Goal: Task Accomplishment & Management: Manage account settings

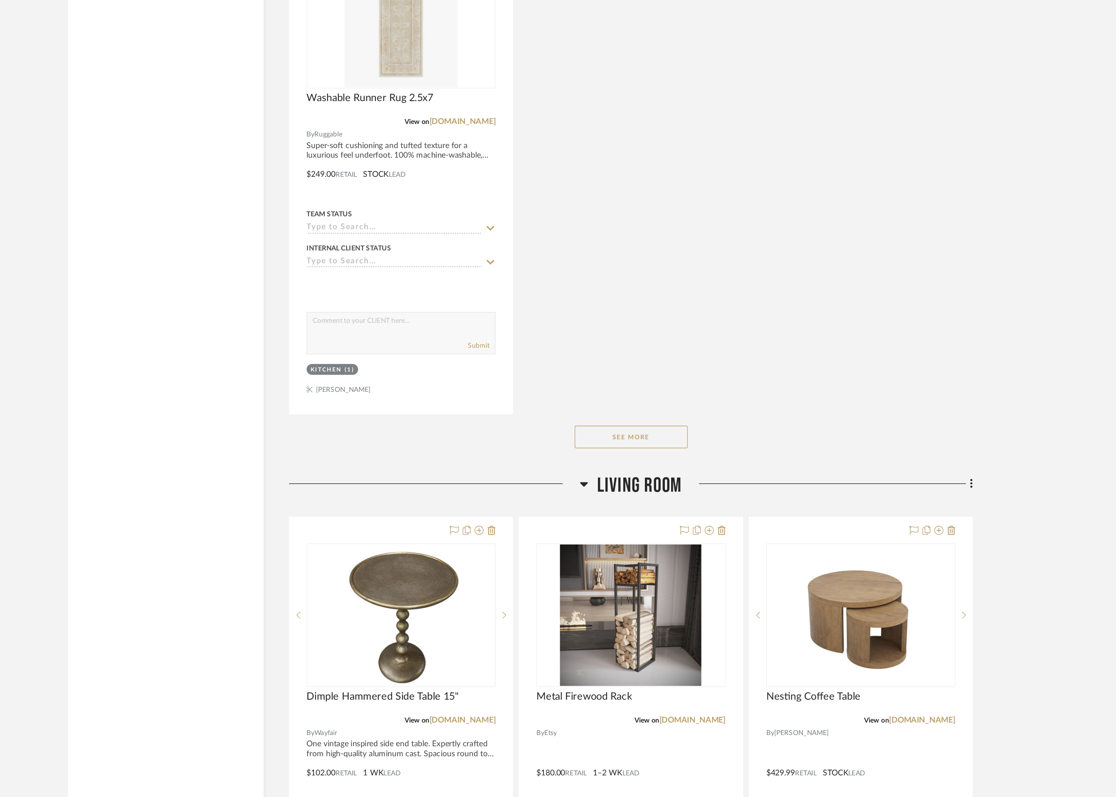
scroll to position [2014, 0]
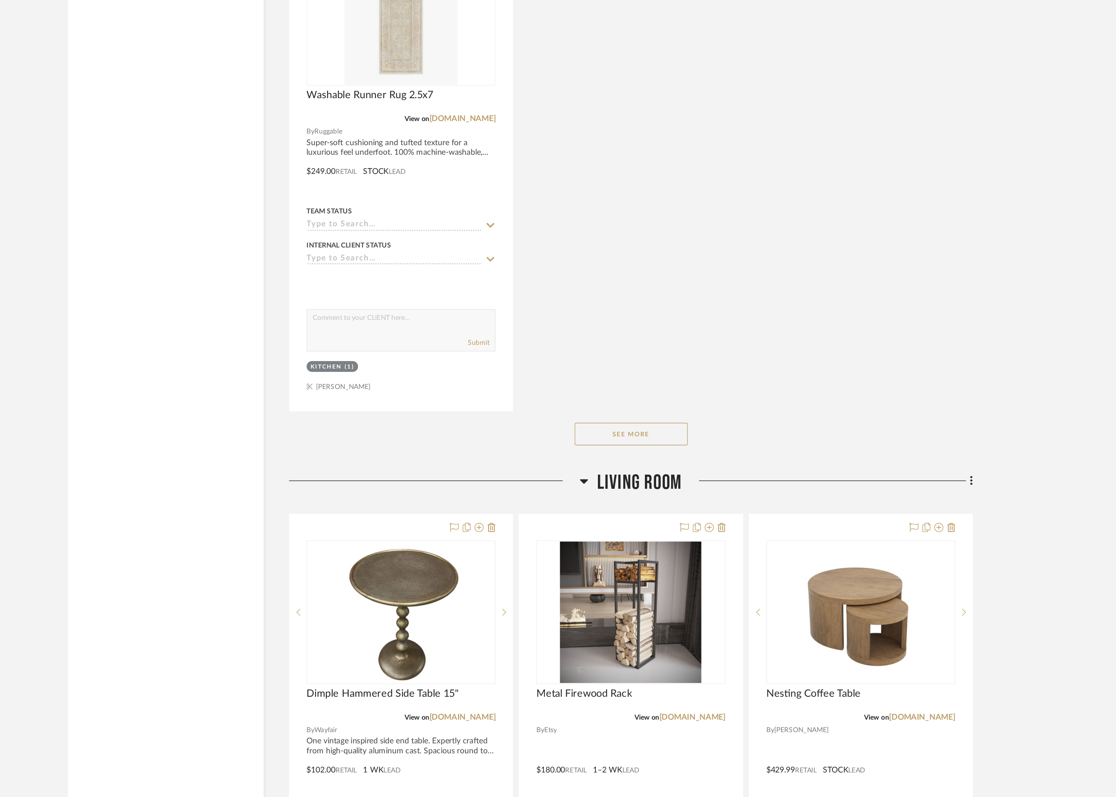
click at [642, 530] on button "See More" at bounding box center [639, 529] width 83 height 17
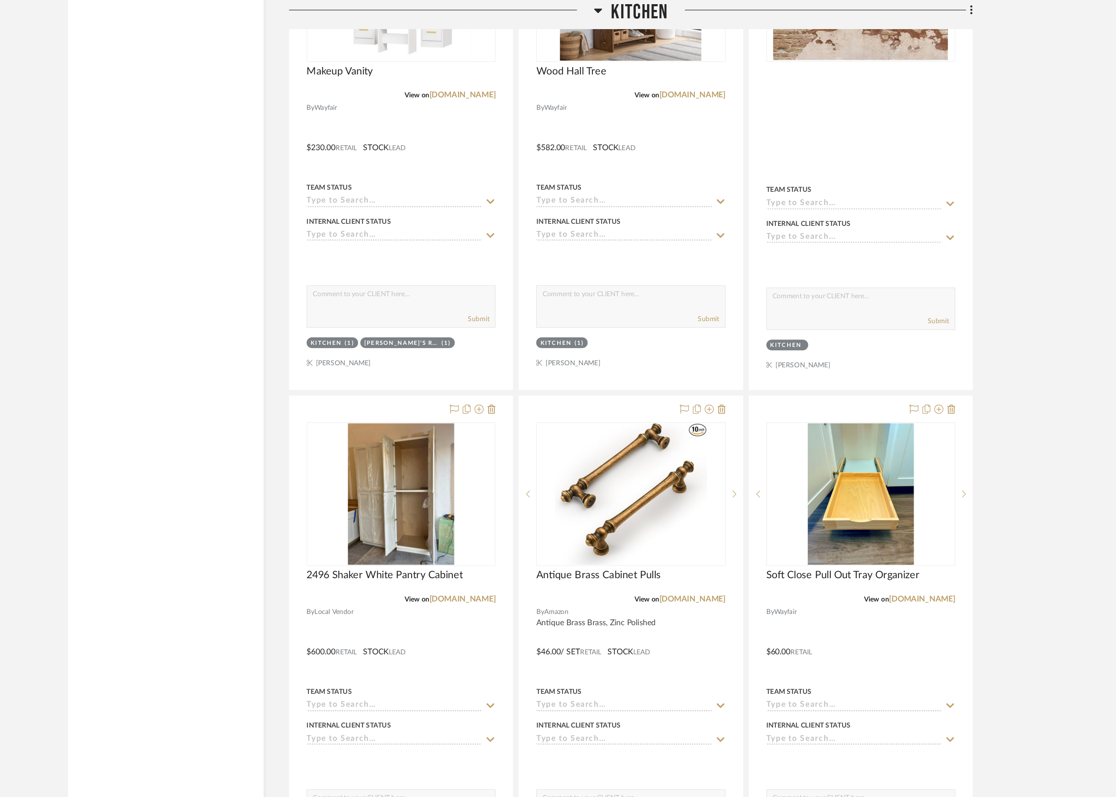
scroll to position [1337, 0]
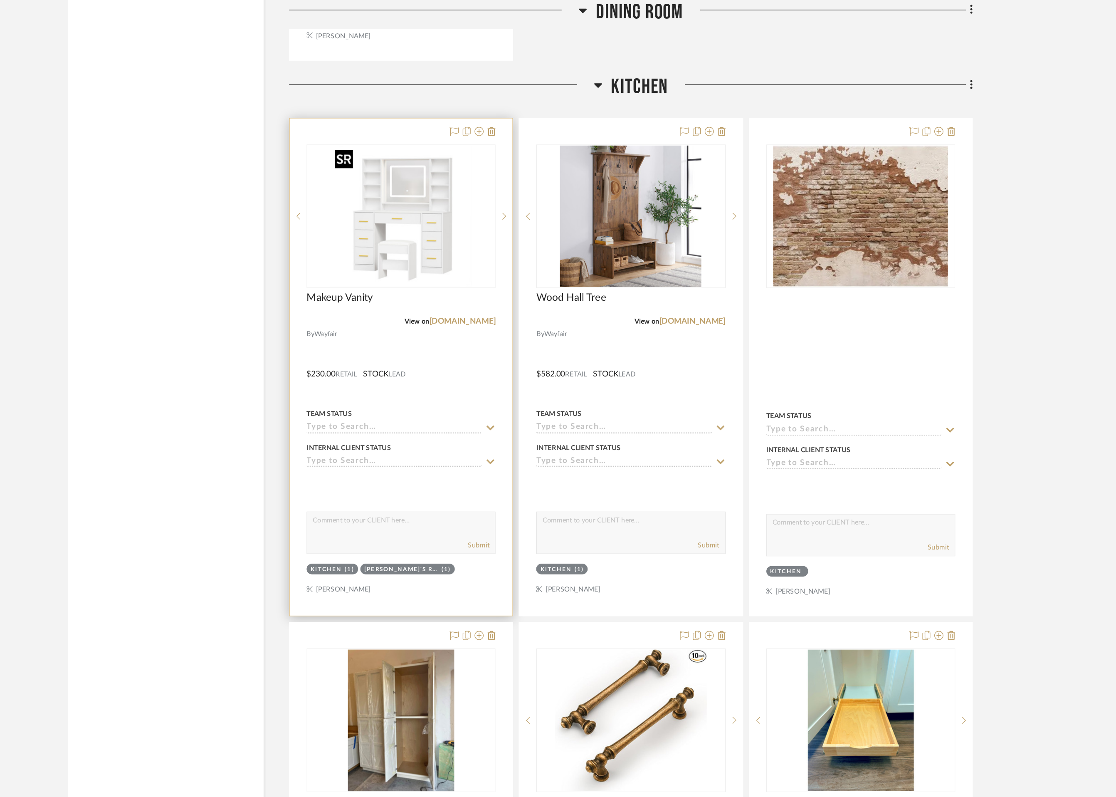
click at [463, 190] on img "0" at bounding box center [471, 159] width 104 height 104
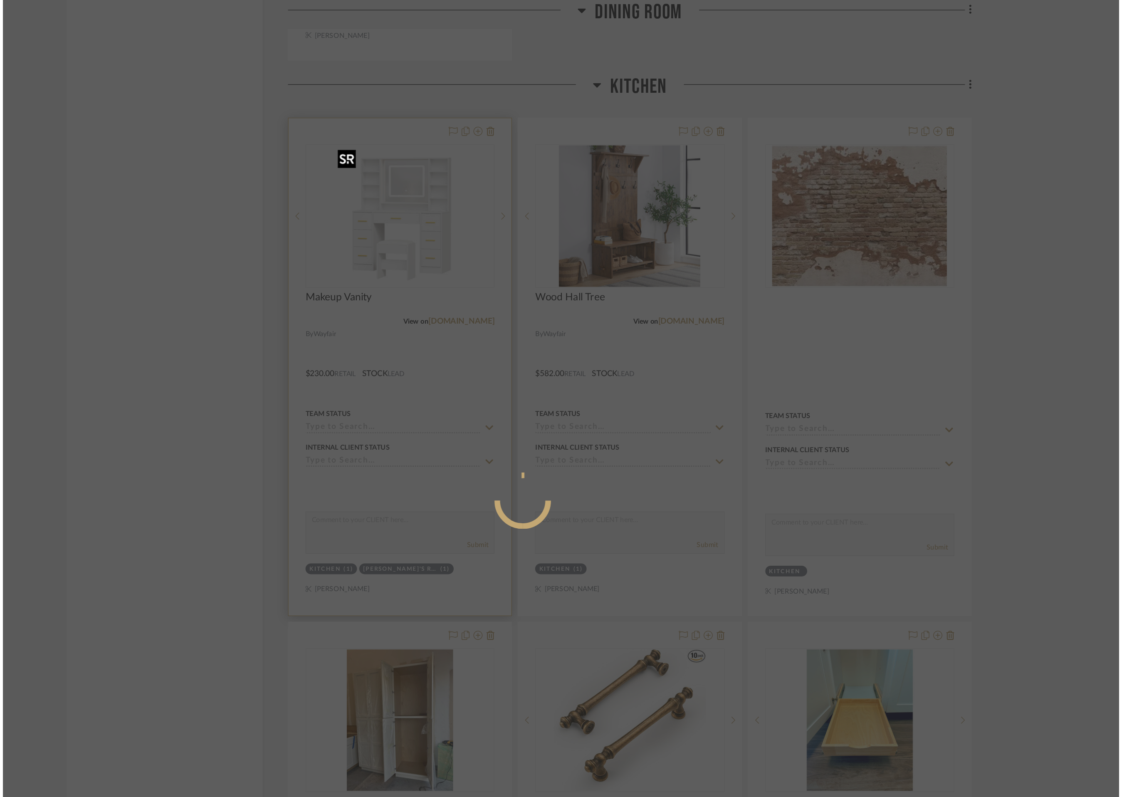
scroll to position [0, 0]
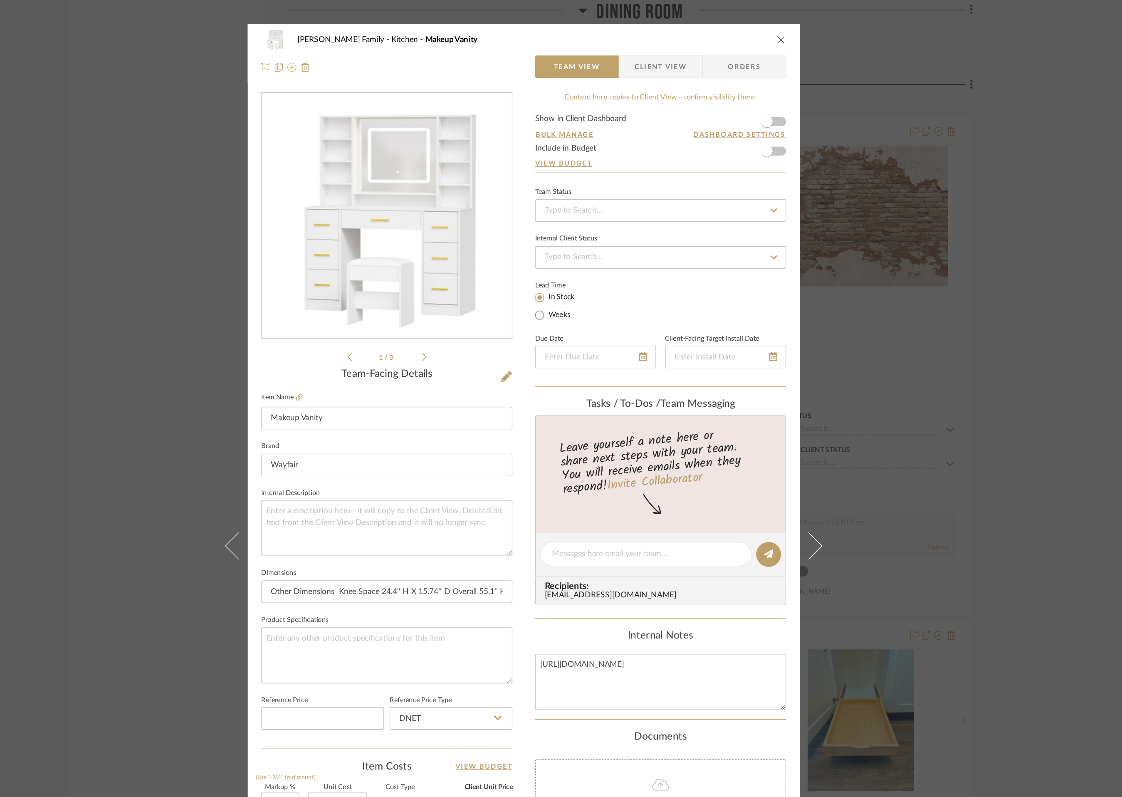
click at [387, 50] on icon at bounding box center [390, 49] width 7 height 7
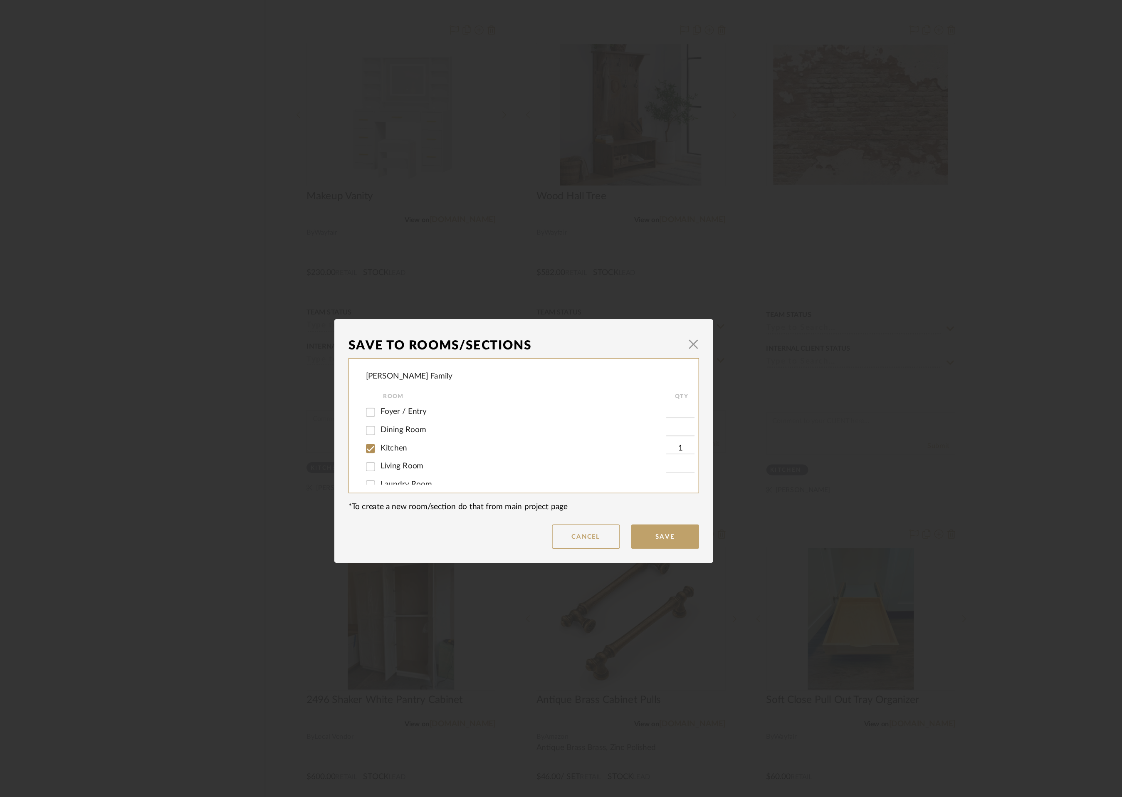
click at [448, 405] on input "Kitchen" at bounding box center [448, 403] width 13 height 13
checkbox input "false"
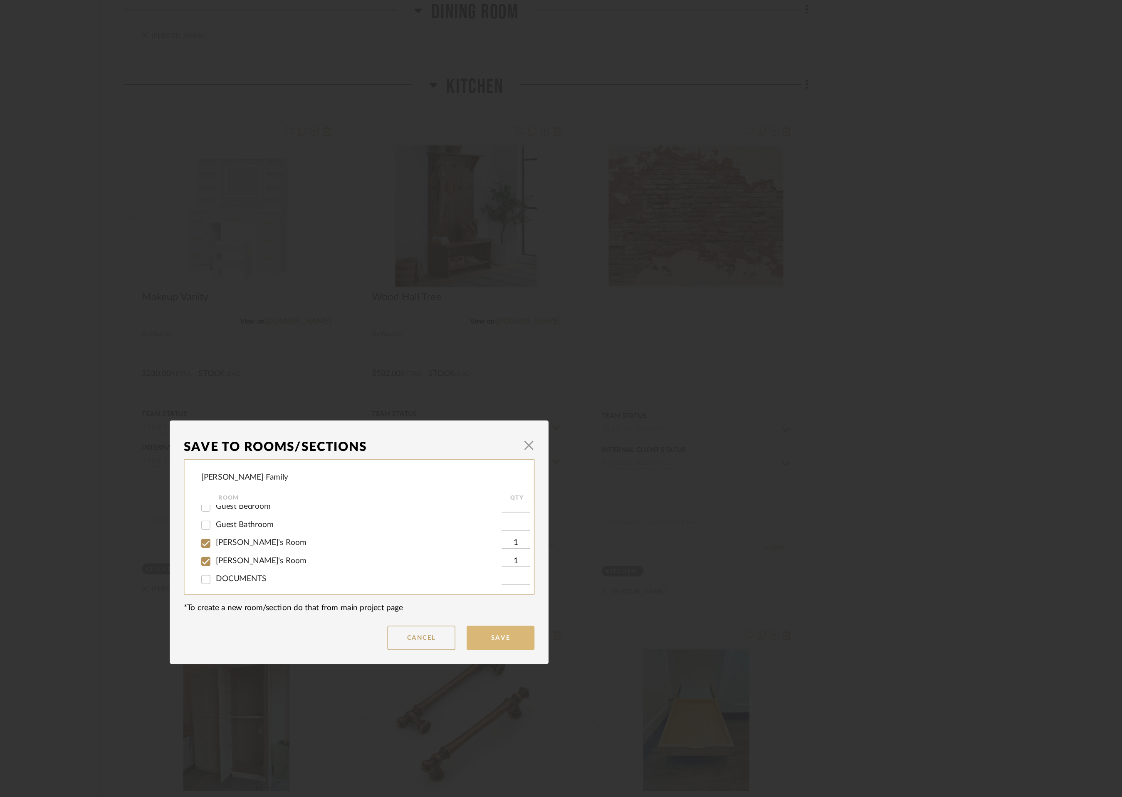
click at [671, 466] on button "Save" at bounding box center [665, 469] width 50 height 18
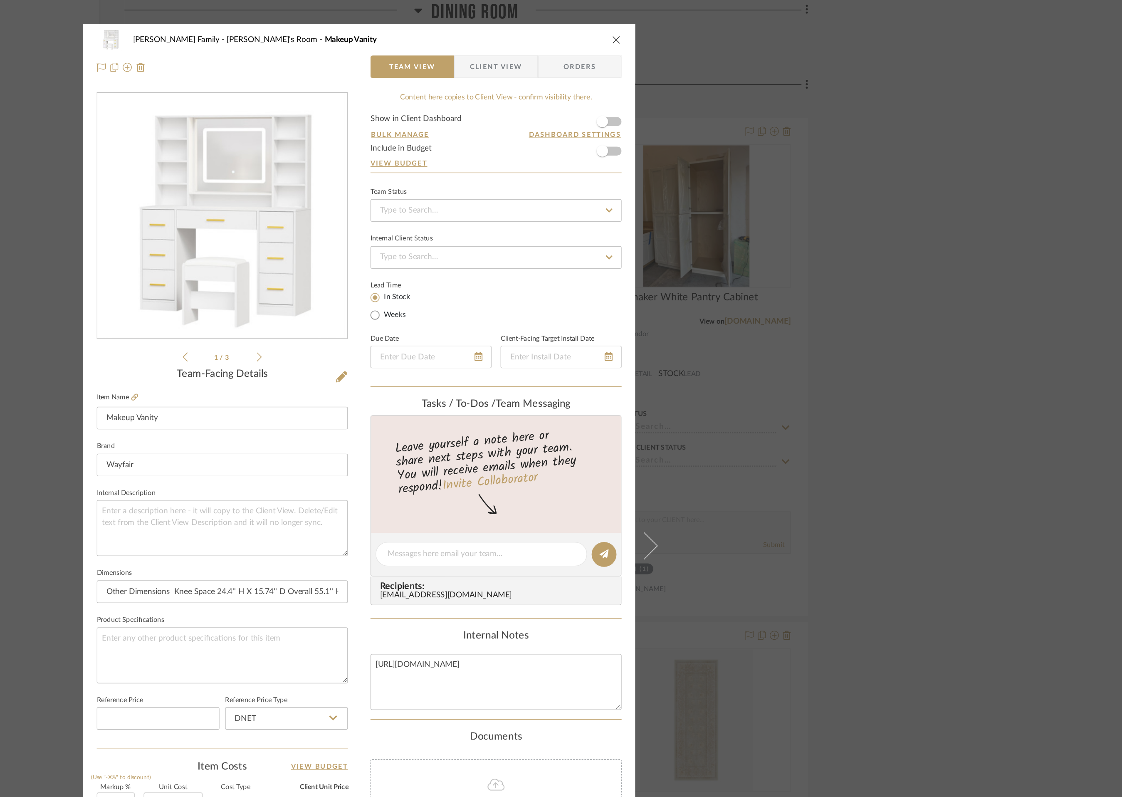
click at [748, 30] on icon "close" at bounding box center [750, 29] width 7 height 7
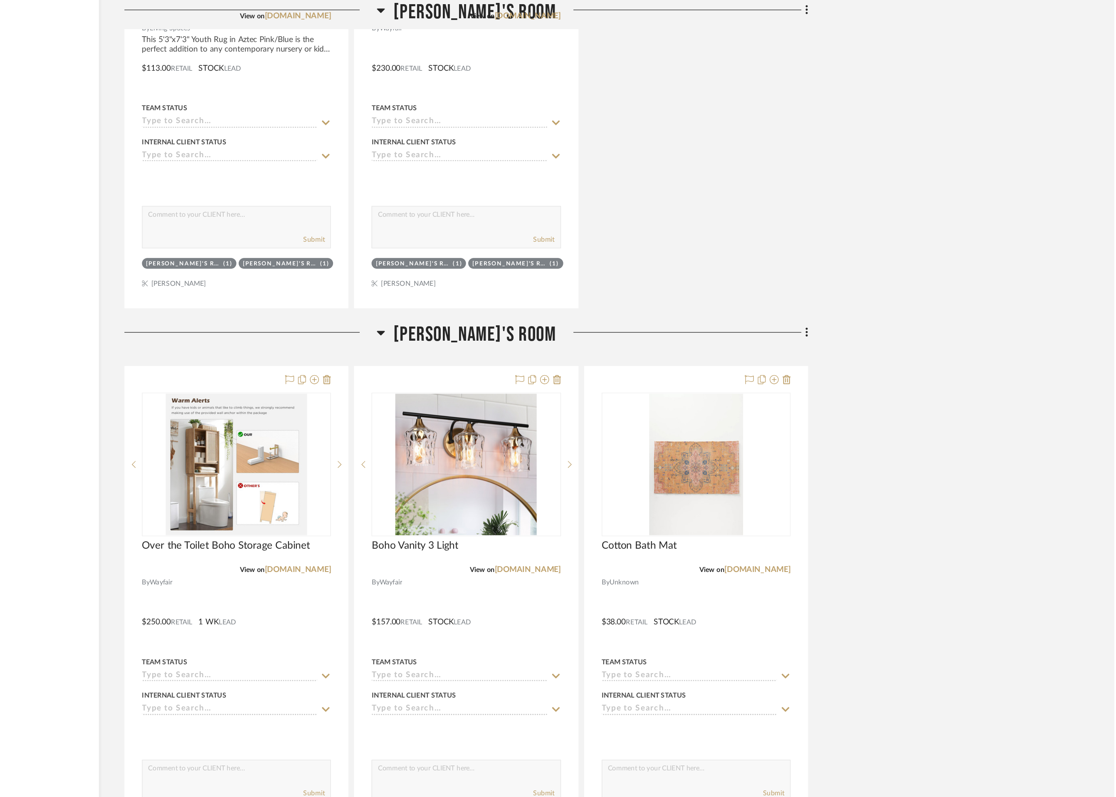
scroll to position [3865, 0]
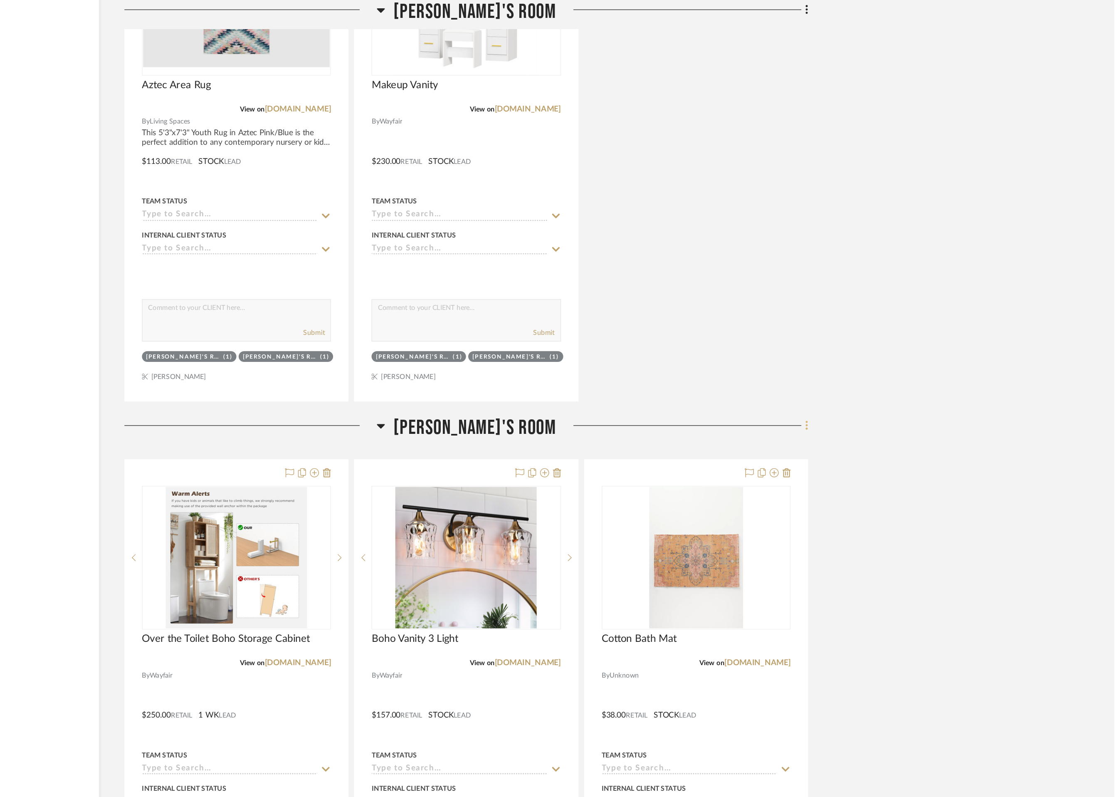
click at [889, 312] on icon at bounding box center [890, 313] width 2 height 9
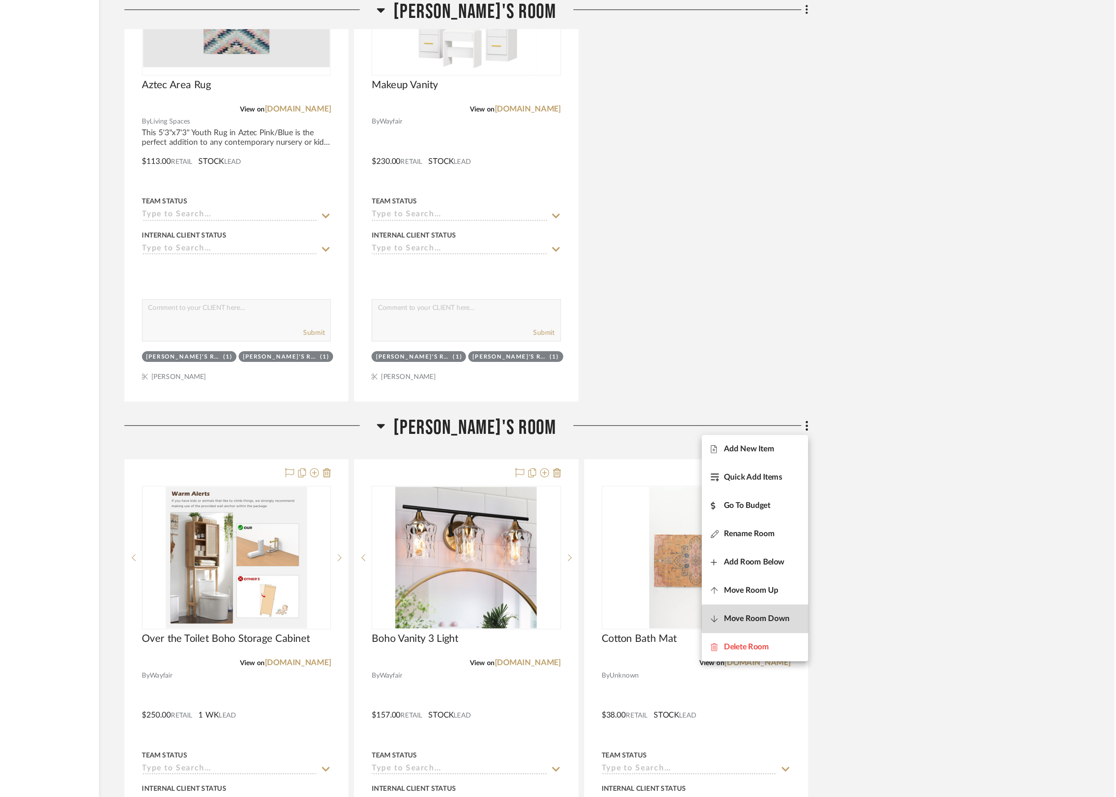
click at [869, 455] on span "Move Room Down" at bounding box center [853, 455] width 48 height 7
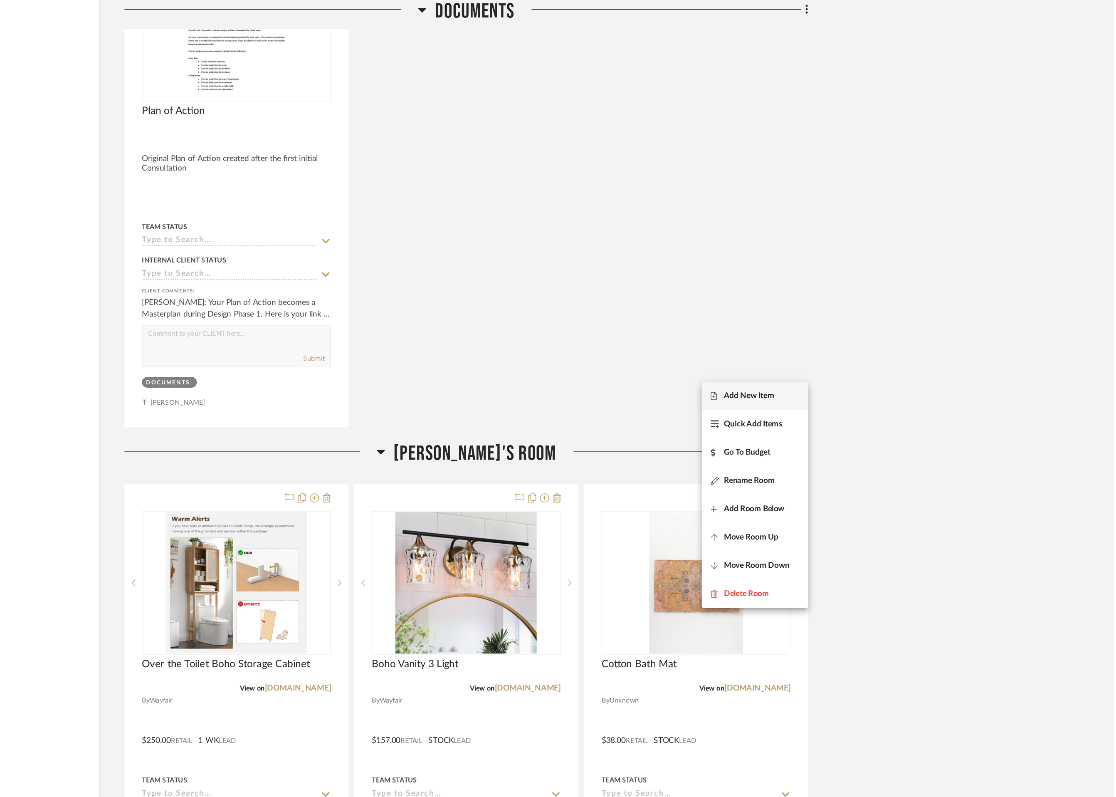
scroll to position [4214, 0]
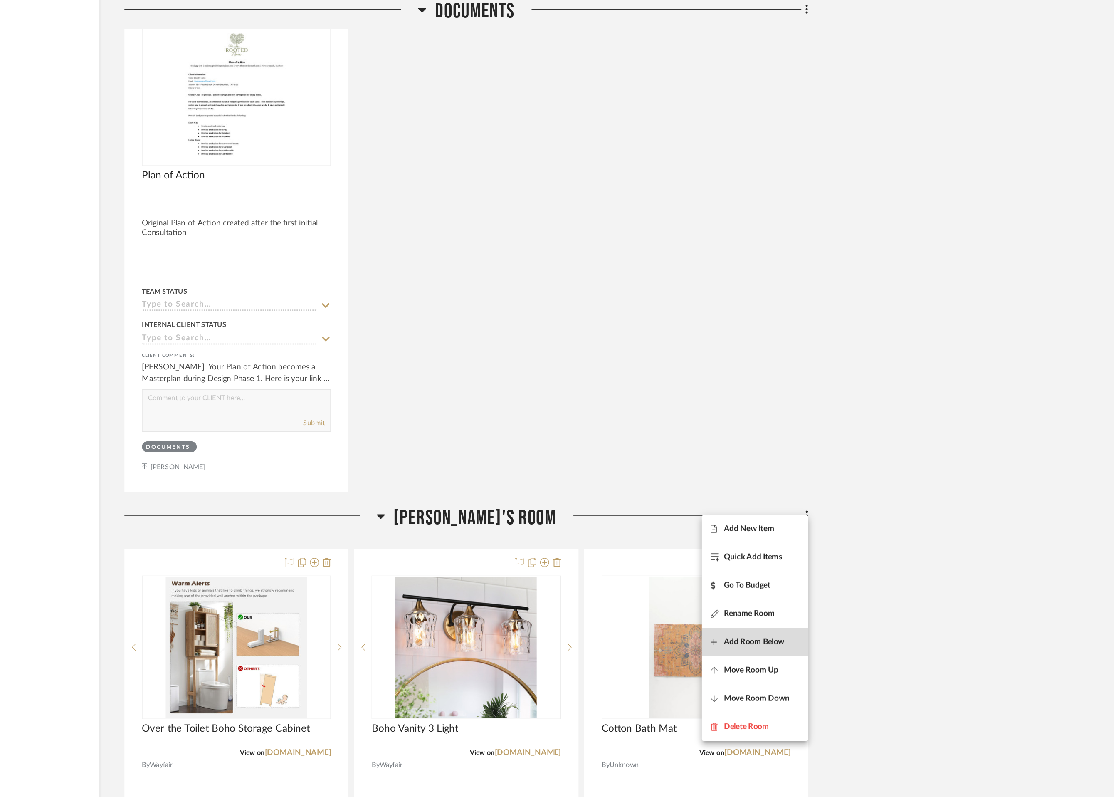
click at [866, 474] on span "Add Room Below" at bounding box center [851, 471] width 44 height 7
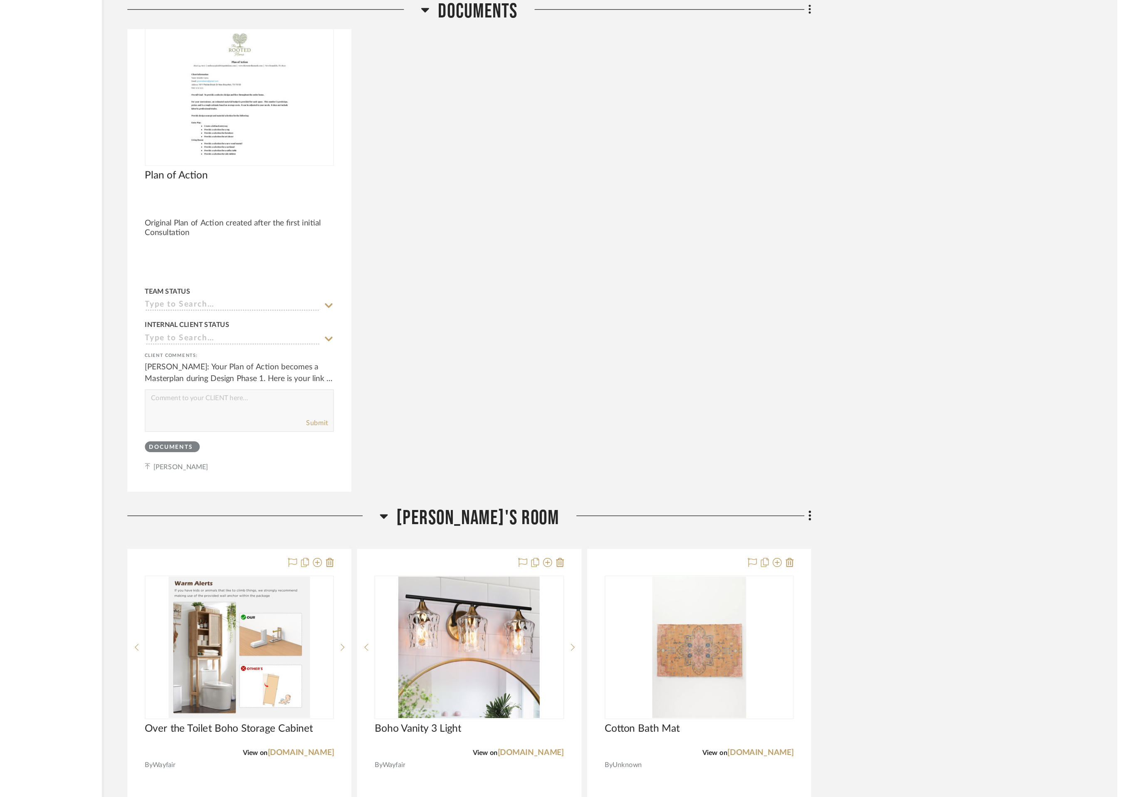
scroll to position [0, 0]
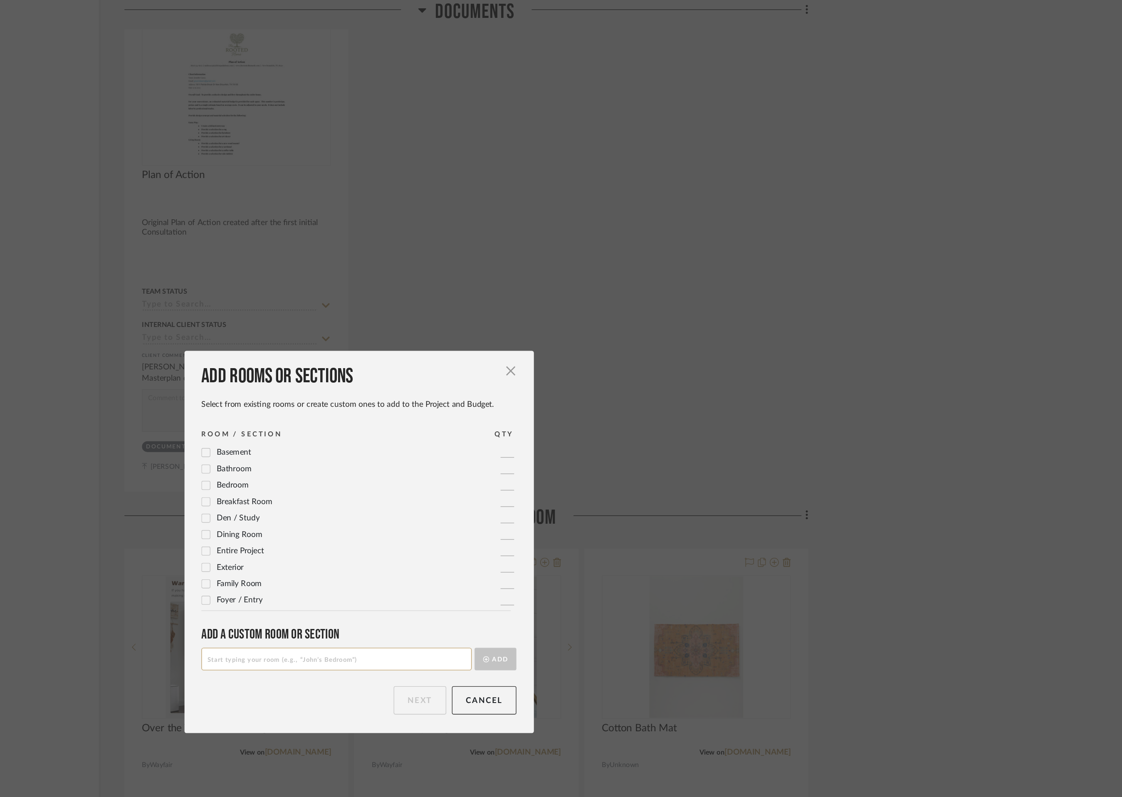
click at [588, 488] on input at bounding box center [544, 484] width 199 height 17
type input "Girl's Bathroom"
click at [654, 480] on button "Add" at bounding box center [661, 484] width 31 height 17
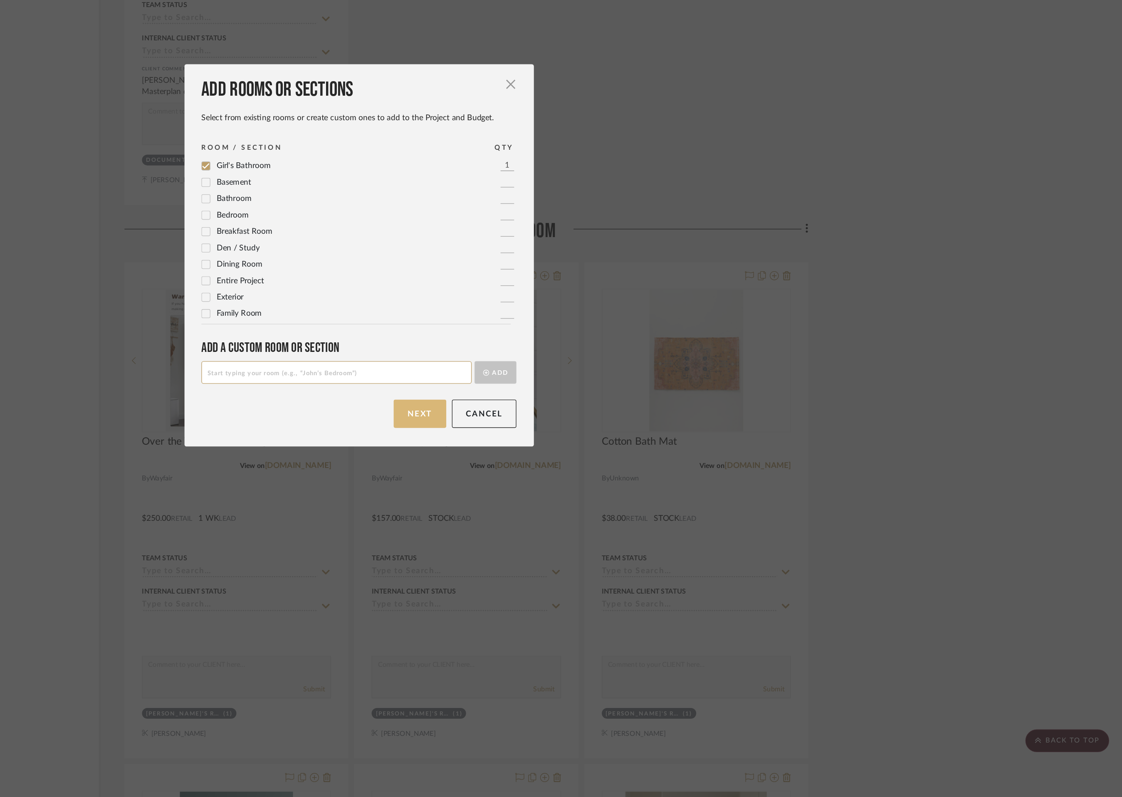
click at [605, 515] on button "Next" at bounding box center [605, 514] width 39 height 21
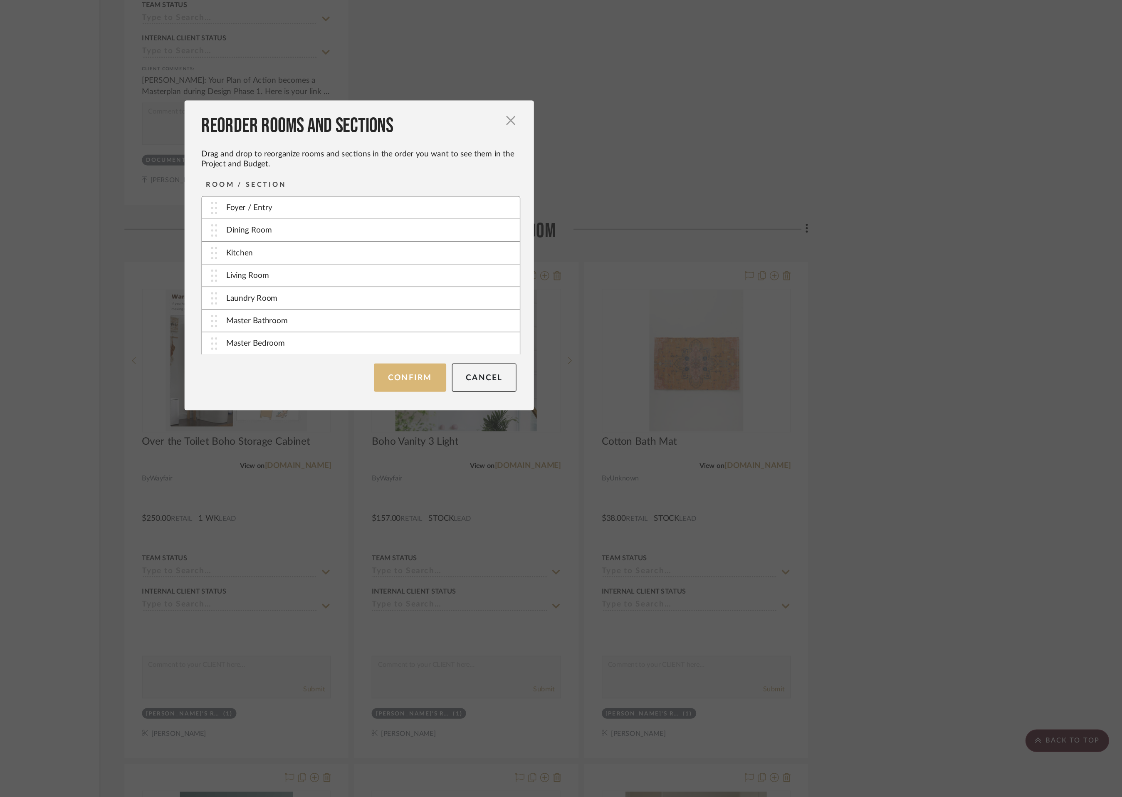
click at [596, 489] on button "Confirm" at bounding box center [598, 488] width 53 height 21
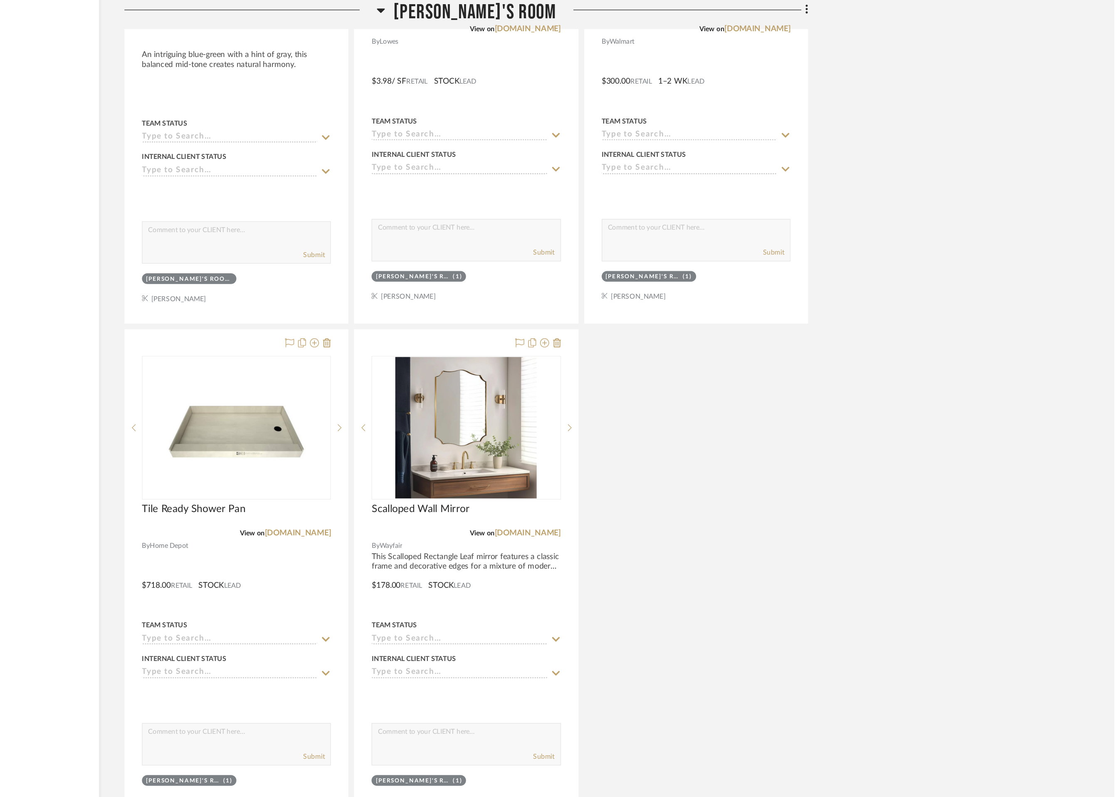
scroll to position [5073, 0]
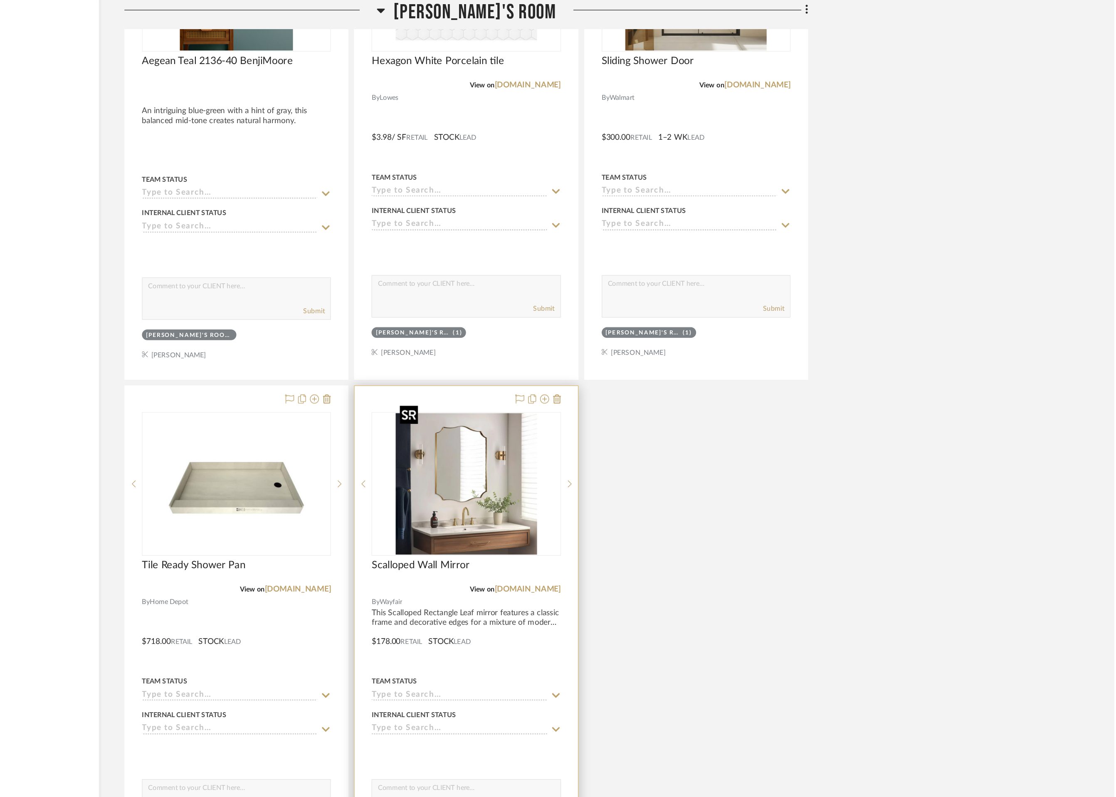
click at [662, 320] on img "0" at bounding box center [640, 356] width 104 height 104
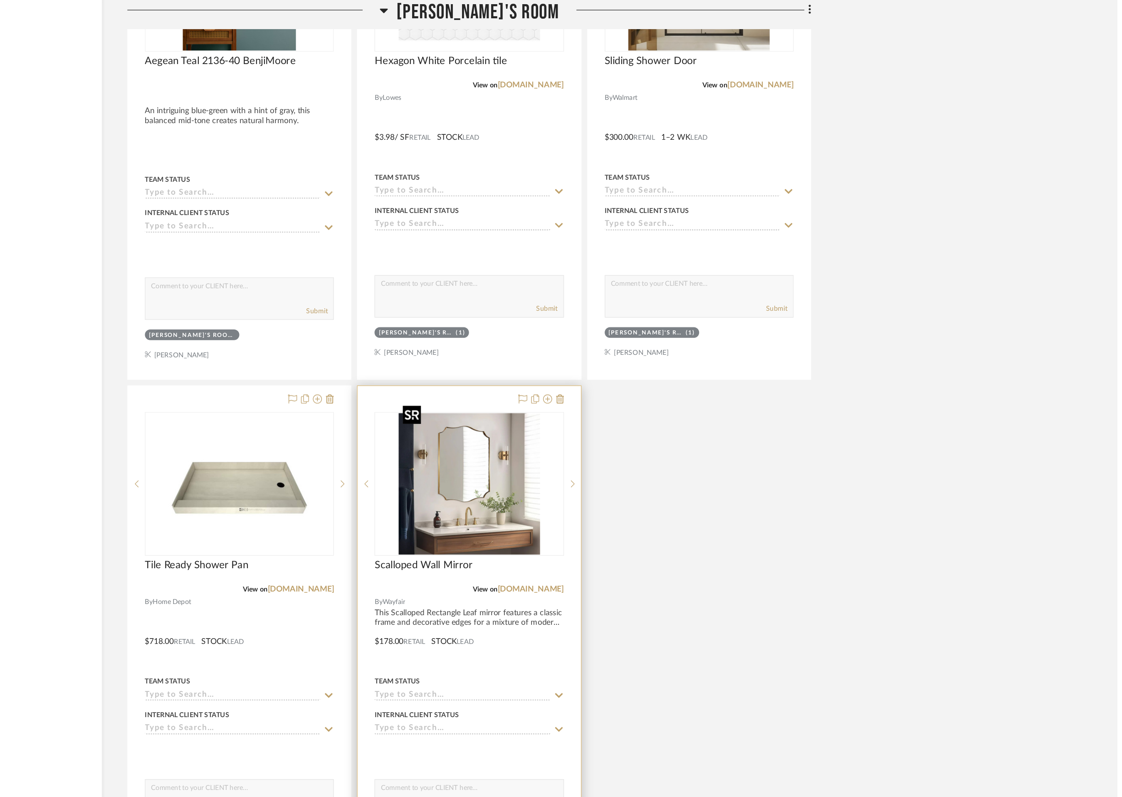
scroll to position [0, 0]
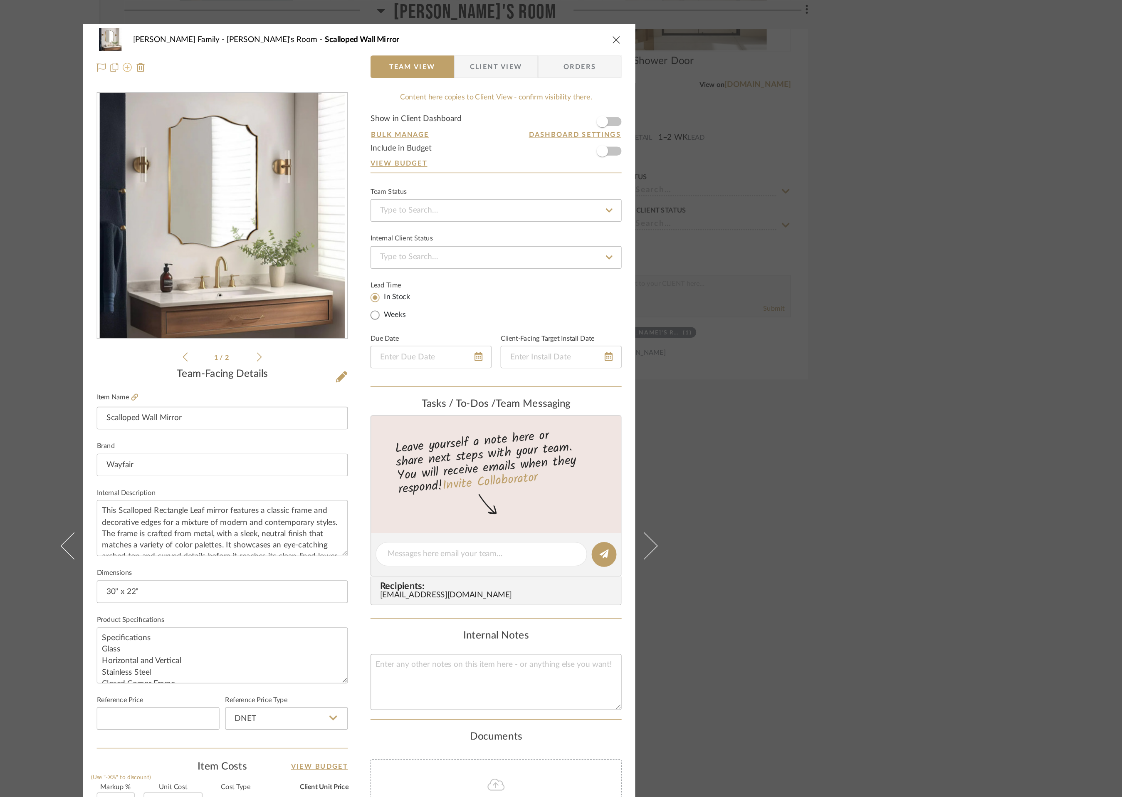
click at [387, 50] on icon at bounding box center [390, 49] width 7 height 7
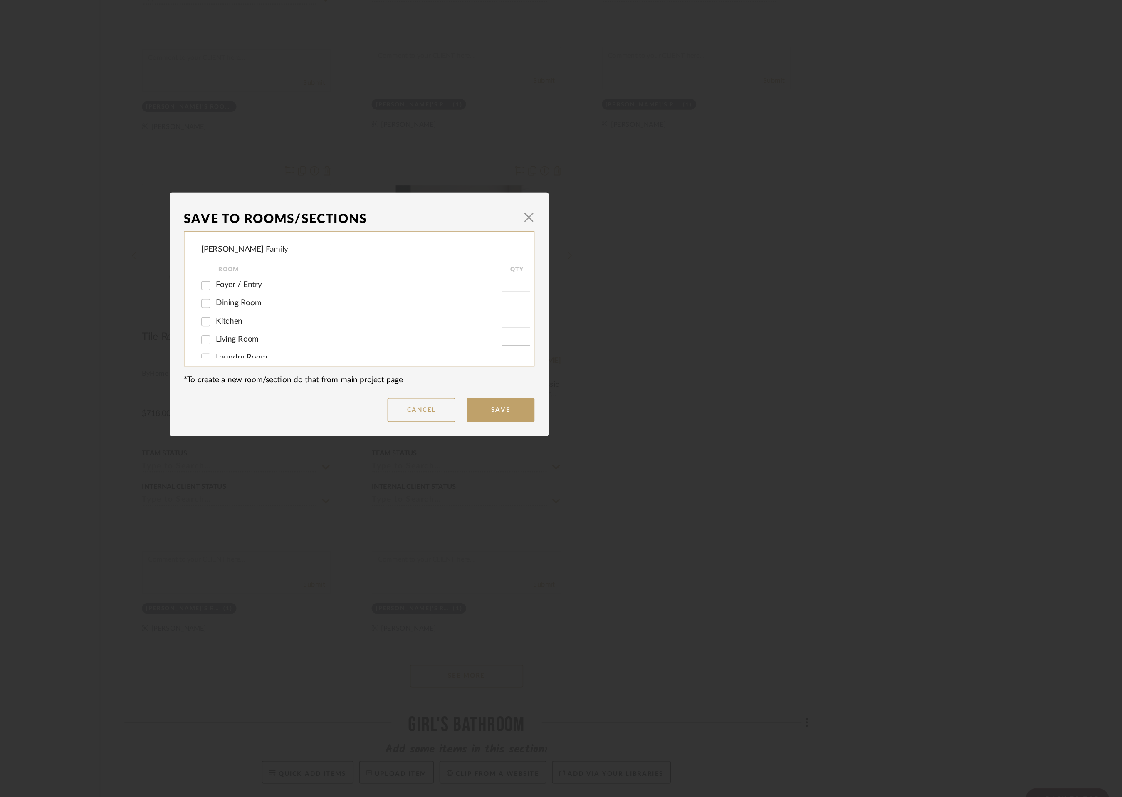
click at [563, 396] on div "Dining Room" at bounding box center [555, 390] width 221 height 13
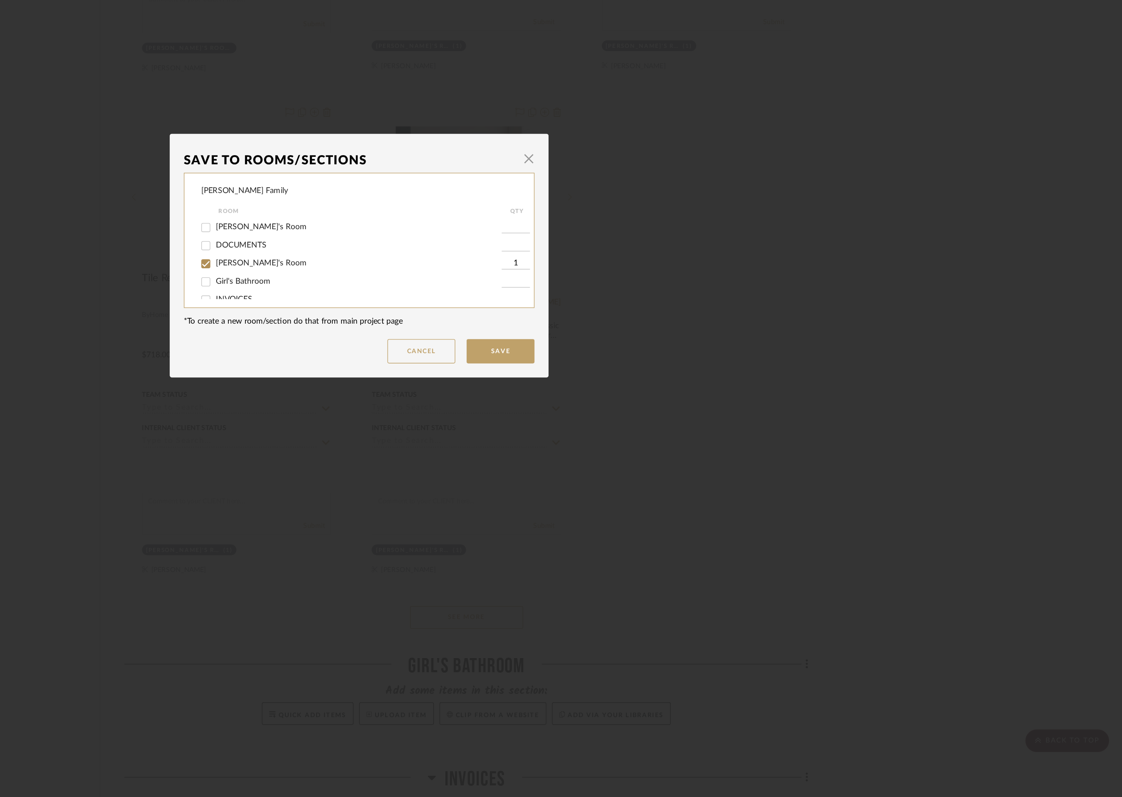
scroll to position [145, 0]
click at [444, 392] on input "Girl's Bathroom" at bounding box center [448, 394] width 13 height 13
checkbox input "true"
type input "1"
click at [446, 380] on input "[PERSON_NAME]'s Room" at bounding box center [448, 381] width 13 height 13
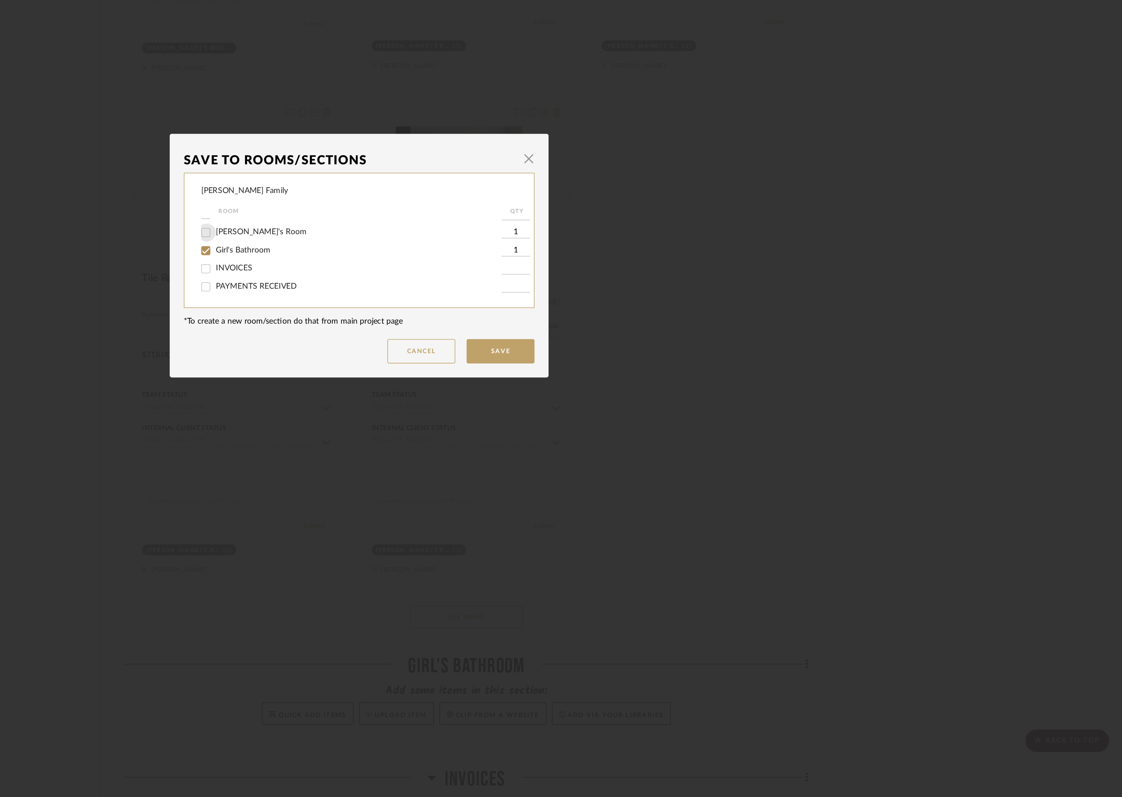
checkbox input "false"
click at [666, 465] on button "Save" at bounding box center [665, 469] width 50 height 18
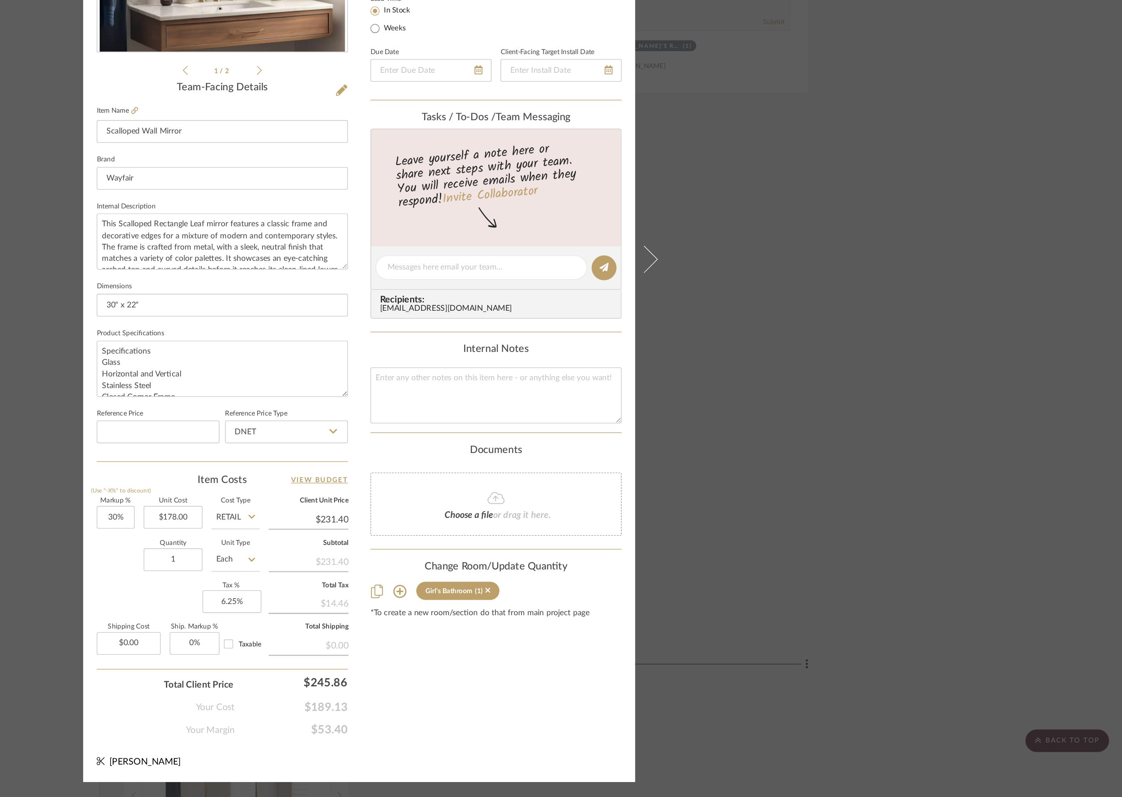
scroll to position [0, 0]
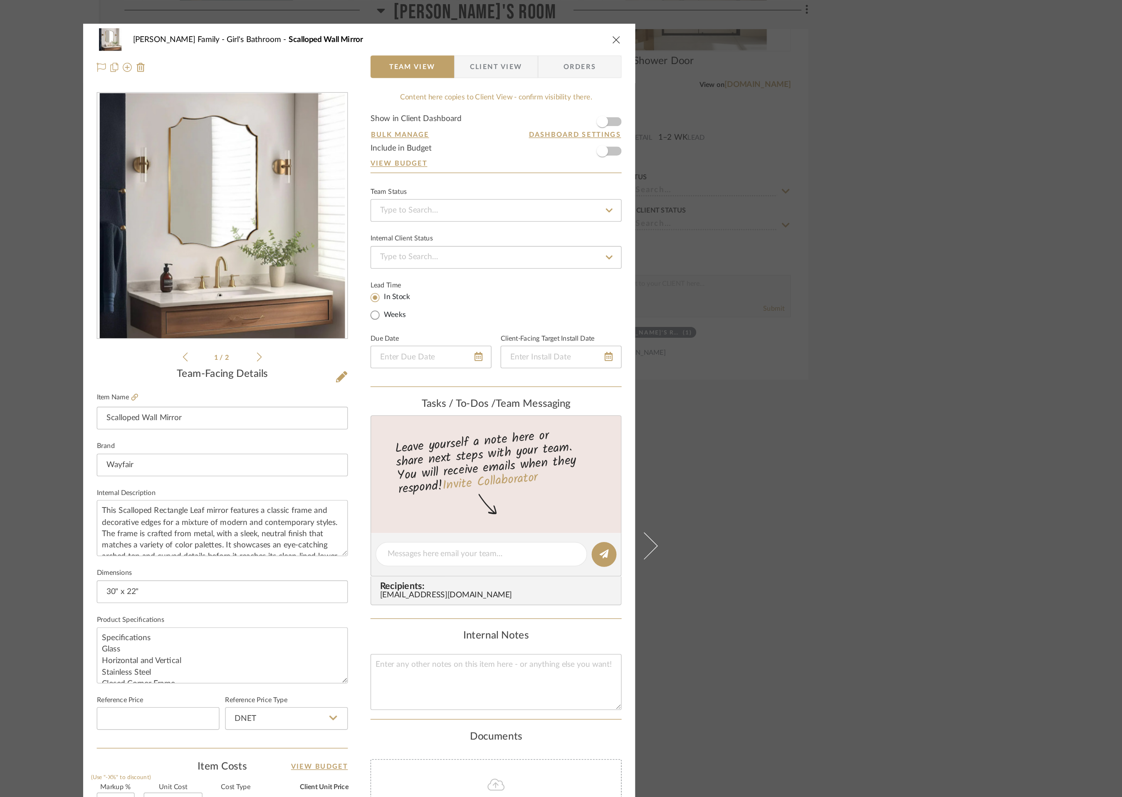
click at [749, 27] on icon "close" at bounding box center [750, 29] width 7 height 7
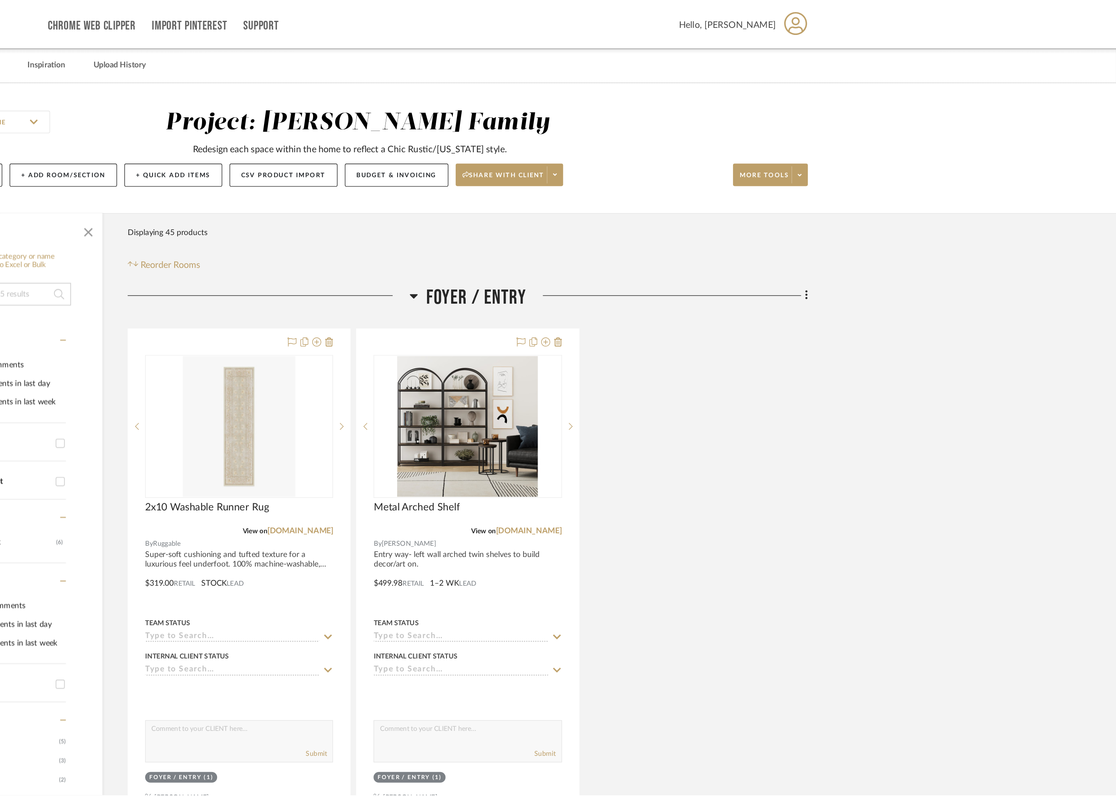
scroll to position [5073, 0]
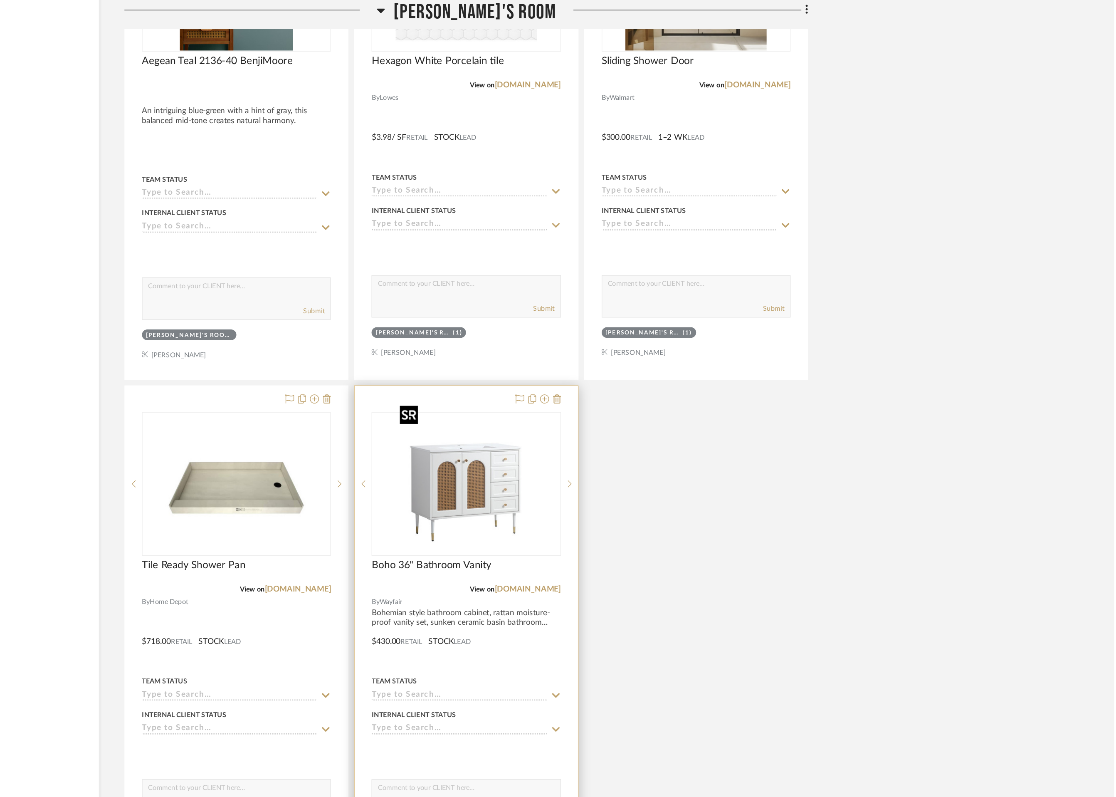
click at [681, 316] on img "0" at bounding box center [640, 356] width 104 height 104
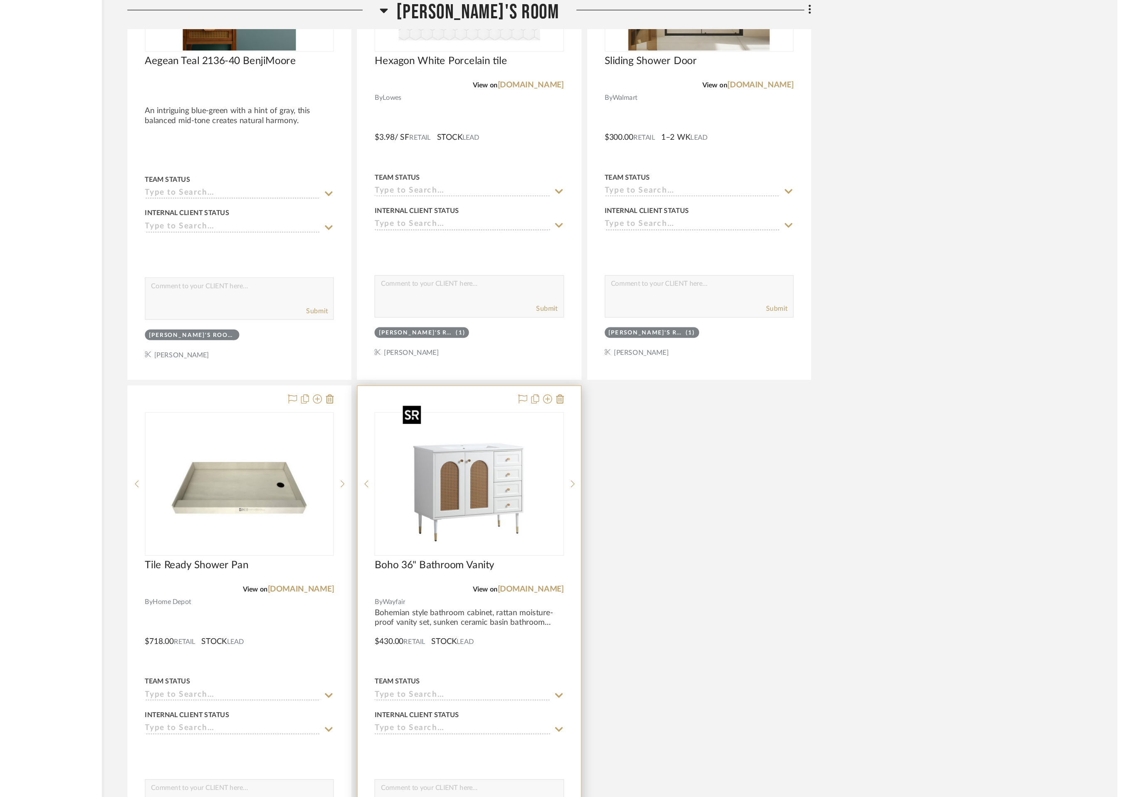
scroll to position [0, 0]
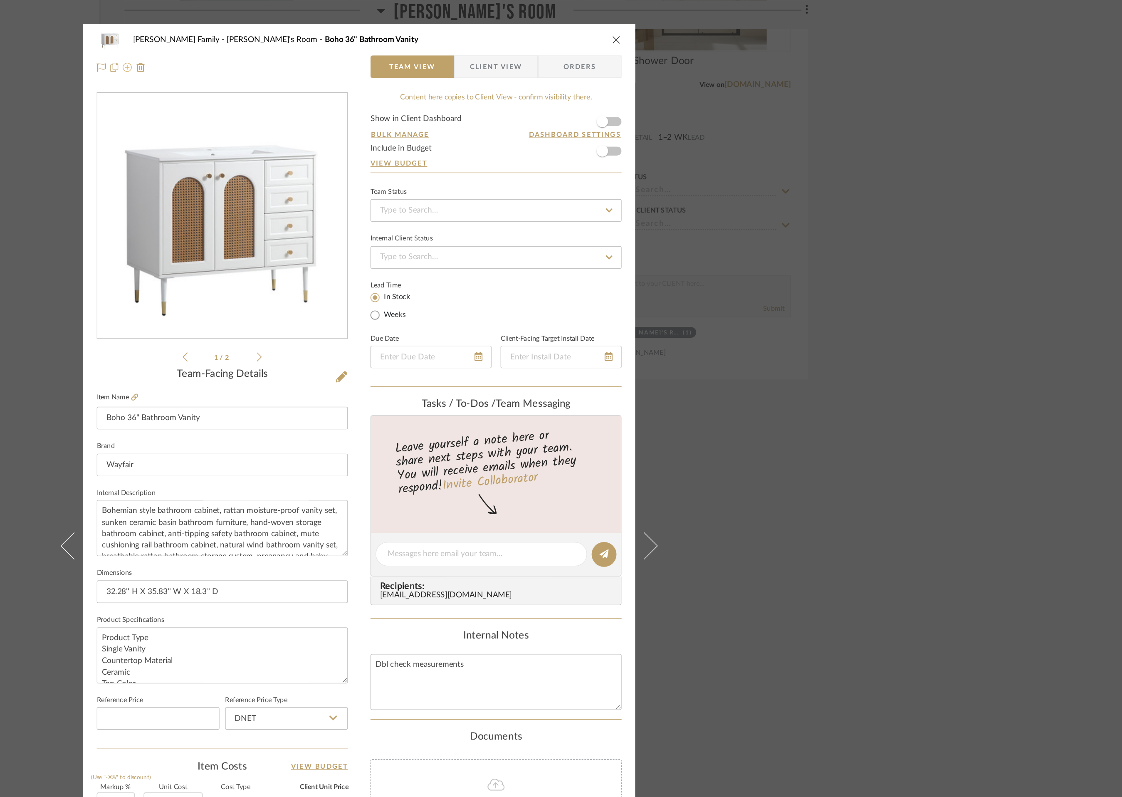
click at [387, 51] on icon at bounding box center [390, 49] width 7 height 7
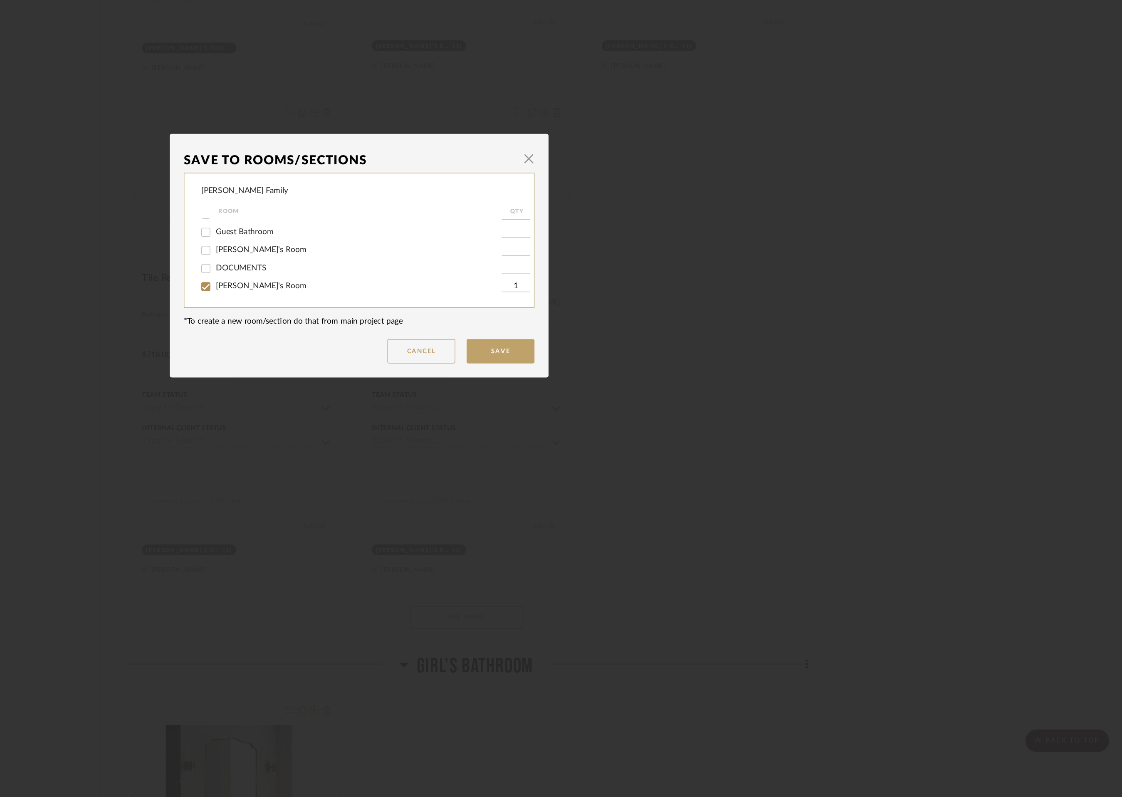
scroll to position [145, 0]
click at [448, 394] on input "Girl's Bathroom" at bounding box center [448, 394] width 13 height 13
checkbox input "true"
type input "1"
click at [445, 382] on input "[PERSON_NAME]'s Room" at bounding box center [448, 381] width 13 height 13
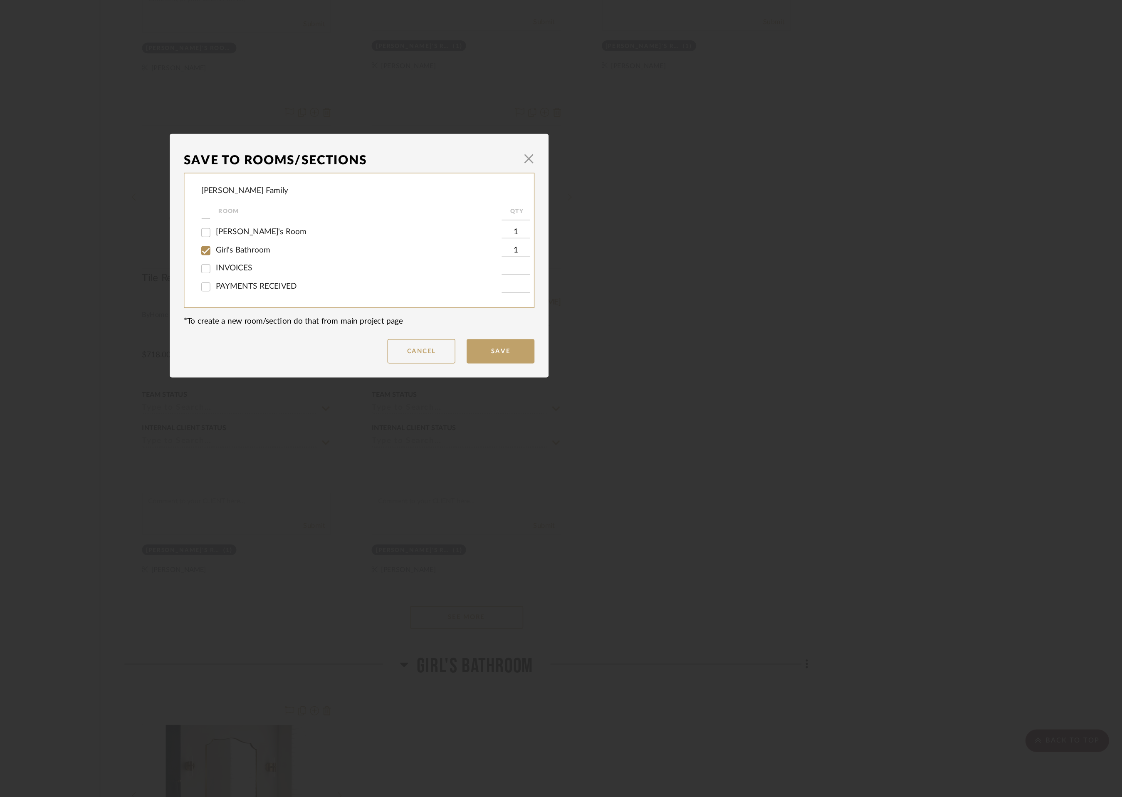
checkbox input "false"
click at [656, 469] on button "Save" at bounding box center [665, 469] width 50 height 18
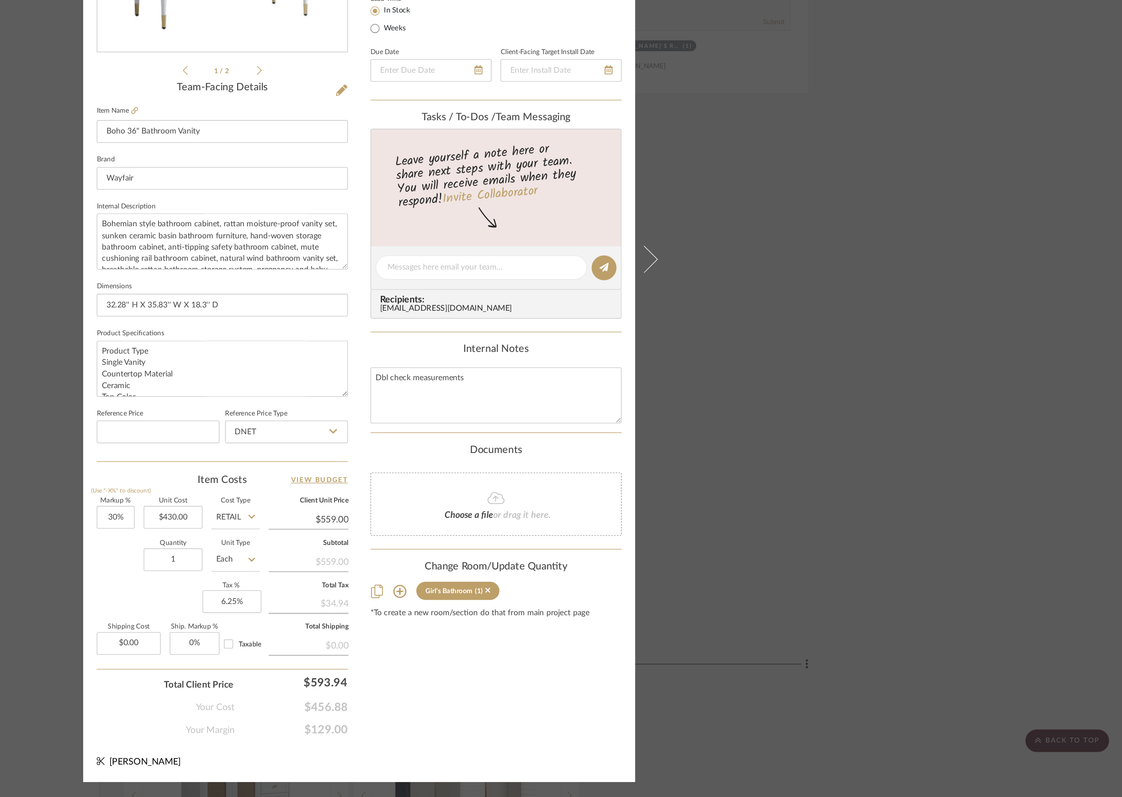
scroll to position [0, 0]
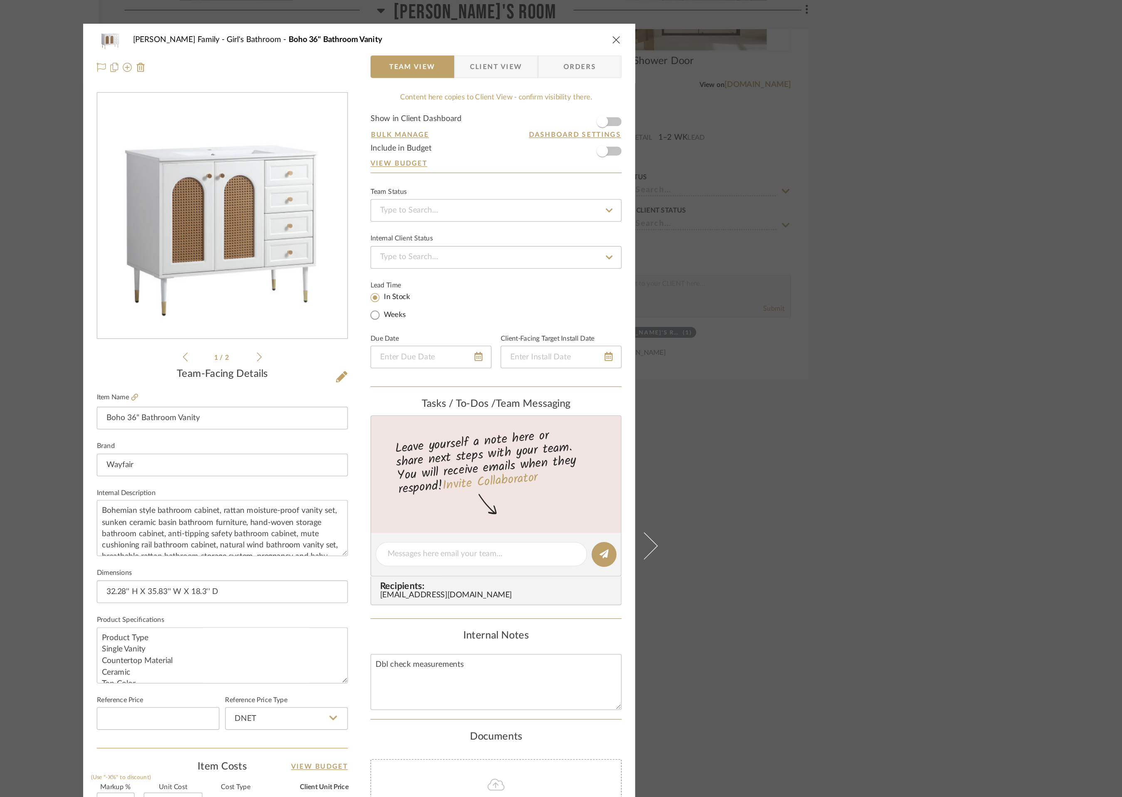
click at [747, 28] on icon "close" at bounding box center [750, 29] width 7 height 7
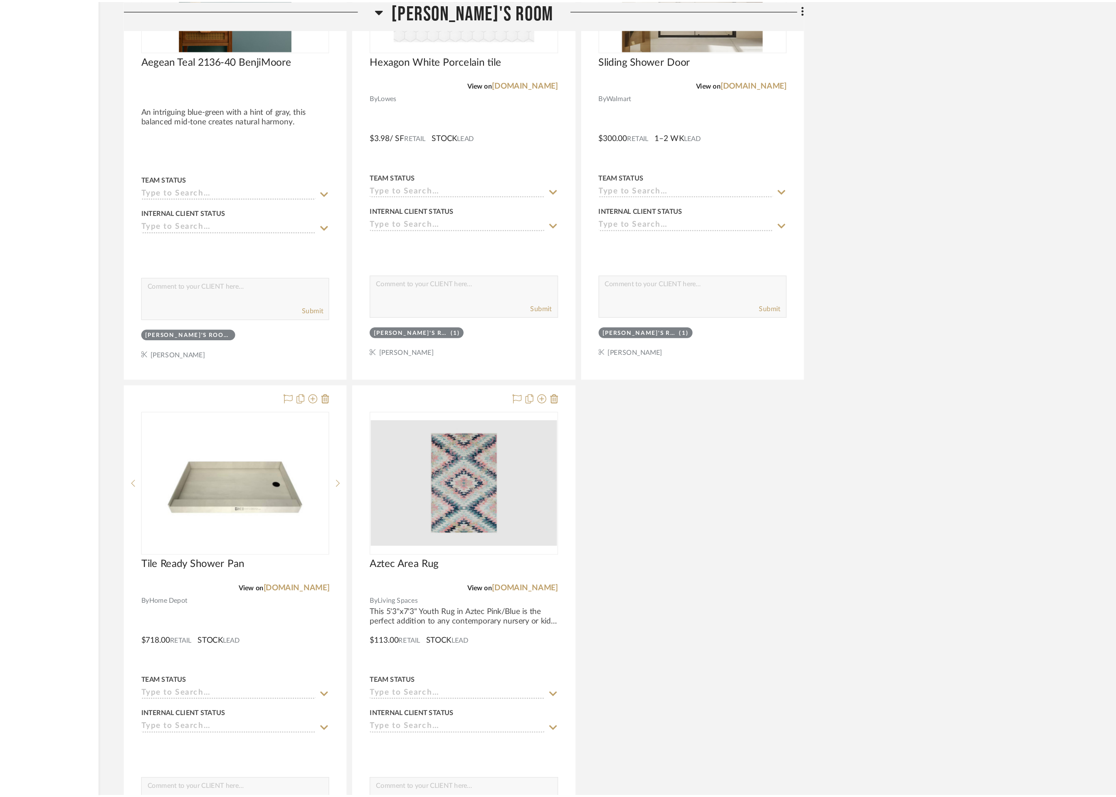
scroll to position [5073, 0]
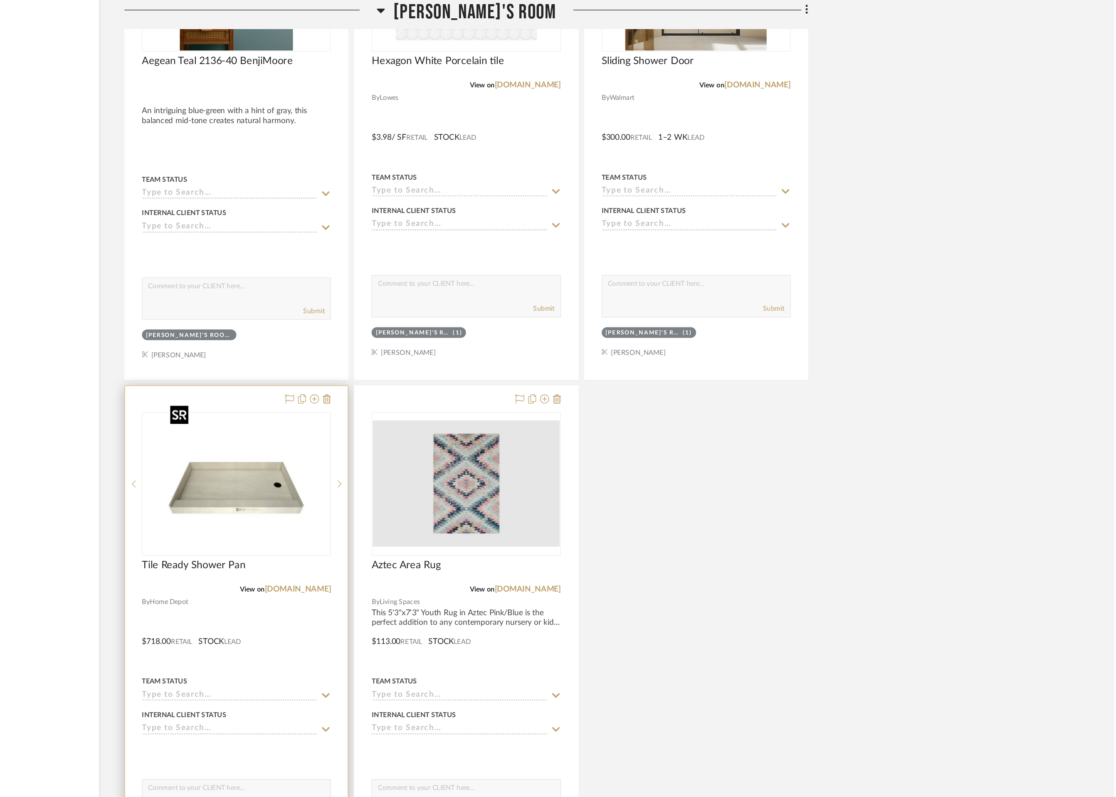
click at [492, 343] on img "0" at bounding box center [471, 356] width 104 height 104
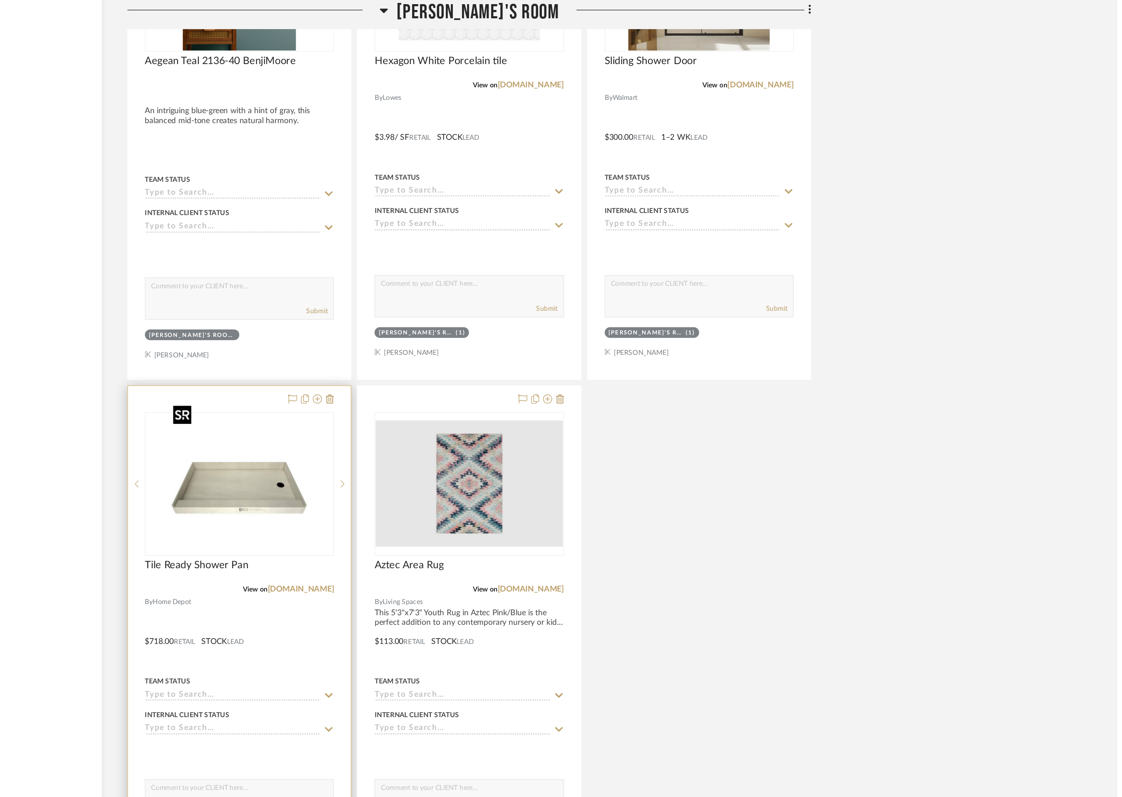
scroll to position [0, 0]
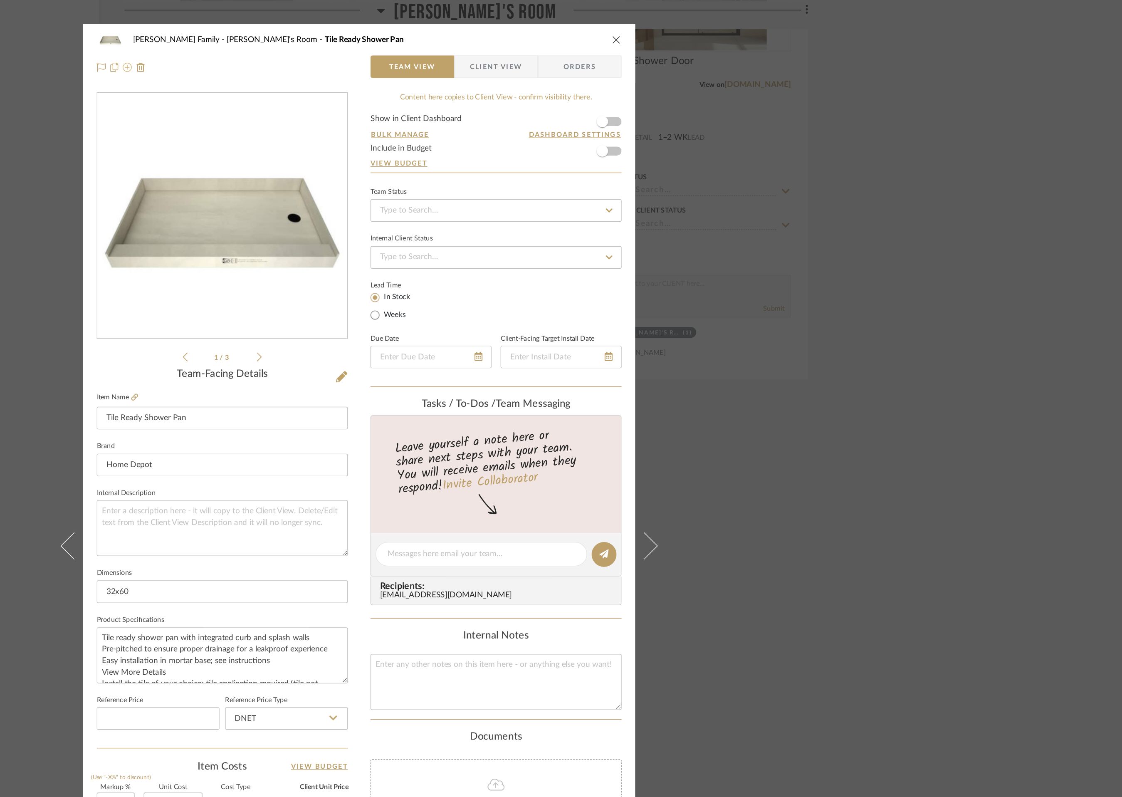
click at [387, 50] on icon at bounding box center [390, 49] width 7 height 7
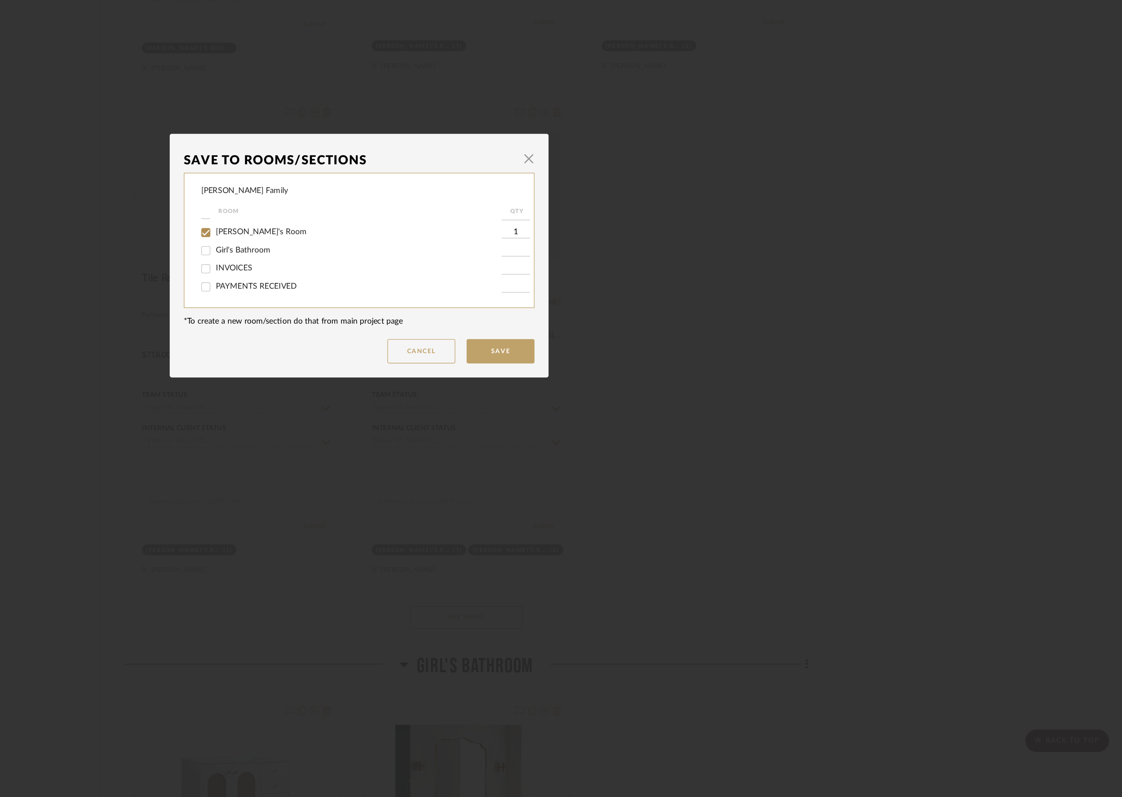
scroll to position [145, 0]
click at [444, 393] on input "Girl's Bathroom" at bounding box center [448, 394] width 13 height 13
checkbox input "true"
type input "1"
click at [446, 379] on input "[PERSON_NAME]'s Room" at bounding box center [448, 381] width 13 height 13
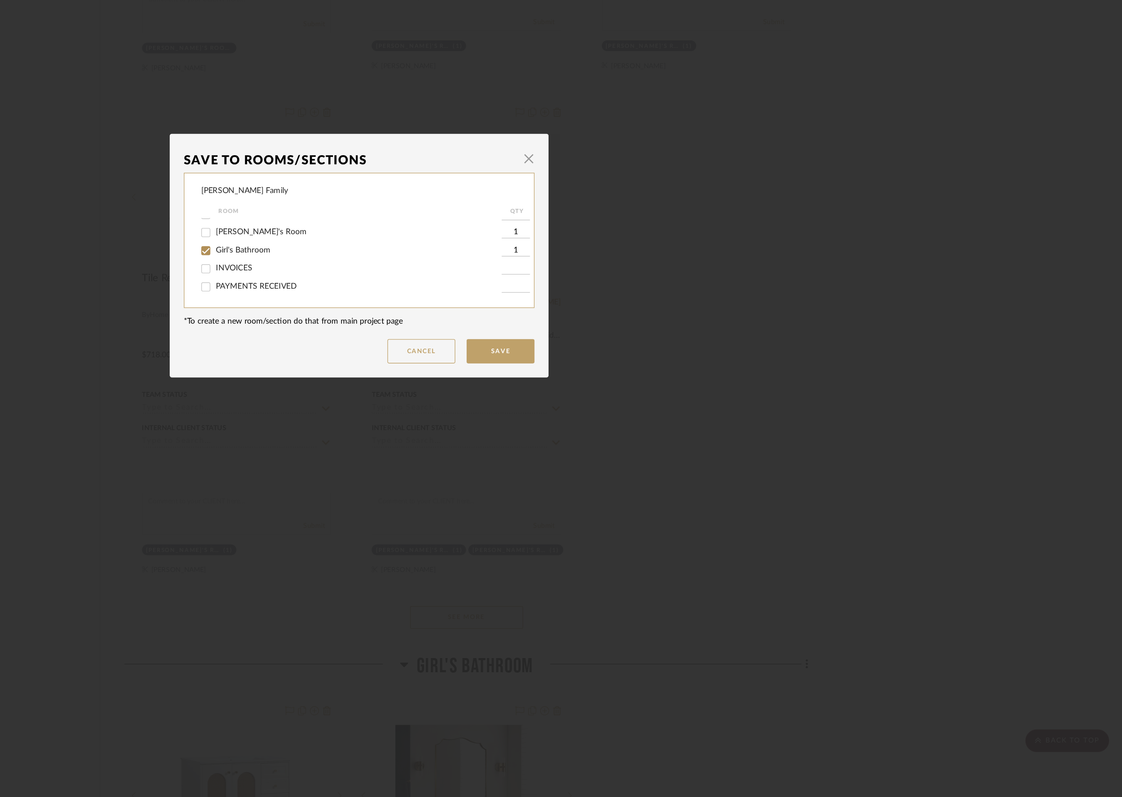
checkbox input "false"
click at [668, 470] on button "Save" at bounding box center [665, 469] width 50 height 18
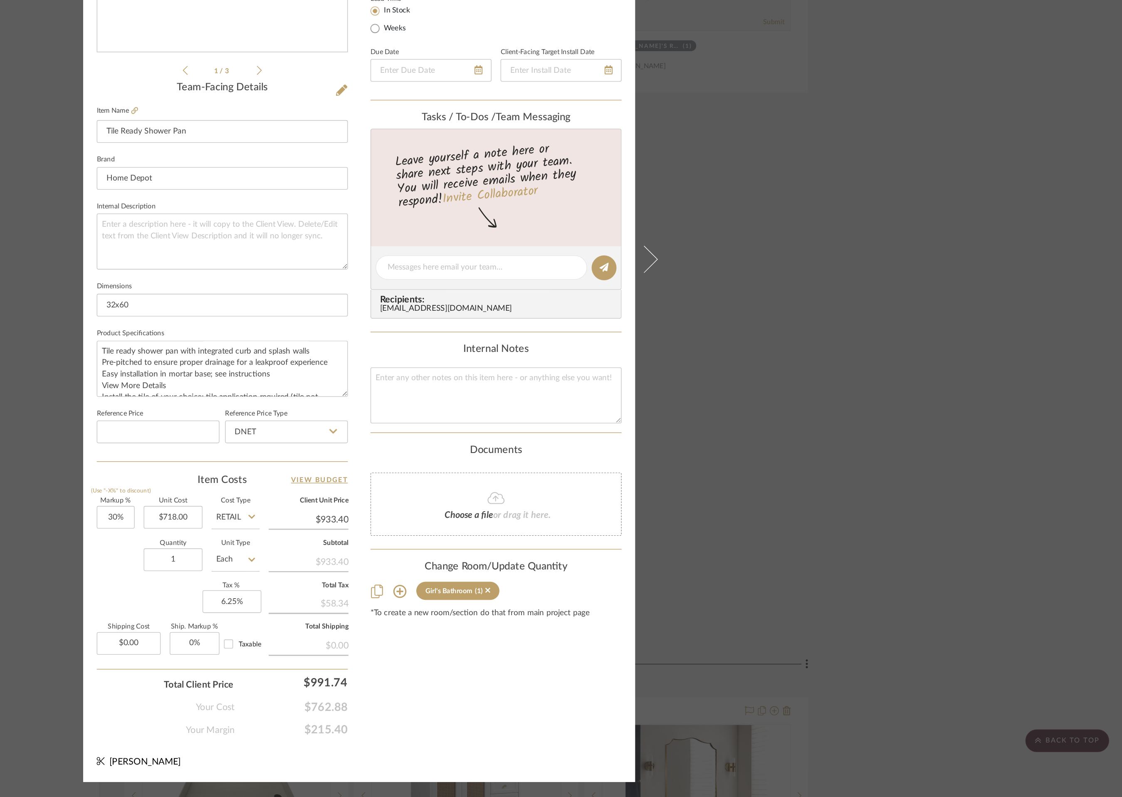
scroll to position [0, 0]
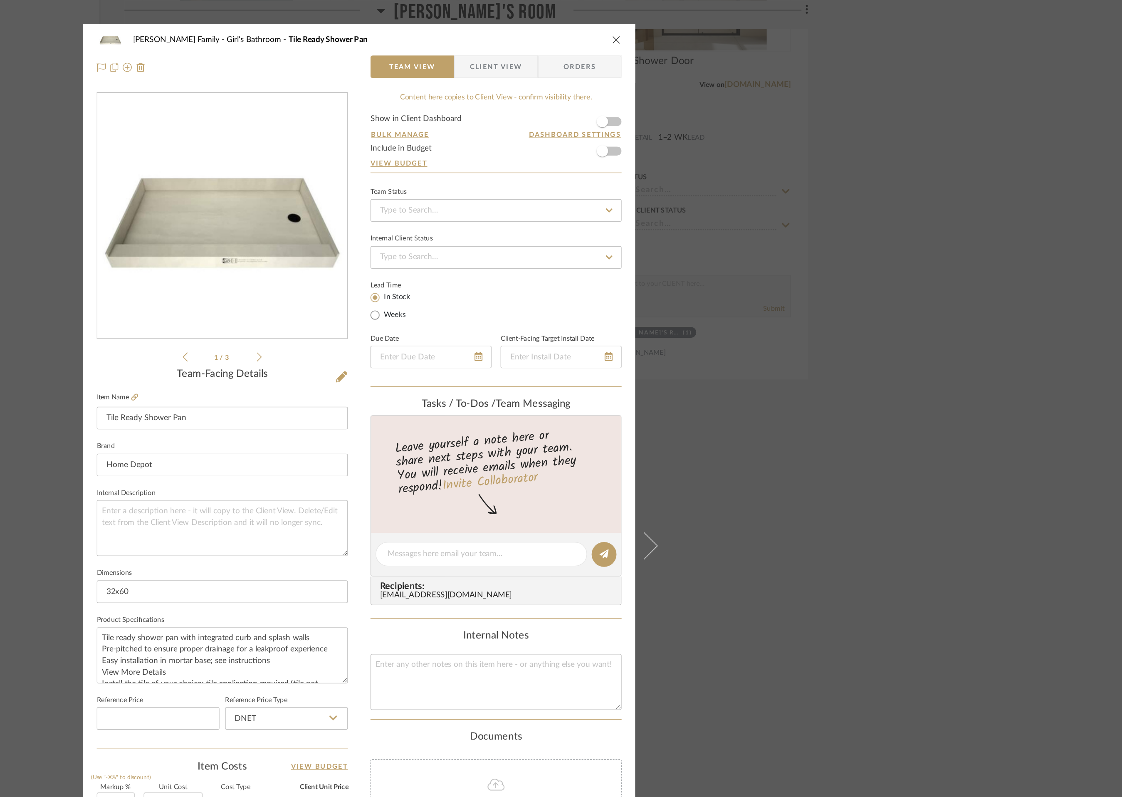
click at [749, 30] on icon "close" at bounding box center [750, 29] width 7 height 7
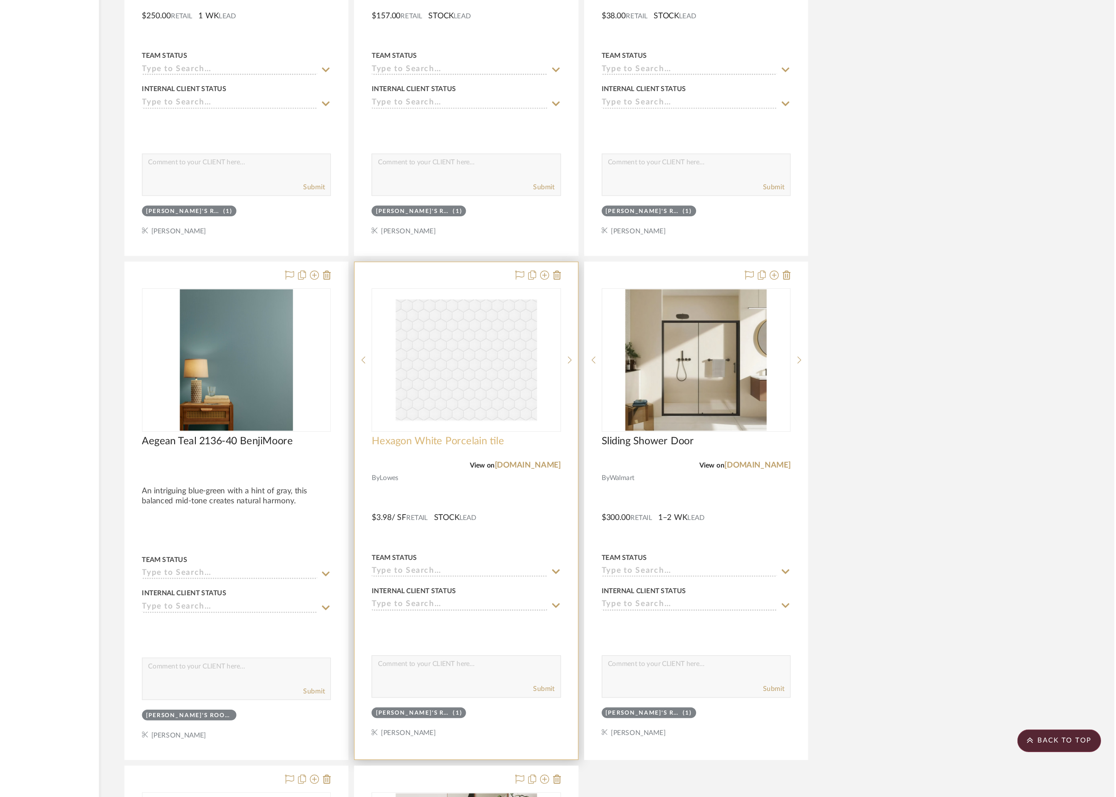
scroll to position [4589, 0]
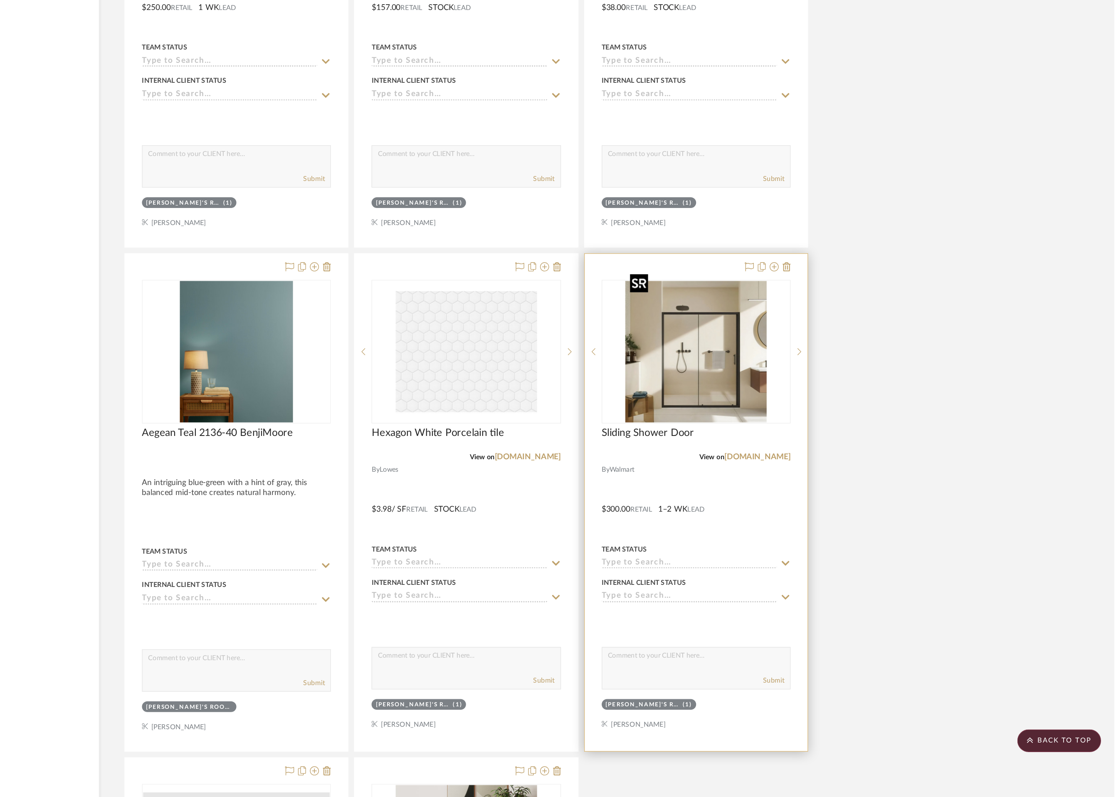
click at [803, 468] on img "0" at bounding box center [809, 469] width 104 height 104
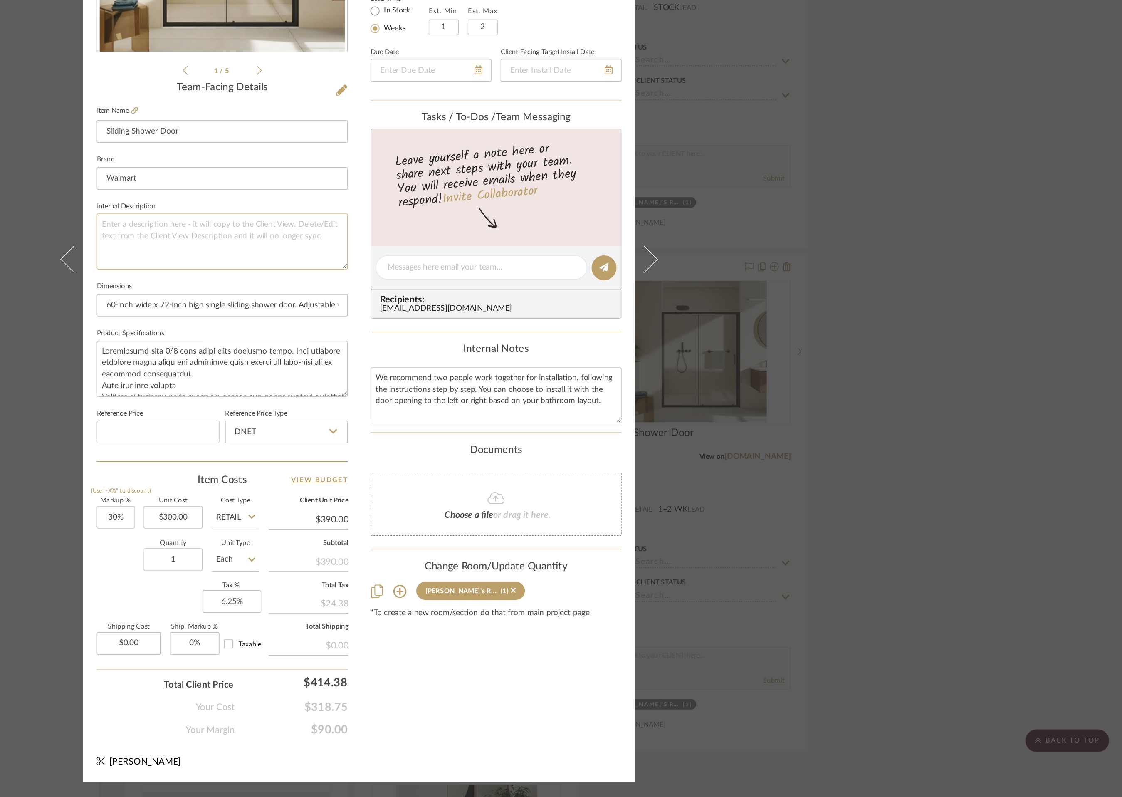
scroll to position [0, 0]
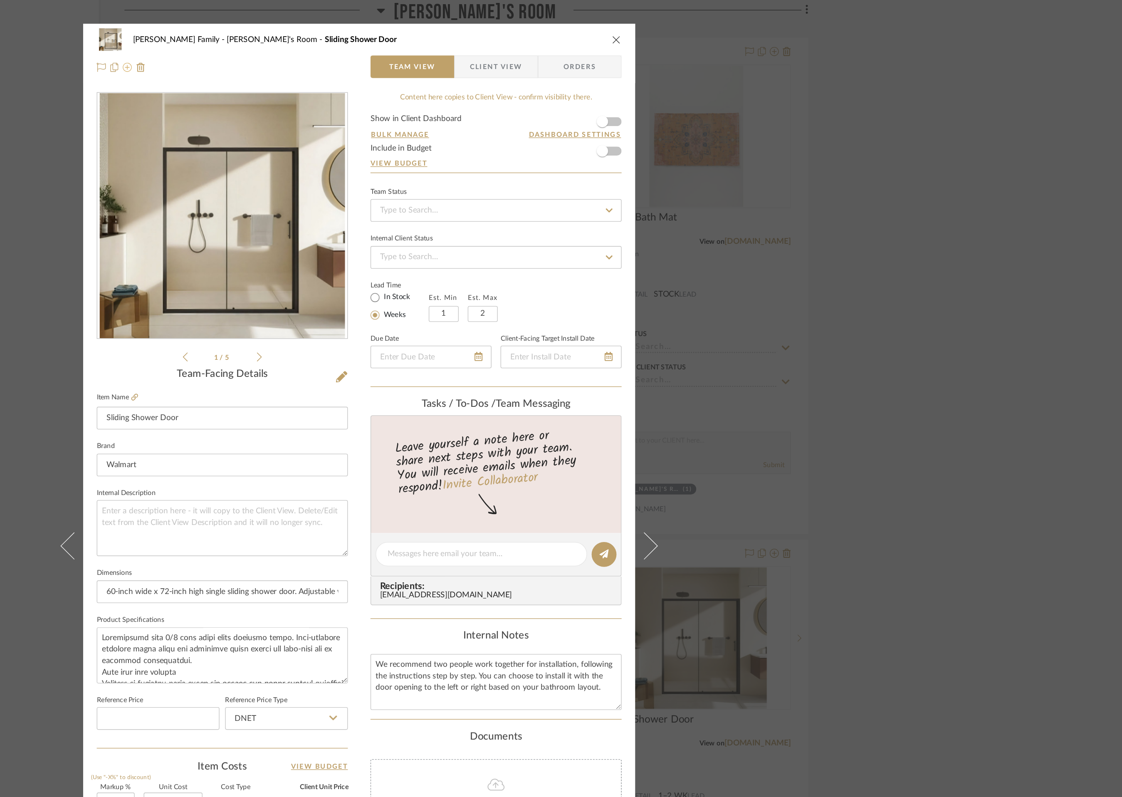
click at [388, 50] on icon at bounding box center [390, 49] width 7 height 7
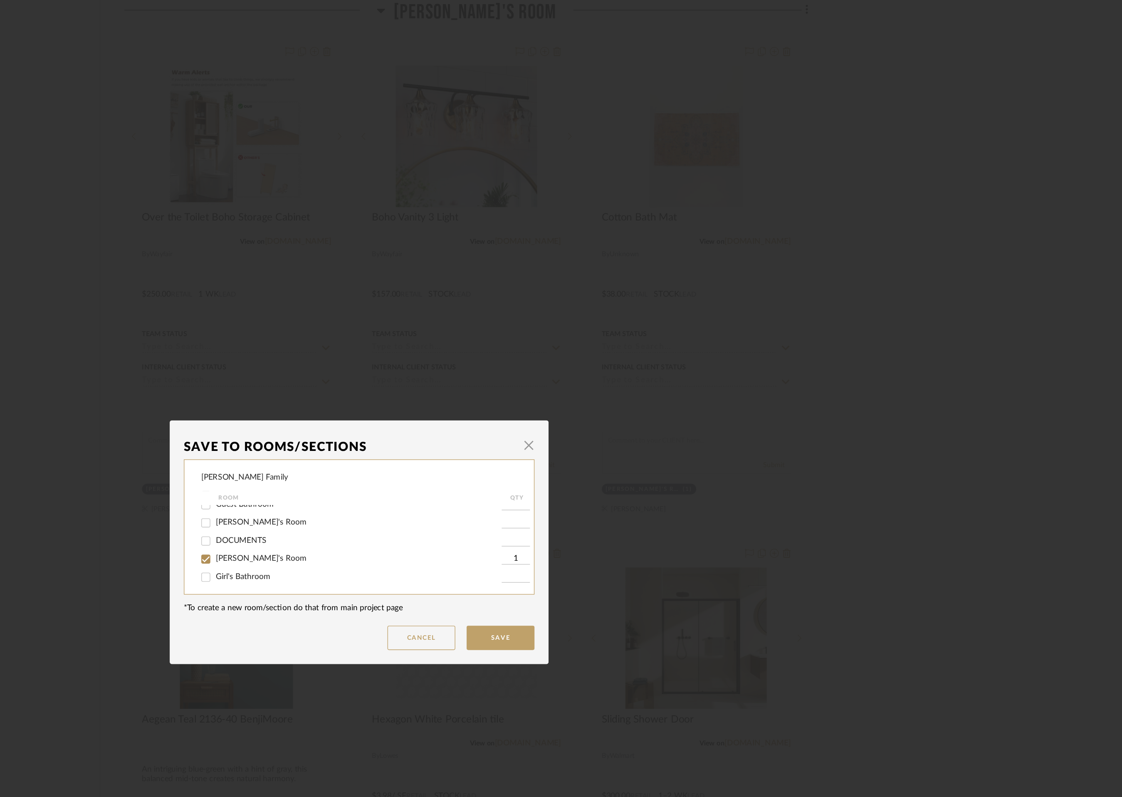
scroll to position [116, 0]
click at [447, 422] on input "Girl's Bathroom" at bounding box center [448, 421] width 13 height 13
checkbox input "true"
type input "1"
click at [445, 412] on input "[PERSON_NAME]'s Room" at bounding box center [448, 408] width 13 height 13
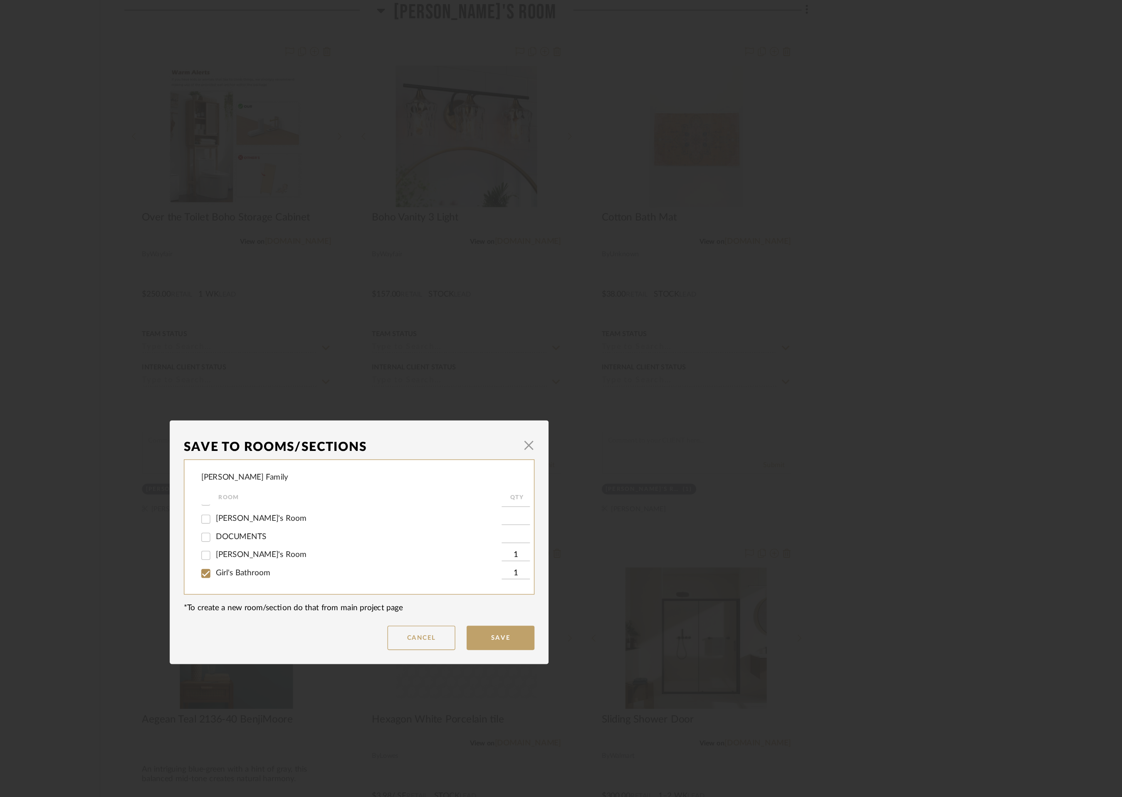
checkbox input "false"
click at [657, 463] on button "Save" at bounding box center [665, 469] width 50 height 18
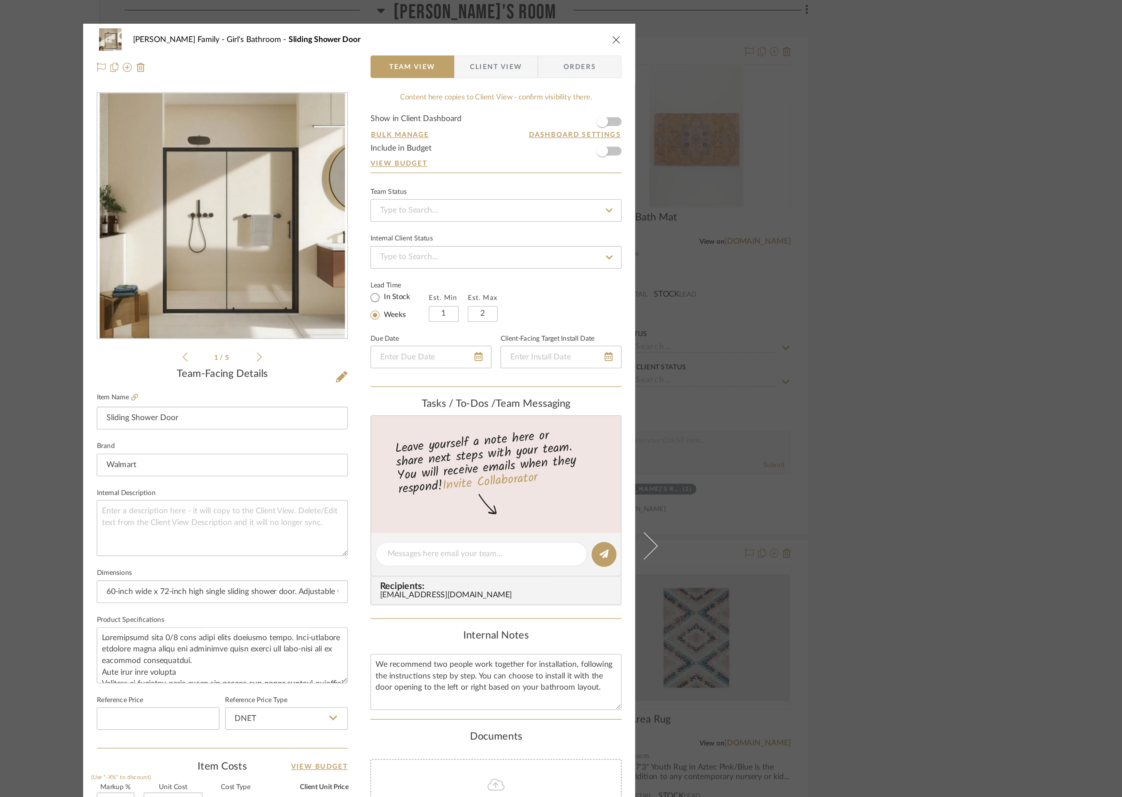
click at [747, 28] on icon "close" at bounding box center [750, 29] width 7 height 7
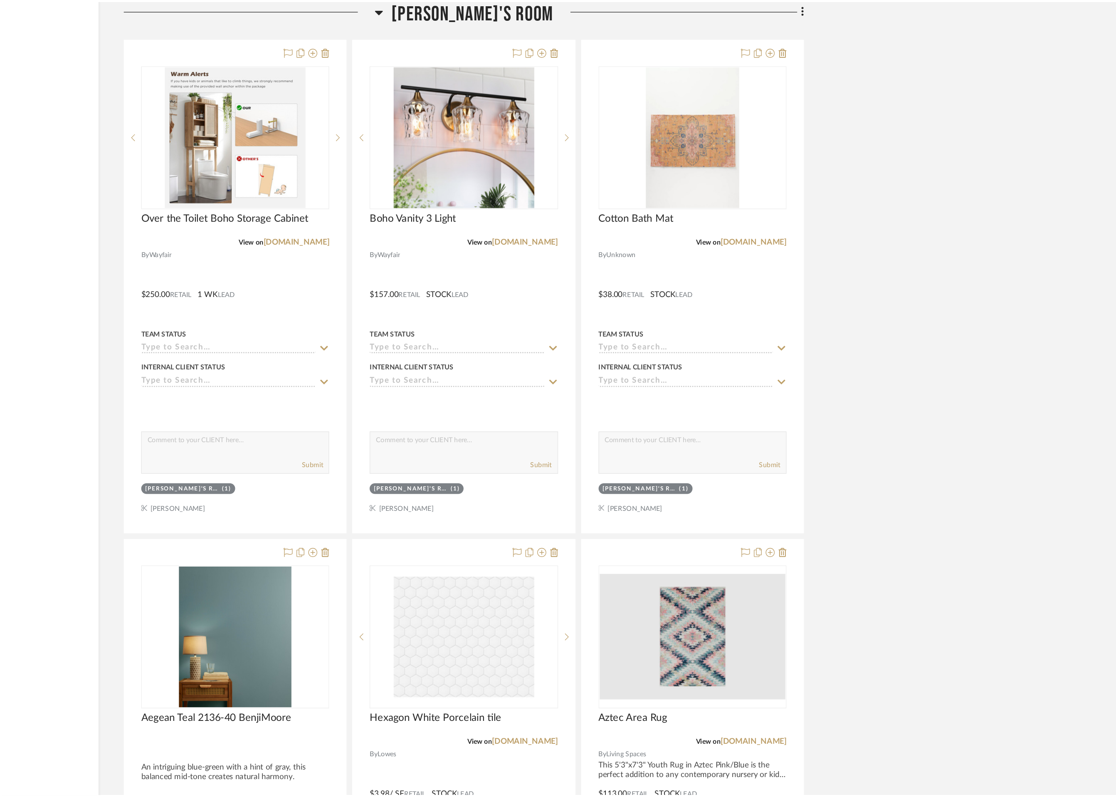
scroll to position [4589, 0]
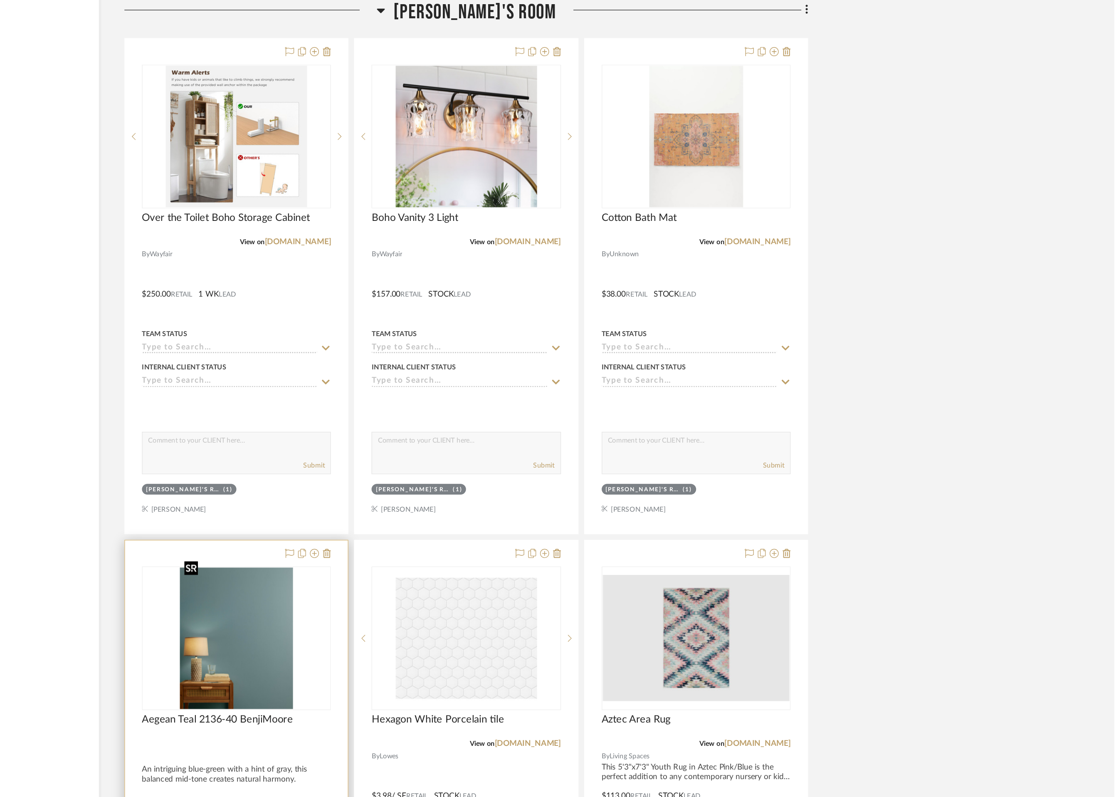
click at [486, 463] on img "0" at bounding box center [470, 469] width 83 height 104
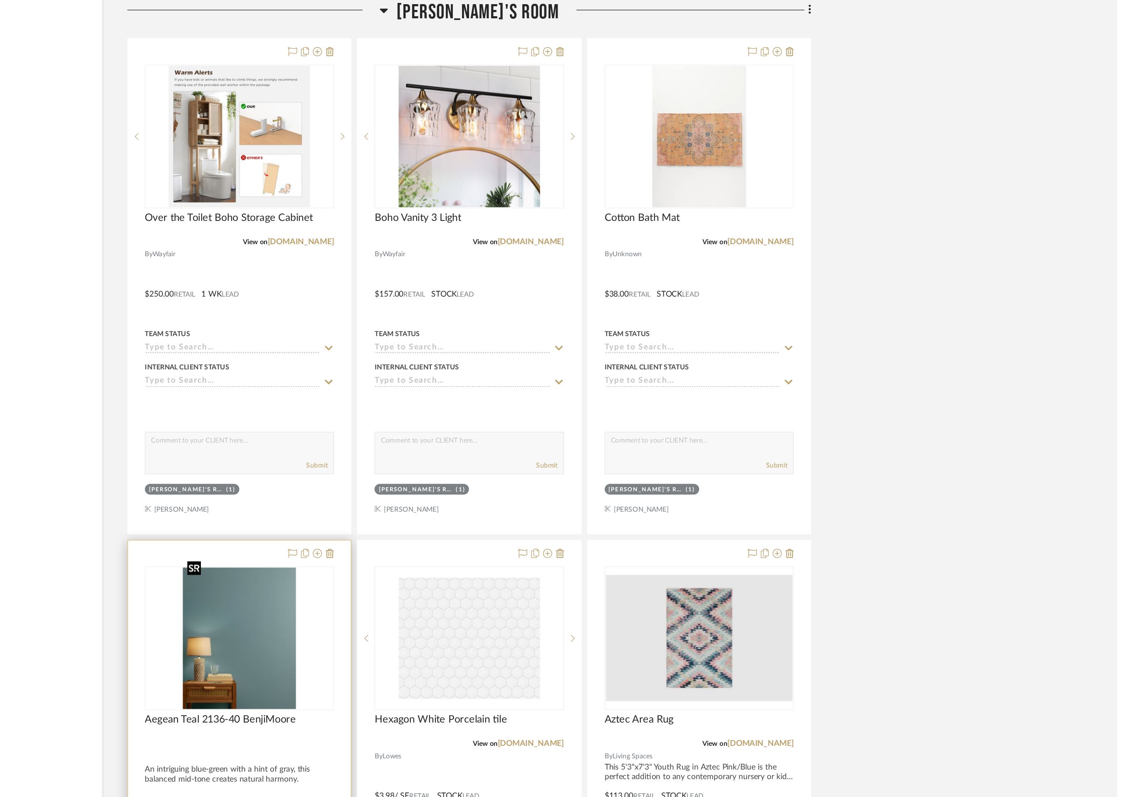
scroll to position [0, 0]
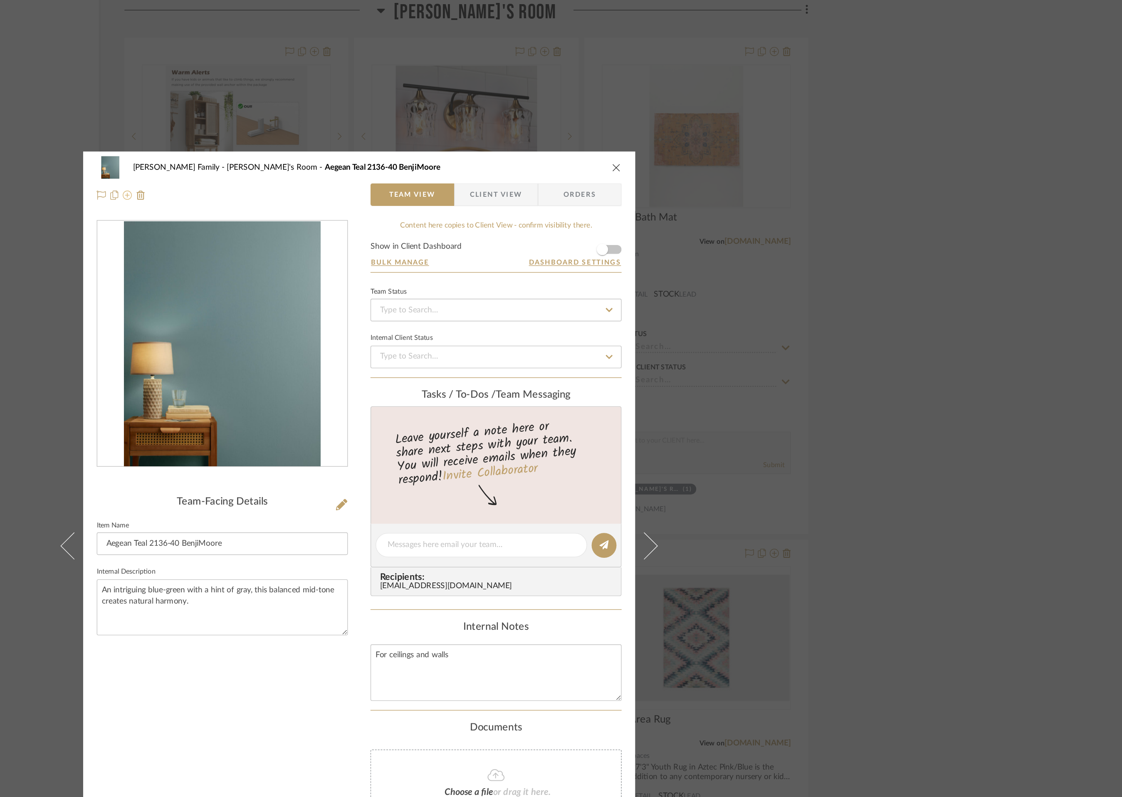
click at [387, 143] on icon at bounding box center [390, 143] width 7 height 7
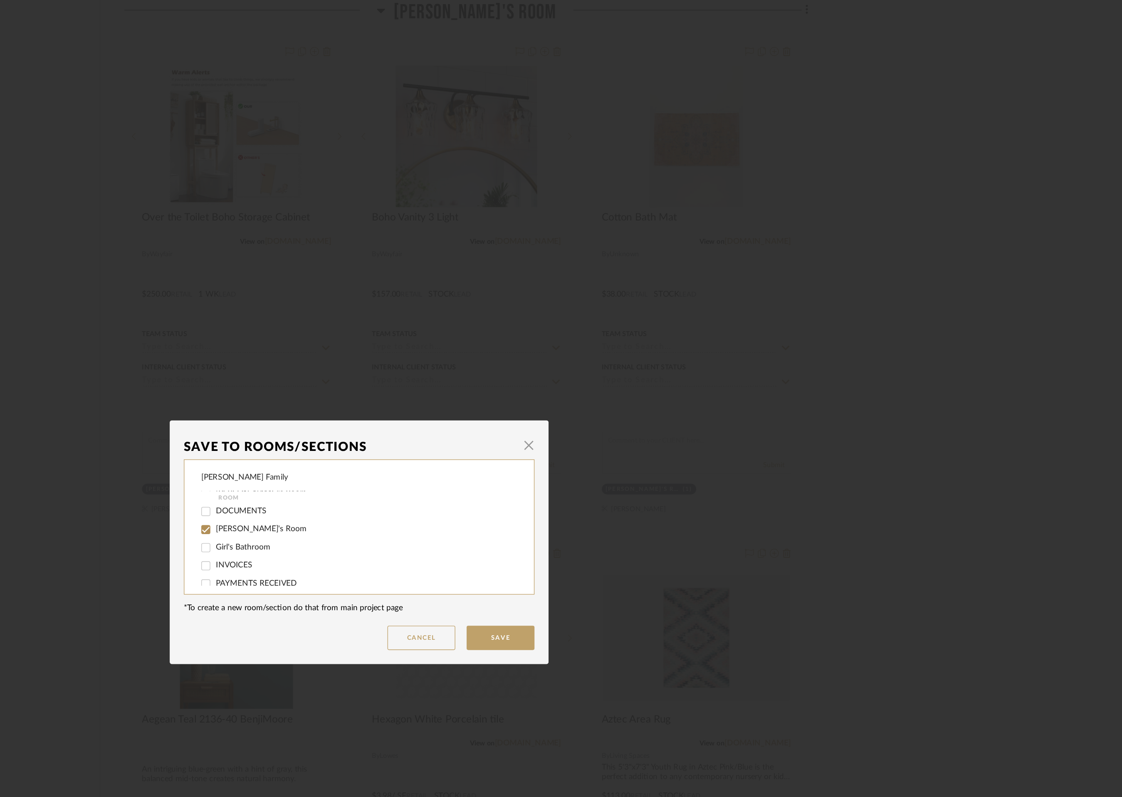
scroll to position [145, 0]
click at [445, 393] on input "Girl's Bathroom" at bounding box center [448, 394] width 13 height 13
checkbox input "true"
click at [447, 381] on input "[PERSON_NAME]'s Room" at bounding box center [448, 381] width 13 height 13
checkbox input "false"
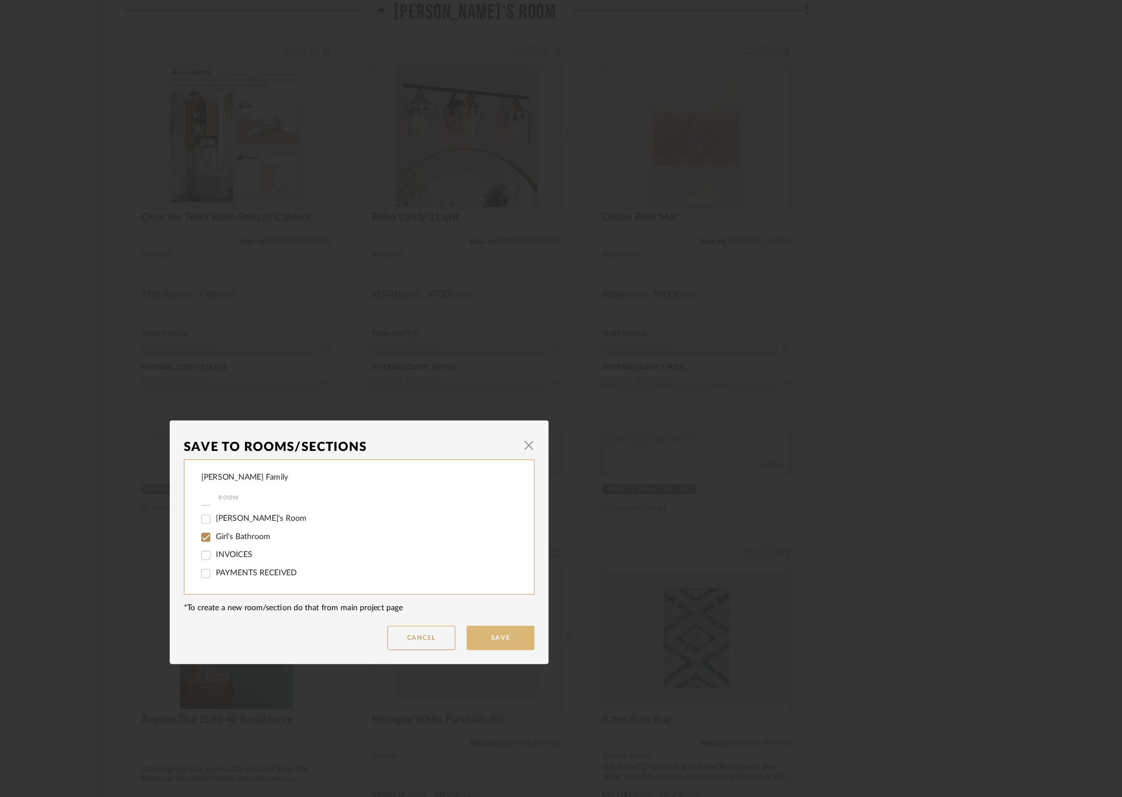
click at [671, 468] on button "Save" at bounding box center [665, 469] width 50 height 18
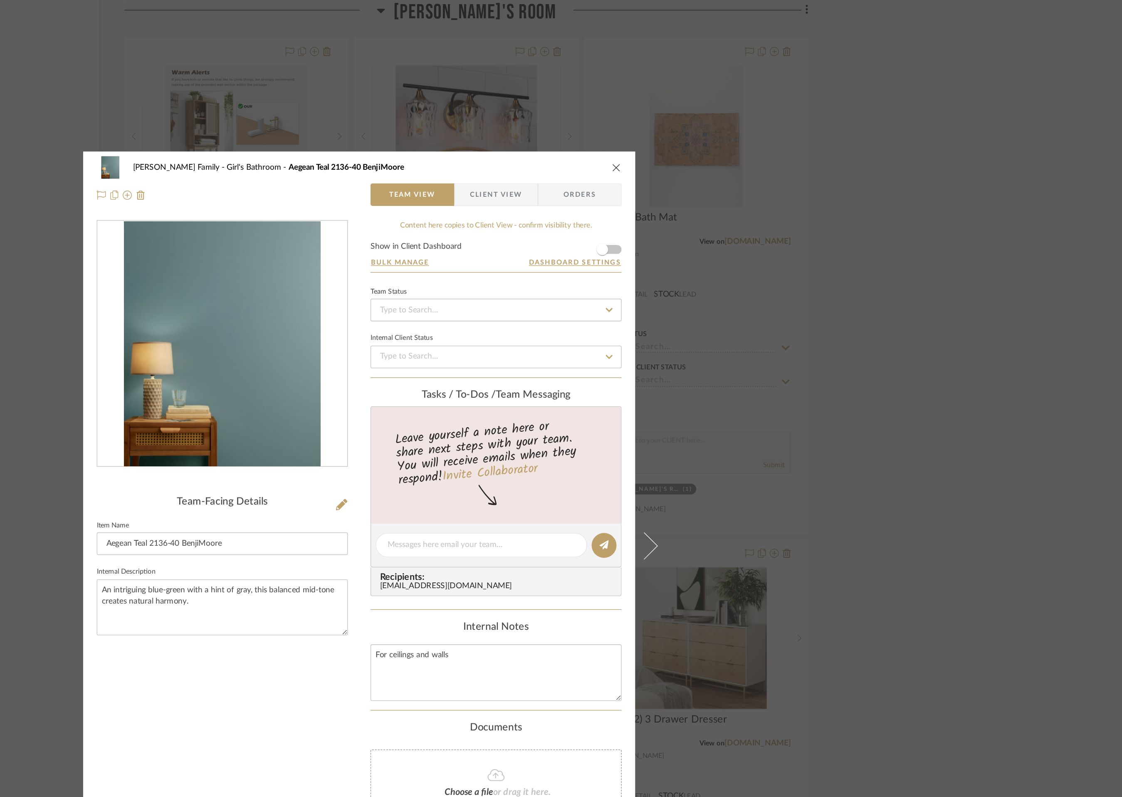
click at [747, 122] on icon "close" at bounding box center [750, 123] width 7 height 7
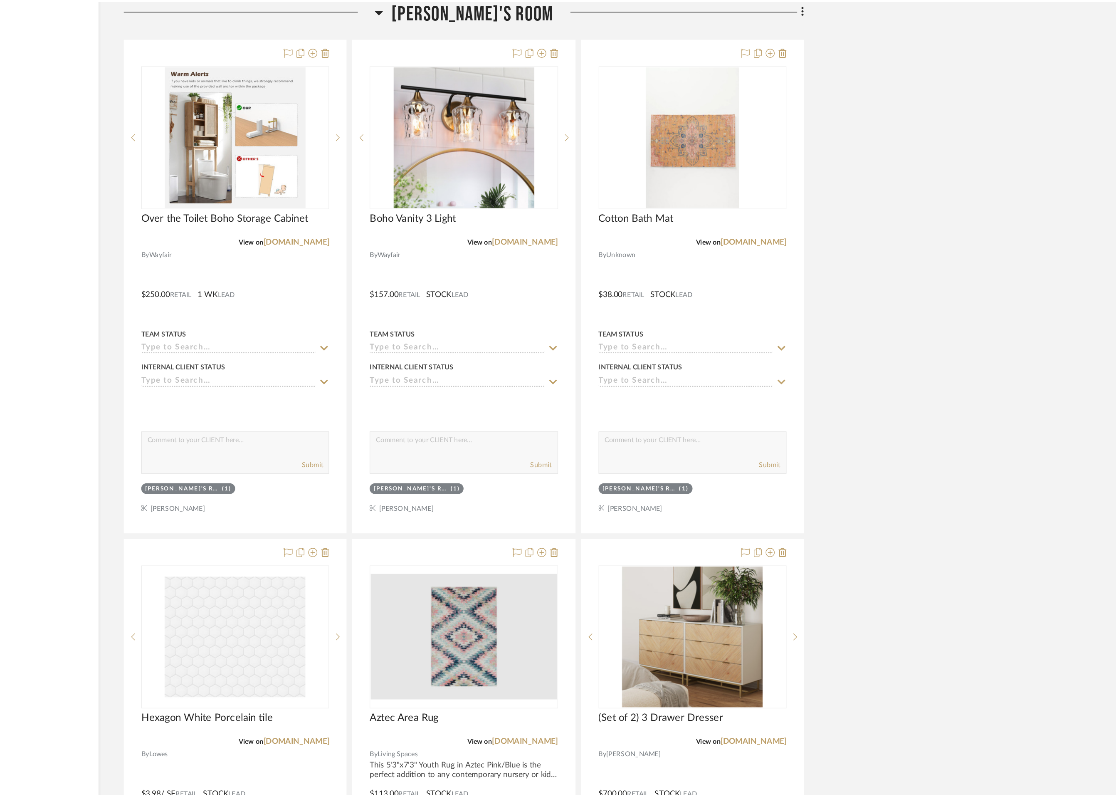
scroll to position [4589, 0]
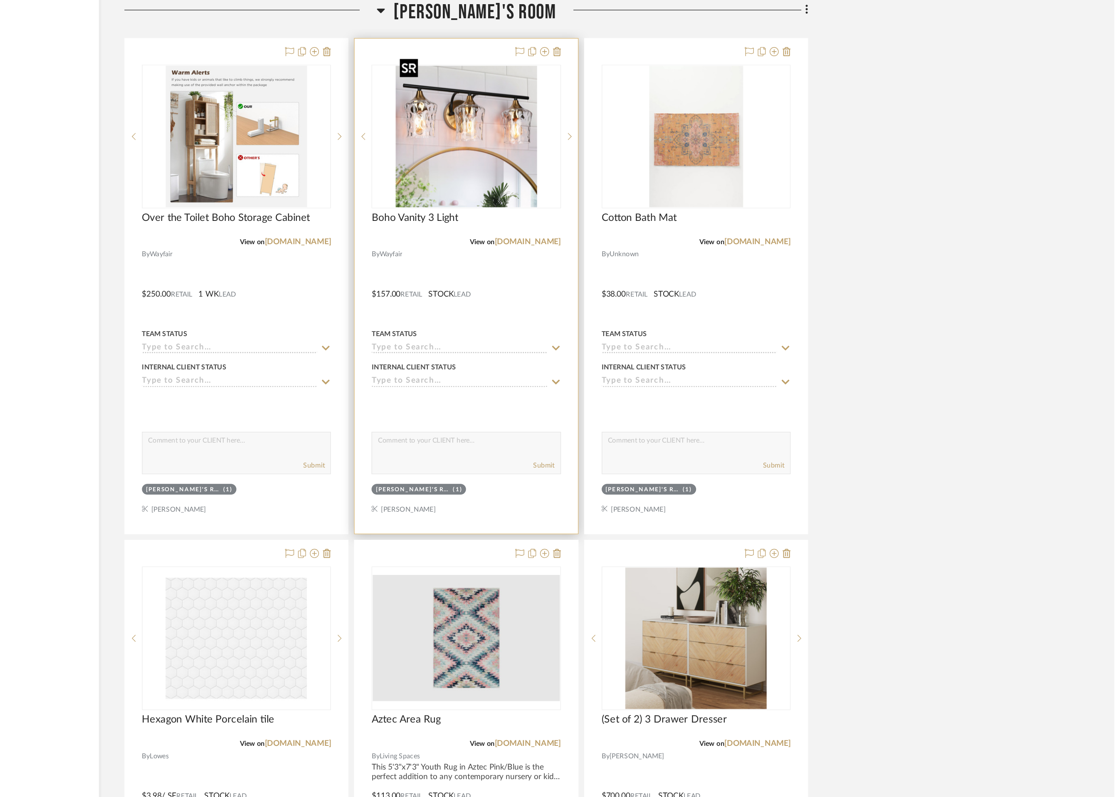
click at [622, 120] on img "0" at bounding box center [640, 100] width 104 height 104
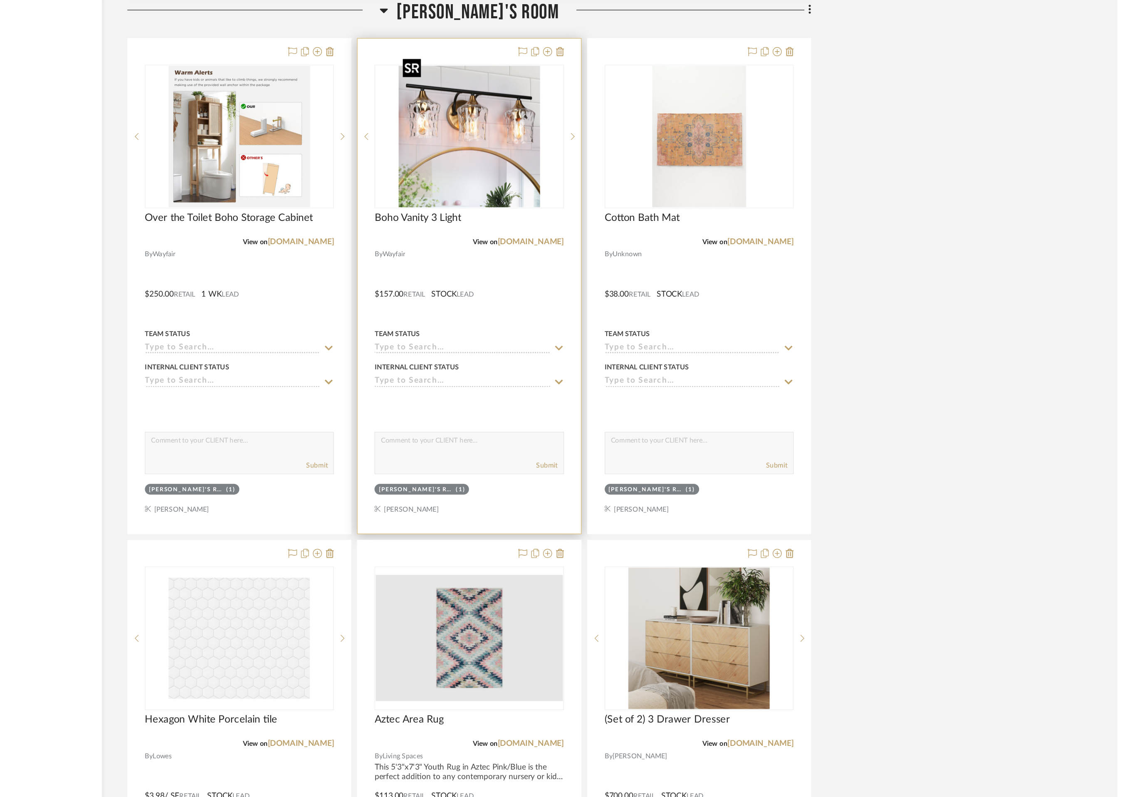
scroll to position [0, 0]
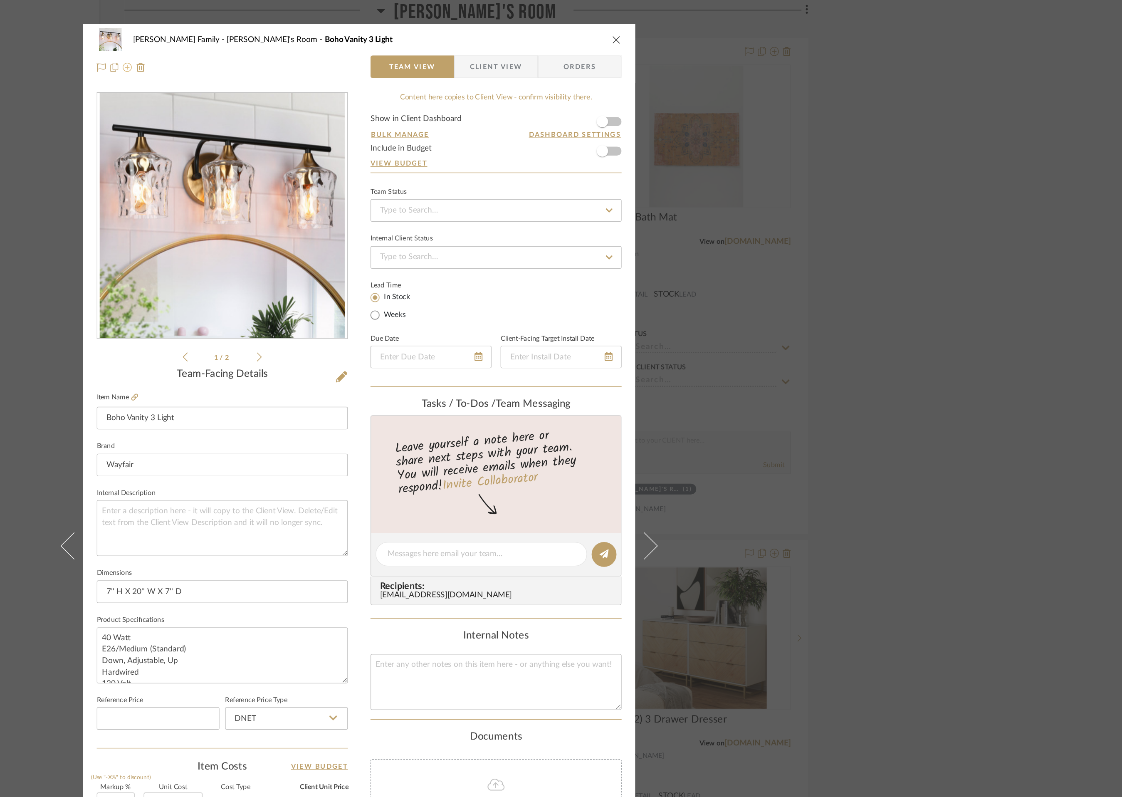
click at [387, 47] on icon at bounding box center [390, 49] width 7 height 7
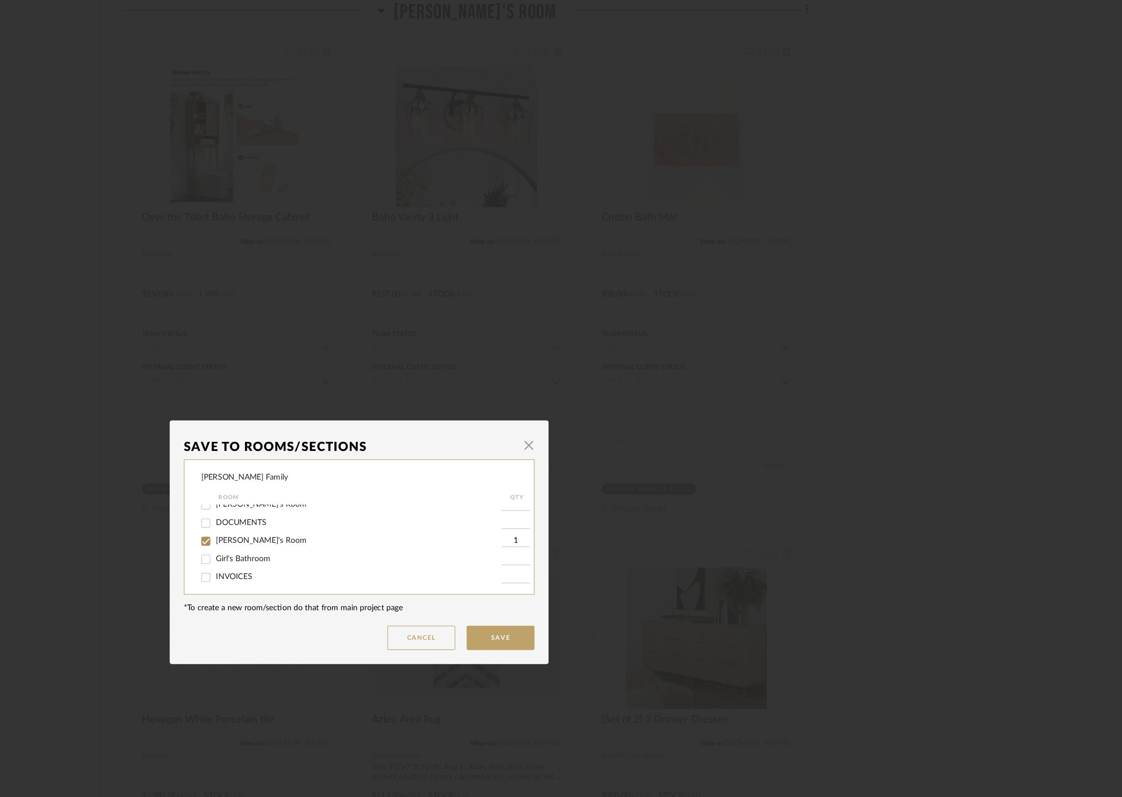
scroll to position [125, 0]
click at [447, 414] on input "Girl's Bathroom" at bounding box center [448, 412] width 13 height 13
checkbox input "true"
type input "1"
drag, startPoint x: 445, startPoint y: 400, endPoint x: 515, endPoint y: 432, distance: 76.5
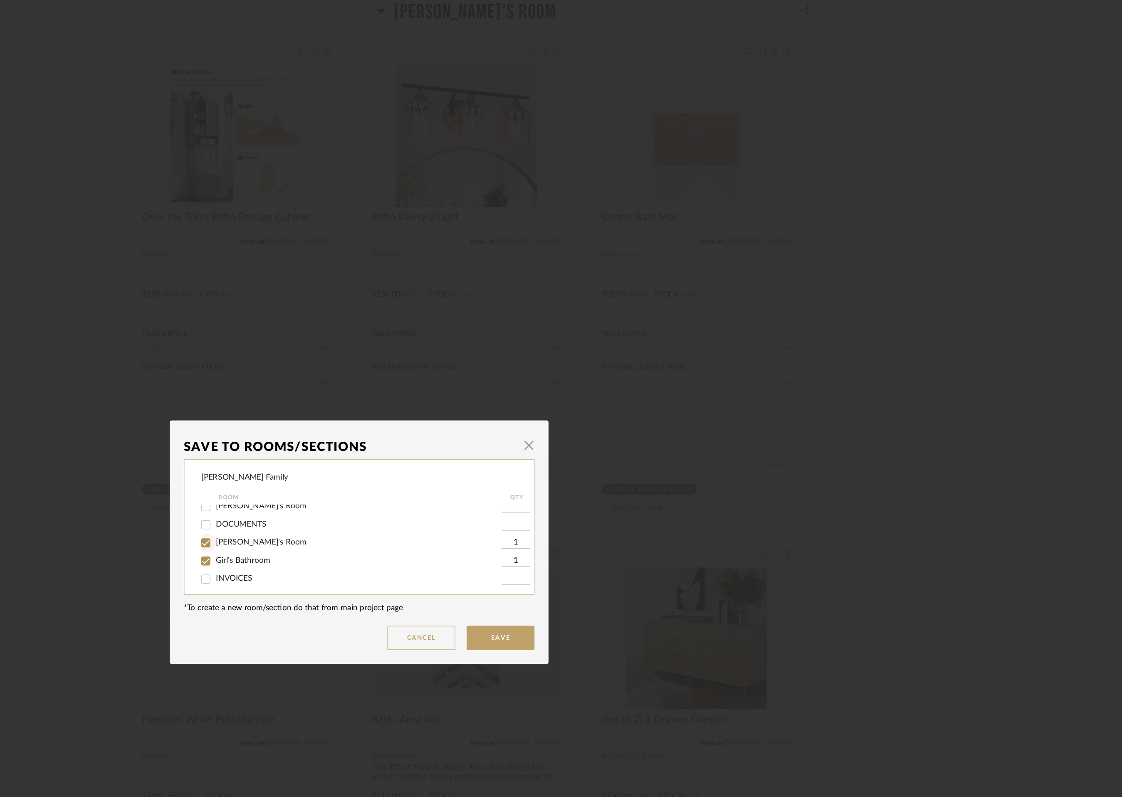
click at [446, 400] on input "[PERSON_NAME]'s Room" at bounding box center [448, 399] width 13 height 13
checkbox input "false"
click at [655, 466] on button "Save" at bounding box center [665, 469] width 50 height 18
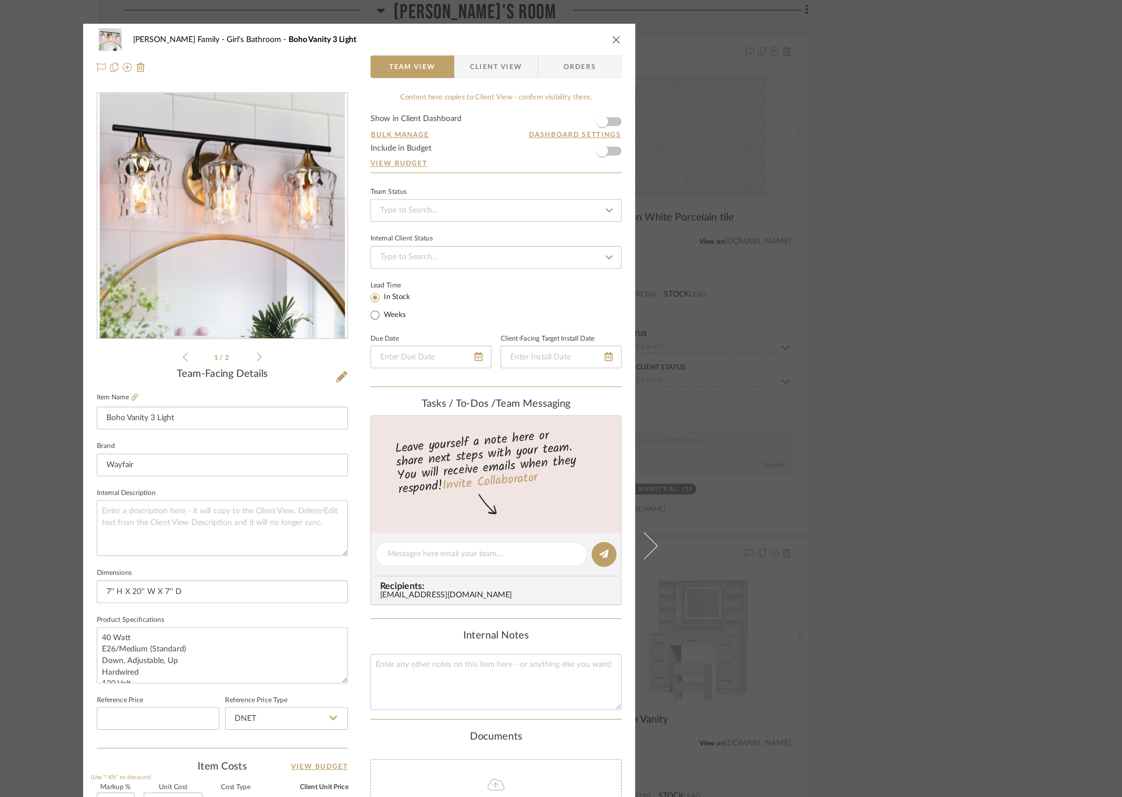
click at [747, 30] on icon "close" at bounding box center [750, 29] width 7 height 7
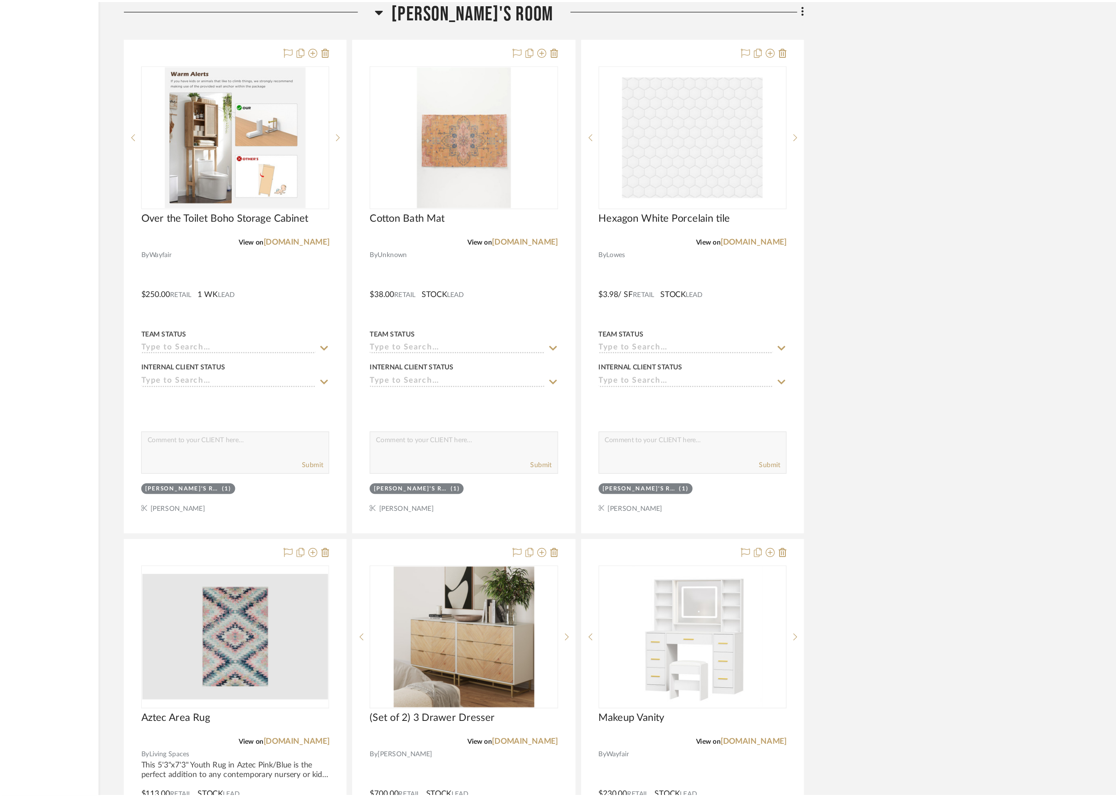
scroll to position [4589, 0]
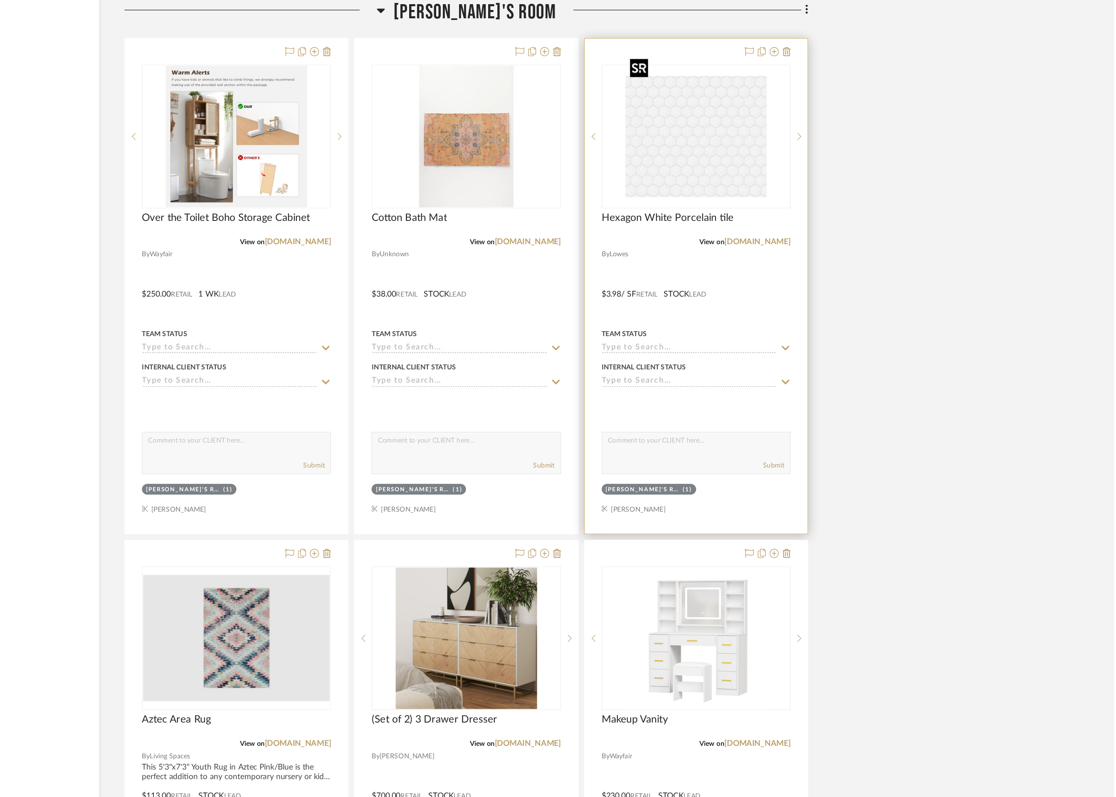
click at [810, 106] on img "0" at bounding box center [809, 100] width 104 height 104
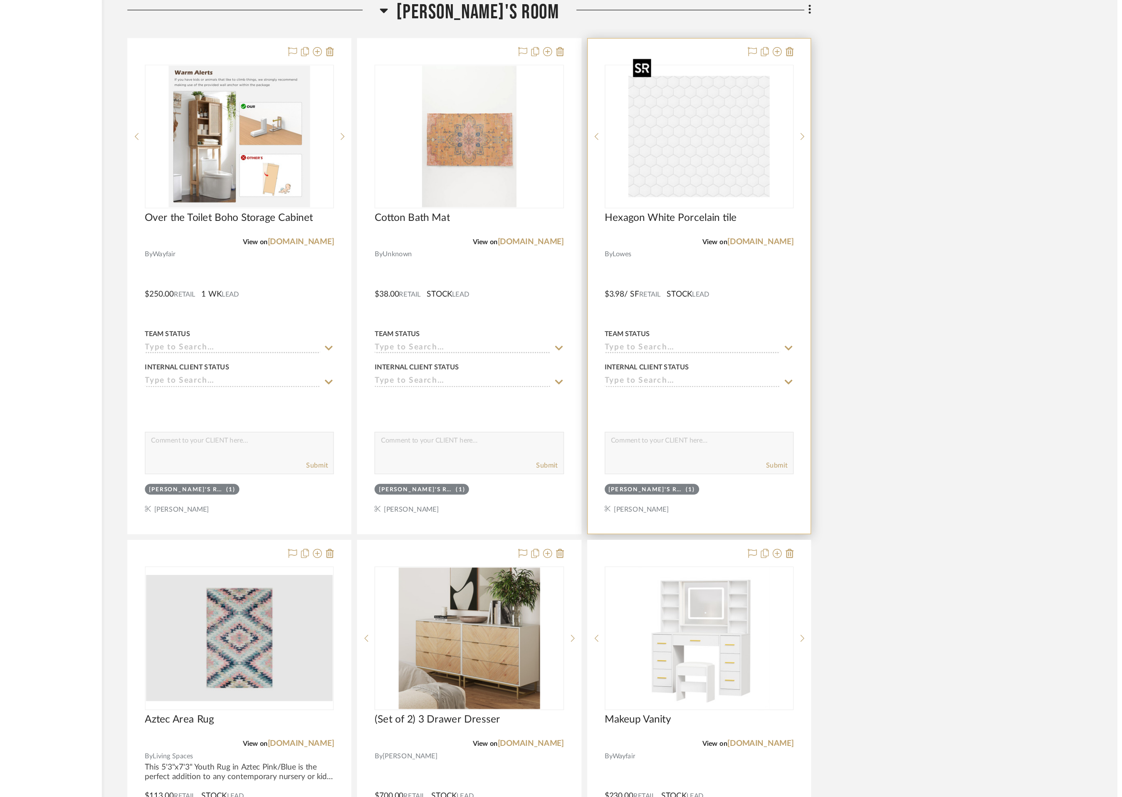
scroll to position [0, 0]
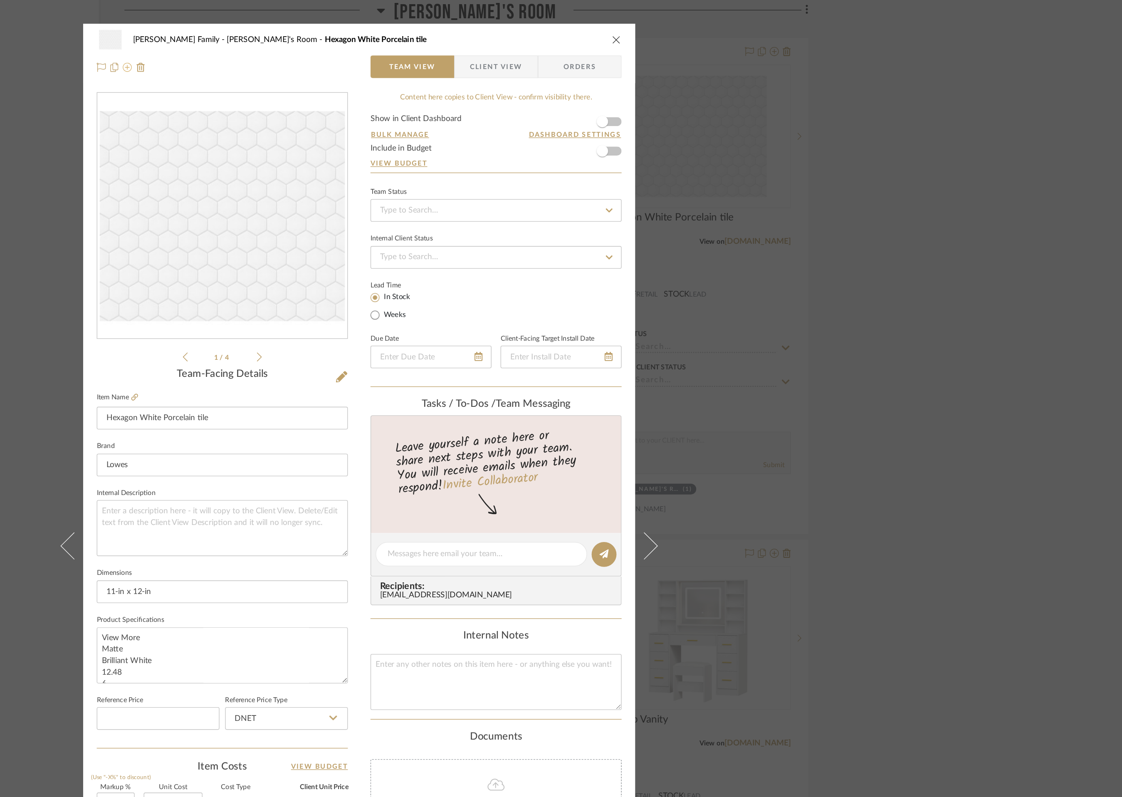
click at [387, 50] on icon at bounding box center [390, 49] width 7 height 7
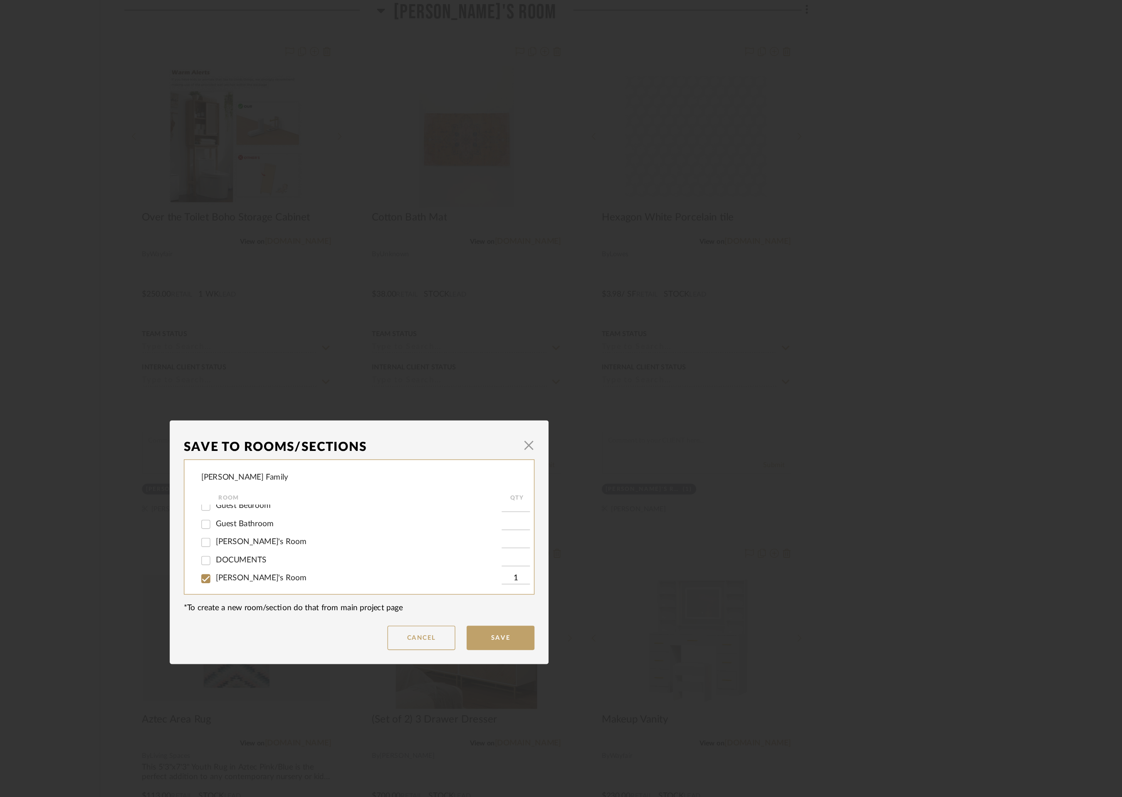
scroll to position [145, 0]
drag, startPoint x: 481, startPoint y: 394, endPoint x: 496, endPoint y: 410, distance: 21.5
click at [481, 394] on span "Girl's Bathroom" at bounding box center [476, 395] width 40 height 6
click at [455, 394] on input "Girl's Bathroom" at bounding box center [448, 394] width 13 height 13
checkbox input "true"
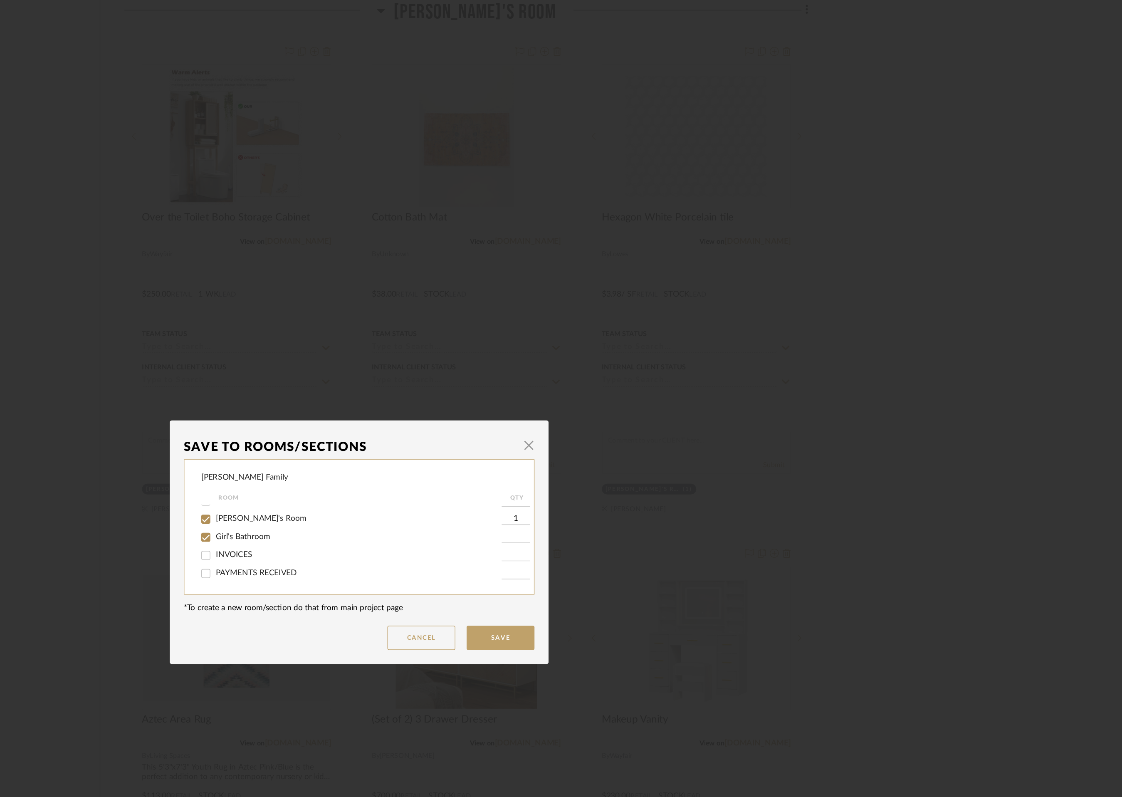
type input "1"
drag, startPoint x: 444, startPoint y: 382, endPoint x: 447, endPoint y: 385, distance: 4.3
click at [444, 383] on input "[PERSON_NAME]'s Room" at bounding box center [448, 381] width 13 height 13
checkbox input "false"
click at [654, 464] on button "Save" at bounding box center [665, 469] width 50 height 18
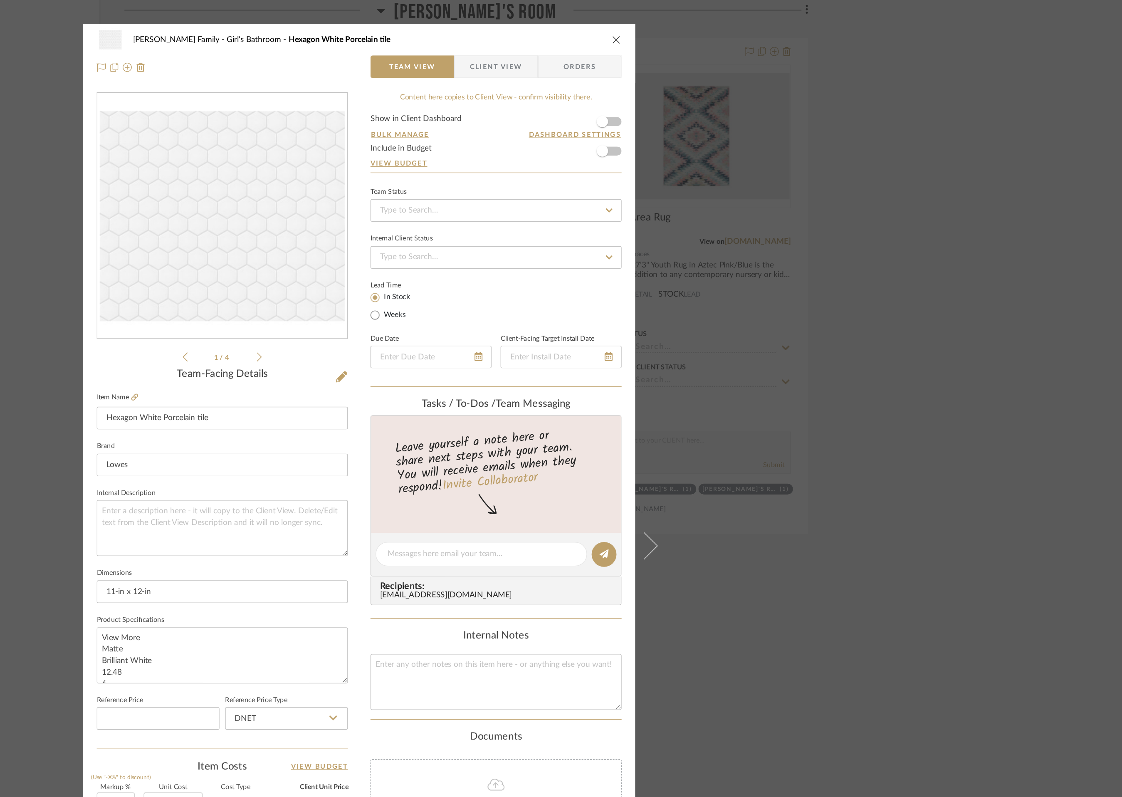
click at [749, 27] on icon "close" at bounding box center [750, 29] width 7 height 7
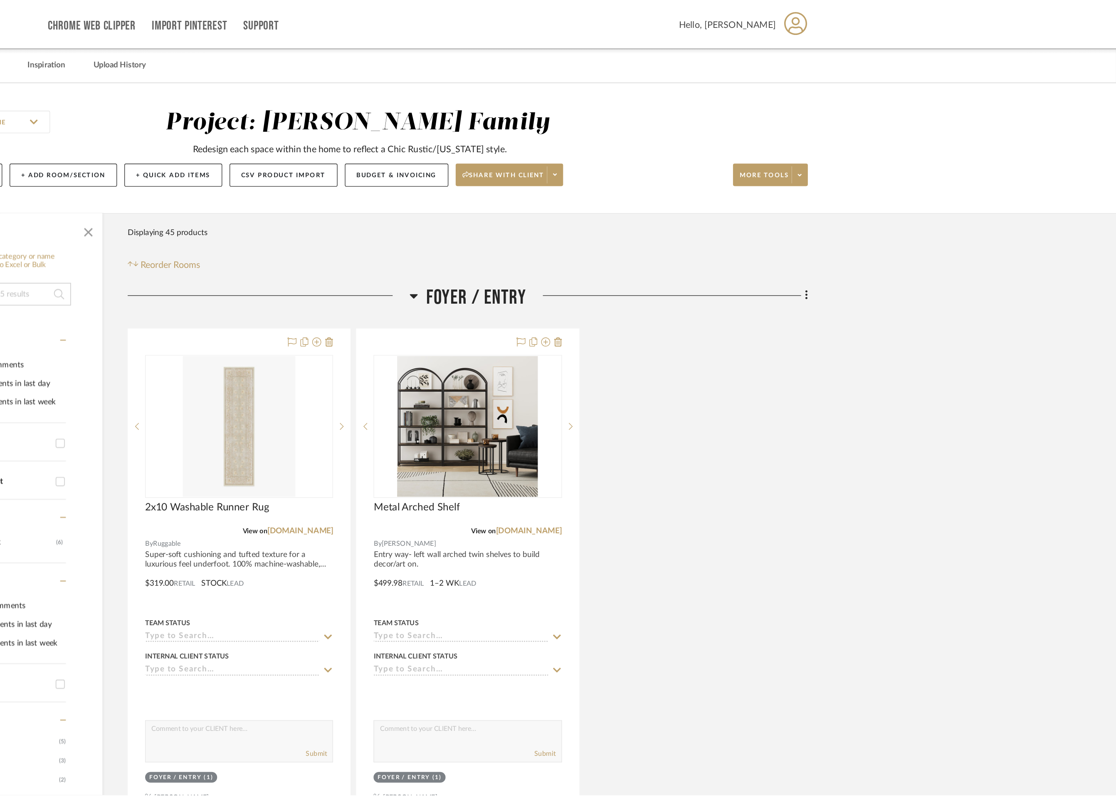
scroll to position [4589, 0]
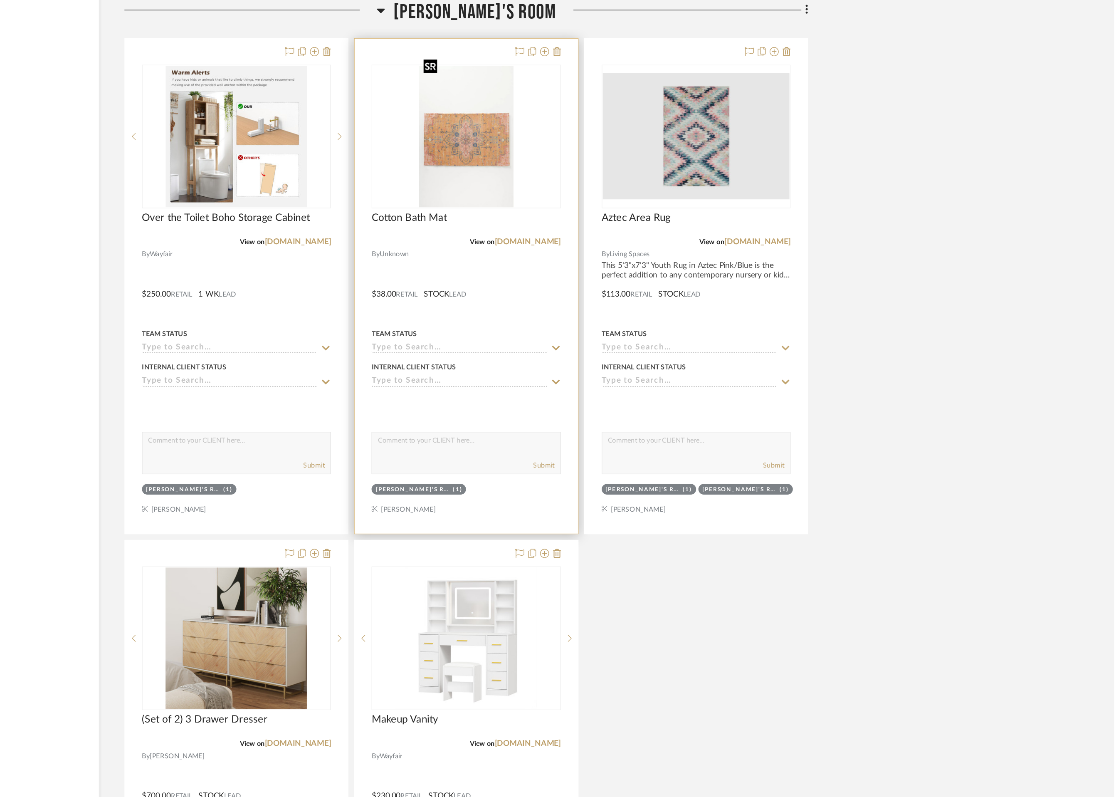
click at [629, 116] on img "0" at bounding box center [639, 100] width 69 height 104
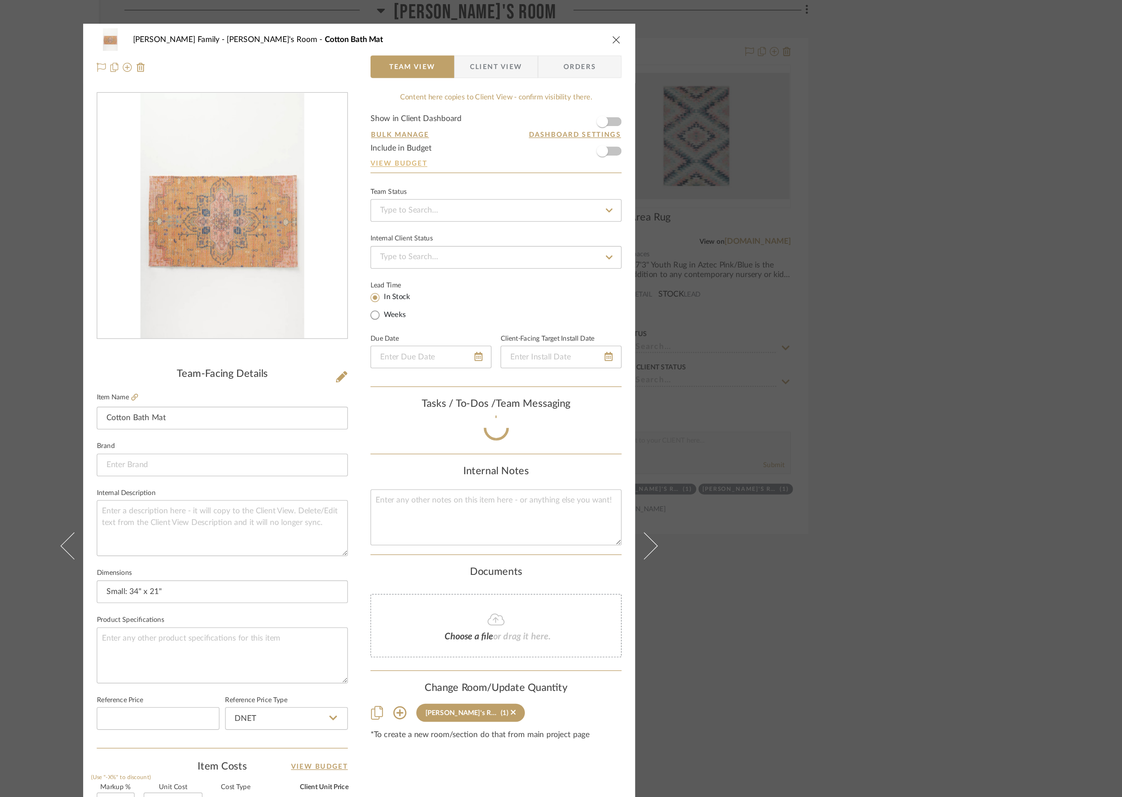
scroll to position [0, 0]
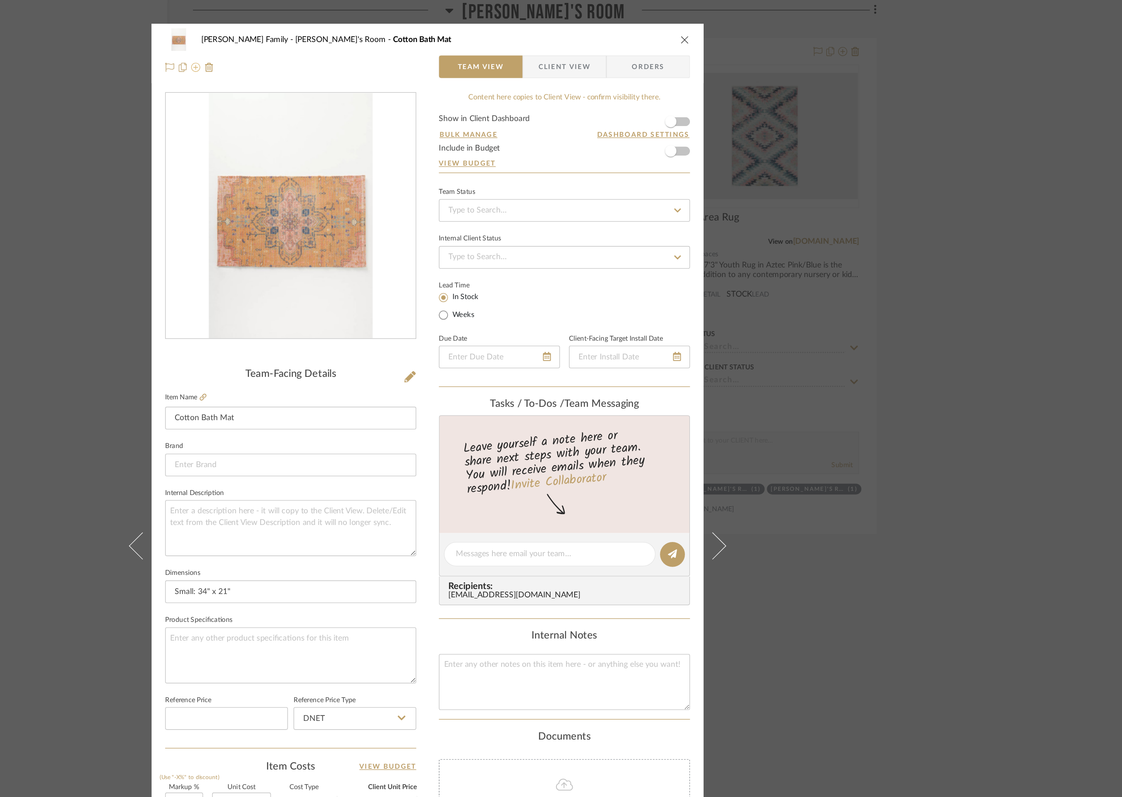
click at [387, 50] on icon at bounding box center [390, 49] width 7 height 7
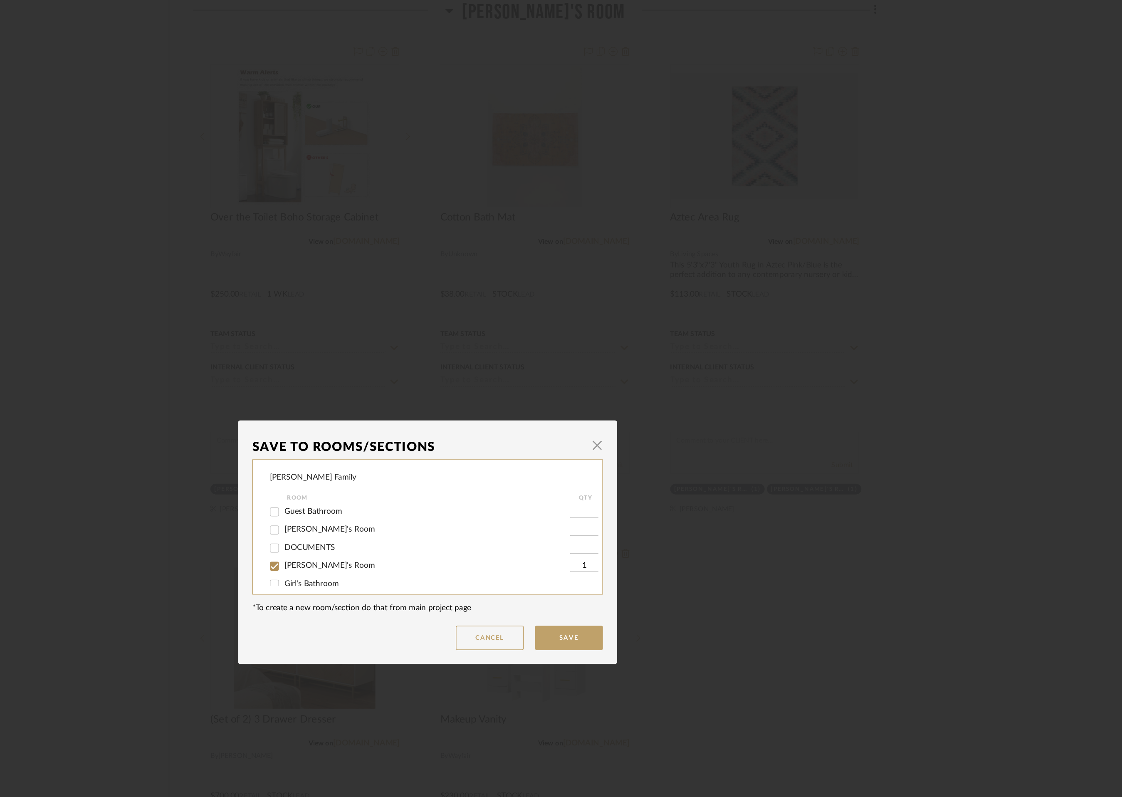
scroll to position [145, 0]
click at [447, 393] on input "Girl's Bathroom" at bounding box center [448, 394] width 13 height 13
checkbox input "true"
type input "1"
click at [447, 381] on input "[PERSON_NAME]'s Room" at bounding box center [448, 381] width 13 height 13
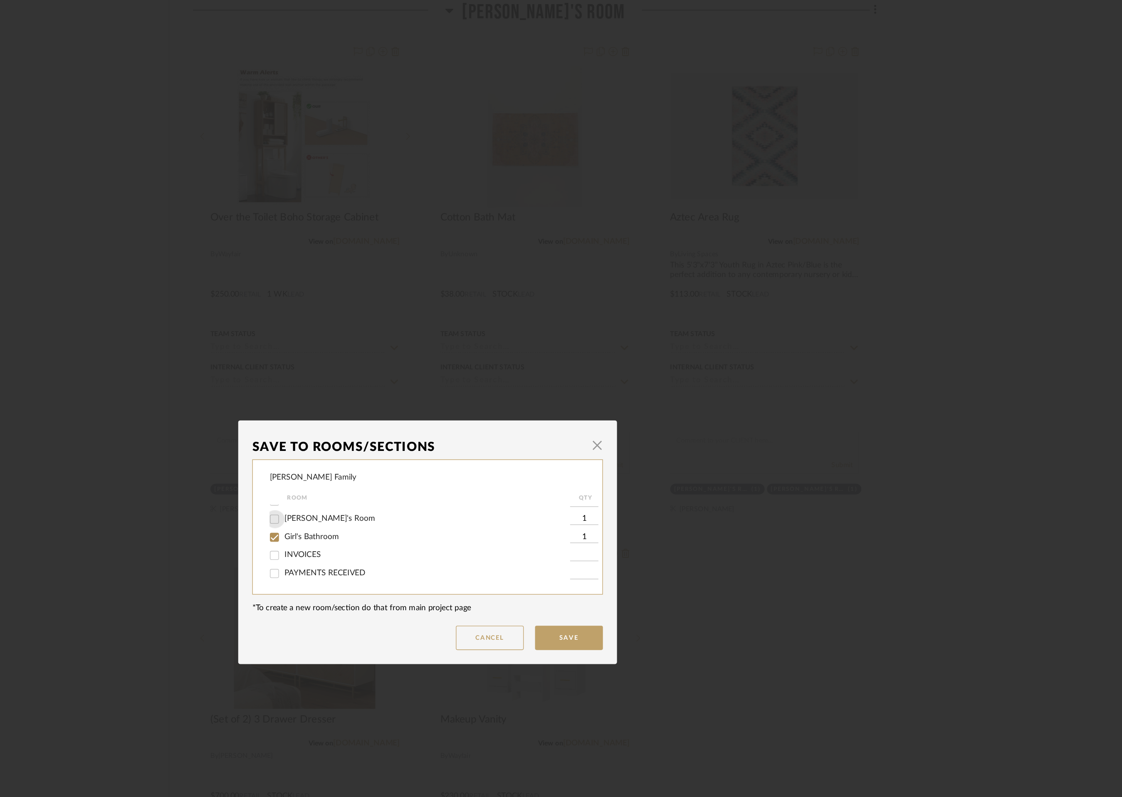
checkbox input "false"
click at [664, 467] on button "Save" at bounding box center [665, 469] width 50 height 18
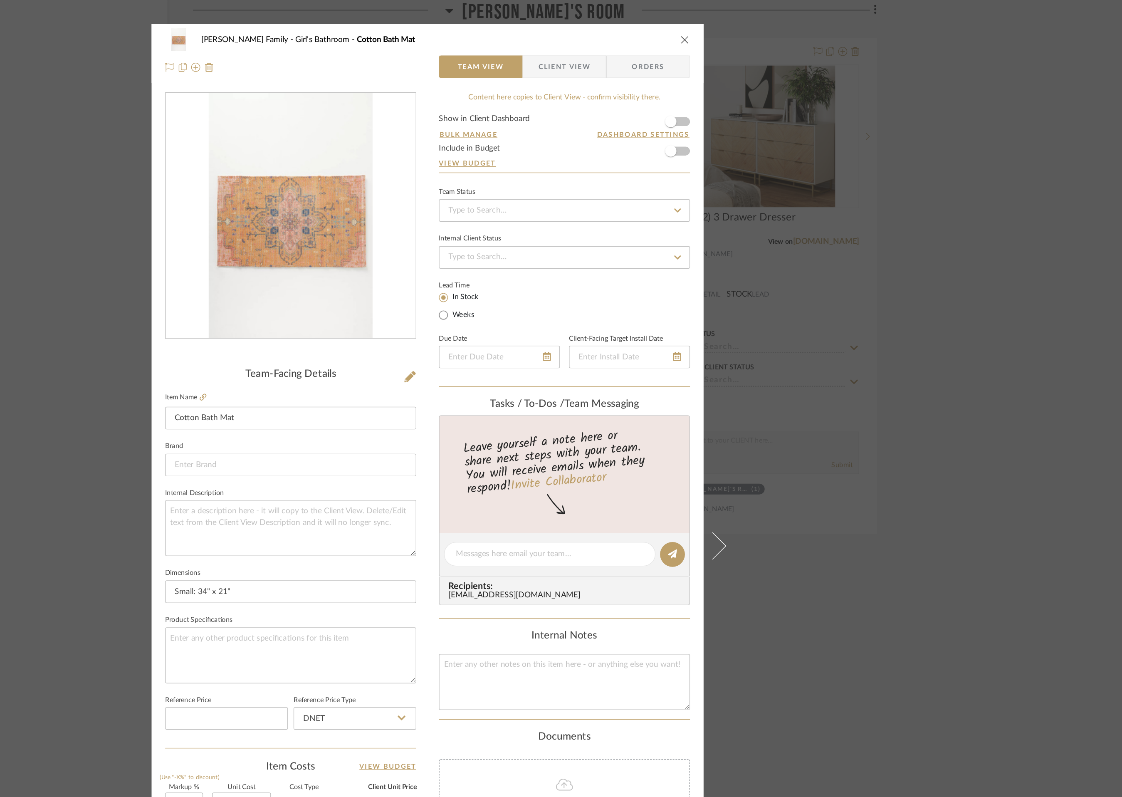
click at [747, 28] on icon "close" at bounding box center [750, 29] width 7 height 7
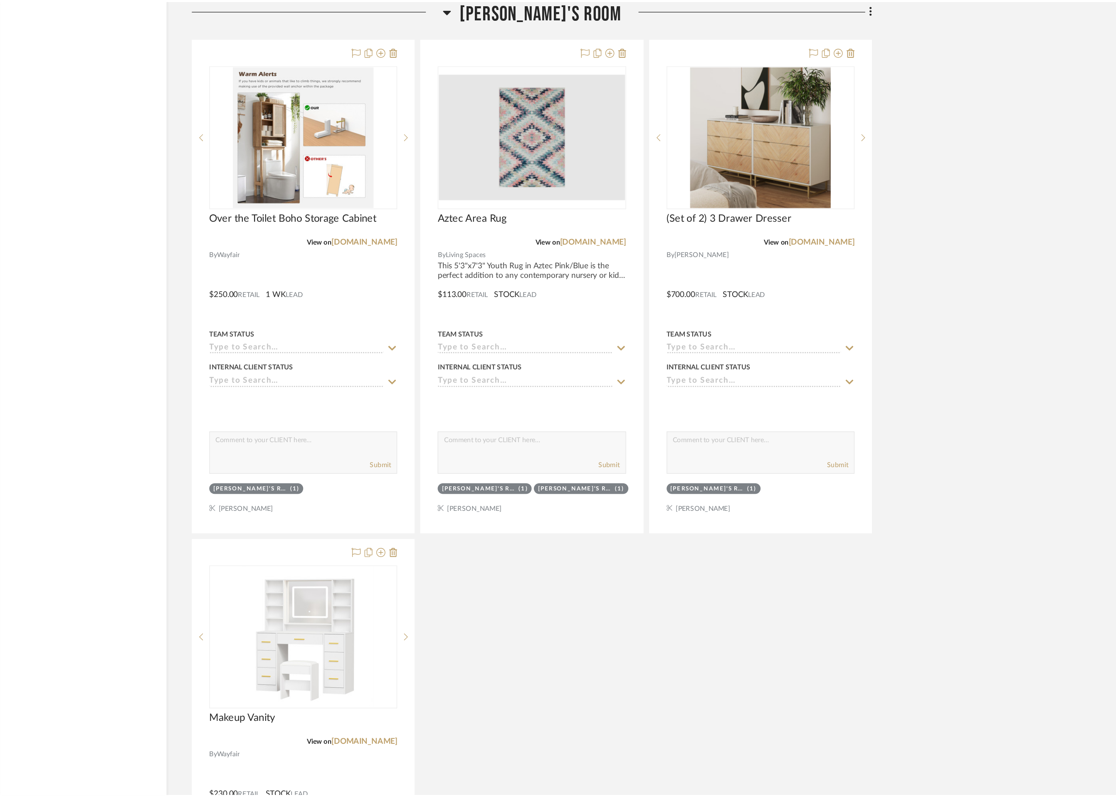
scroll to position [4589, 0]
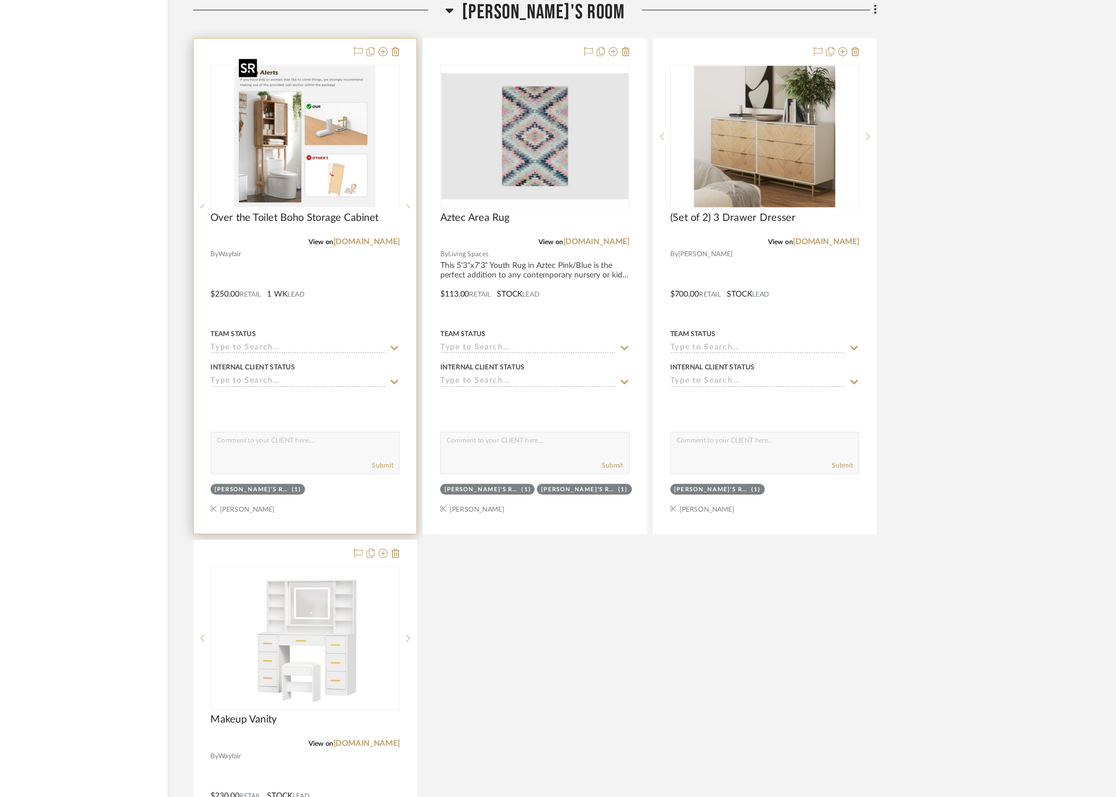
click at [490, 91] on div at bounding box center [470, 152] width 139 height 210
click at [464, 112] on img "0" at bounding box center [471, 100] width 104 height 104
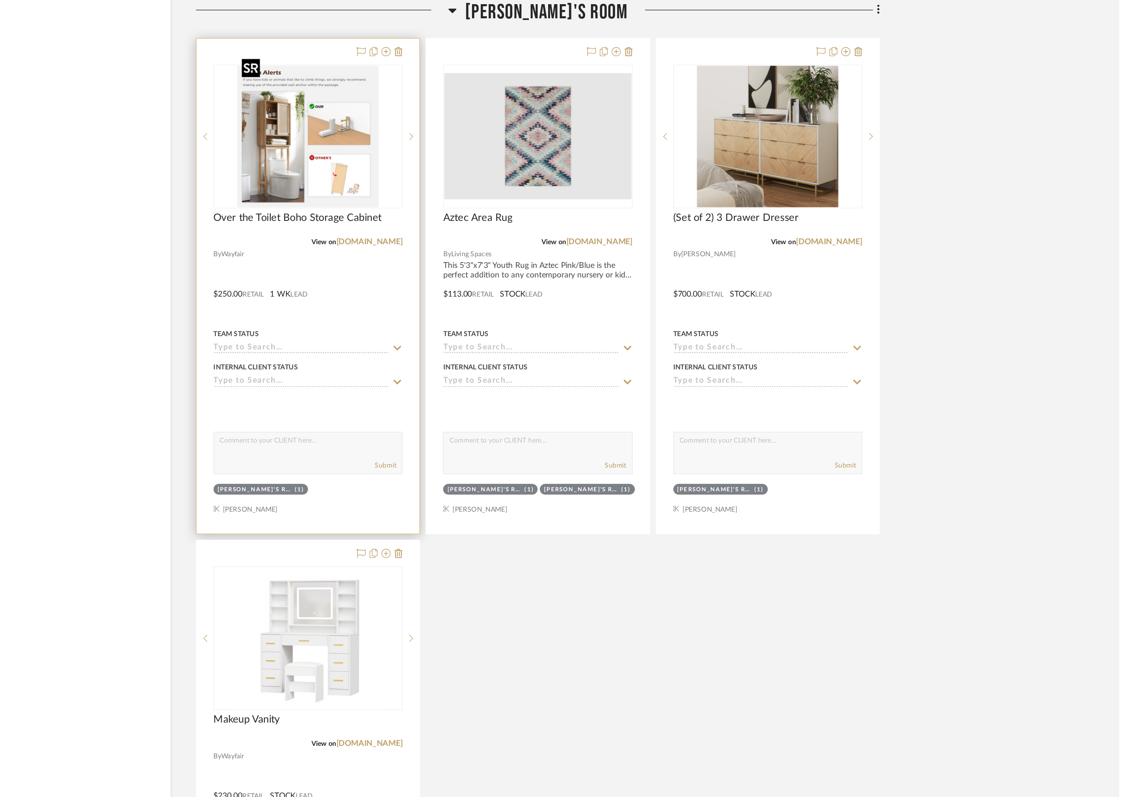
scroll to position [0, 0]
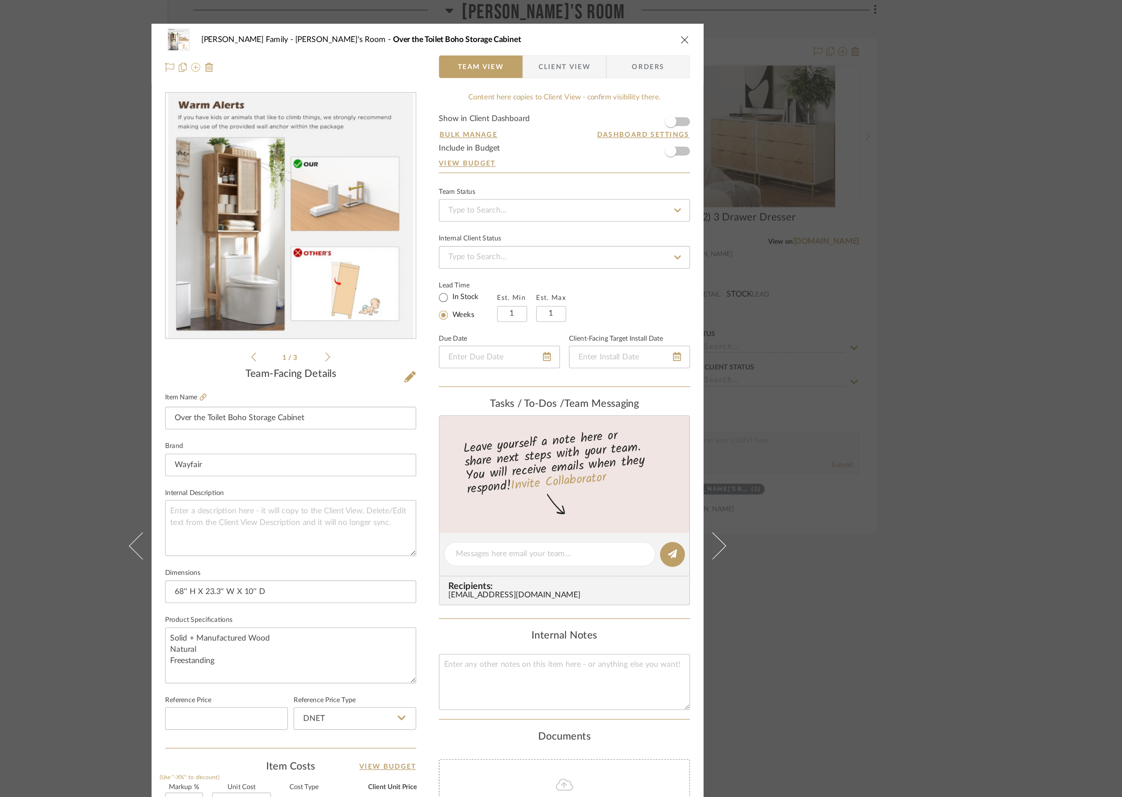
click at [387, 49] on icon at bounding box center [390, 49] width 7 height 7
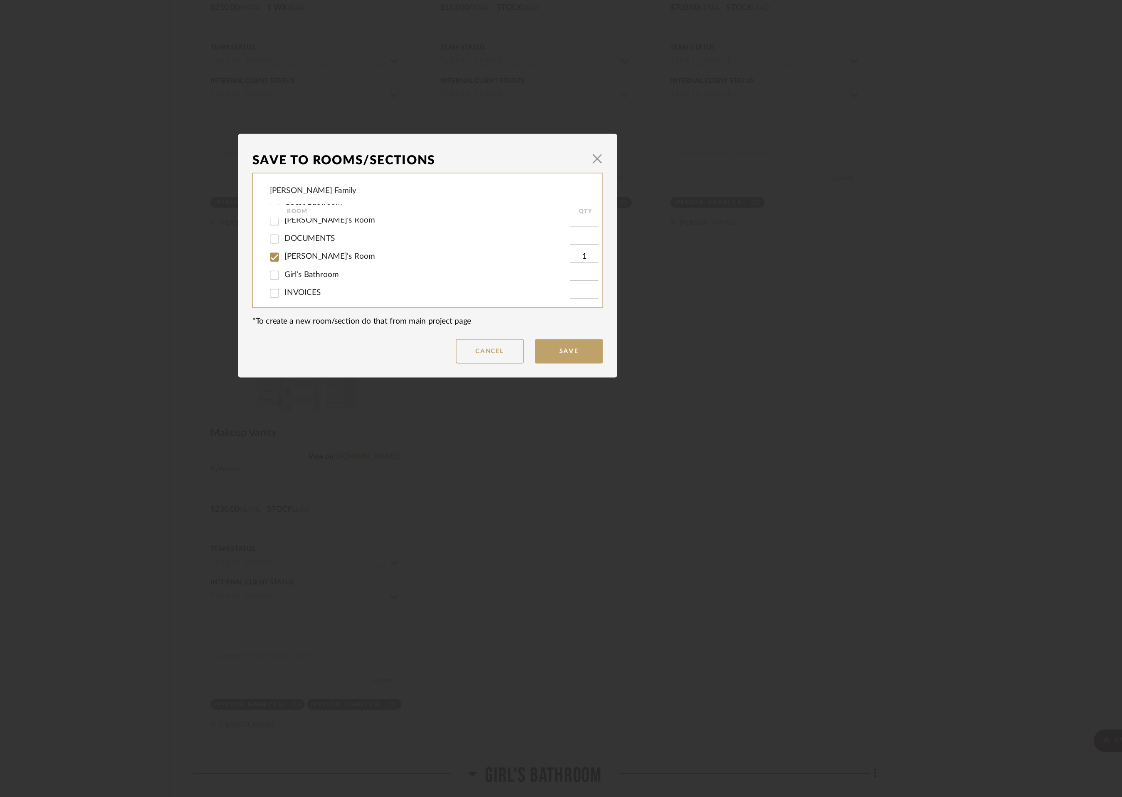
scroll to position [130, 0]
click at [446, 409] on input "Girl's Bathroom" at bounding box center [448, 407] width 13 height 13
checkbox input "true"
type input "1"
drag, startPoint x: 446, startPoint y: 396, endPoint x: 450, endPoint y: 398, distance: 4.3
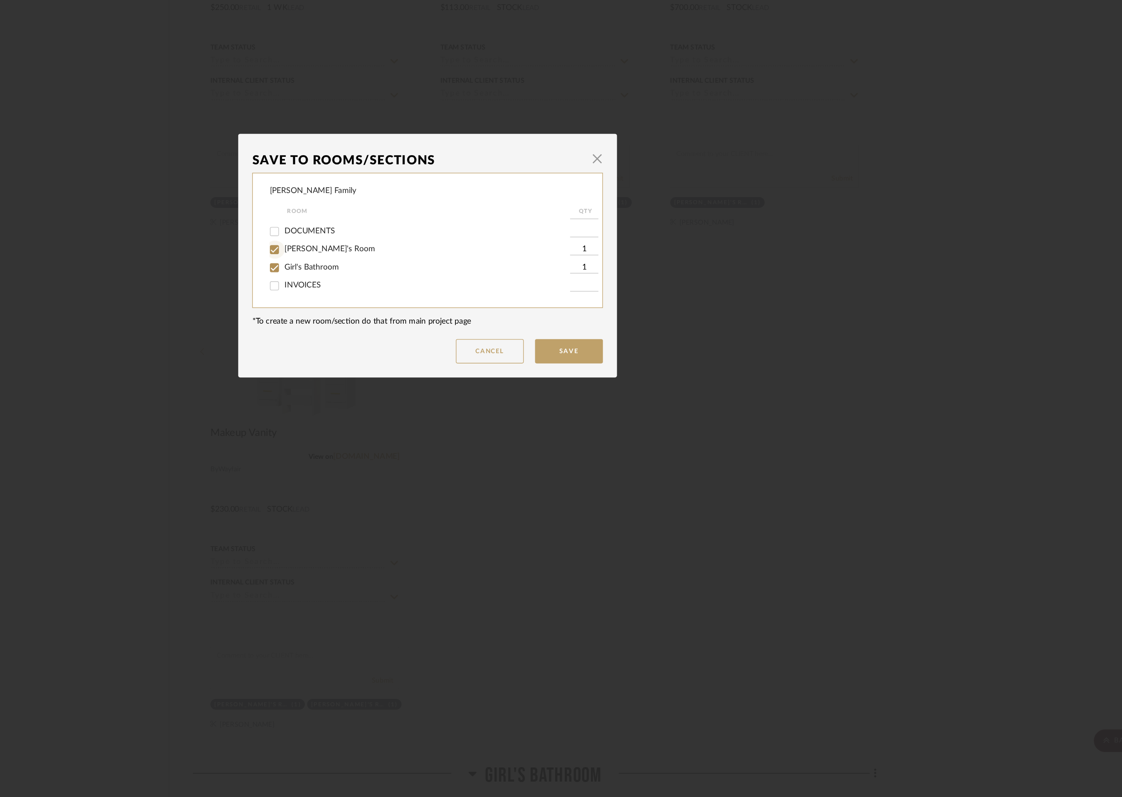
click at [446, 396] on input "[PERSON_NAME]'s Room" at bounding box center [448, 394] width 13 height 13
checkbox input "false"
click at [673, 470] on button "Save" at bounding box center [665, 469] width 50 height 18
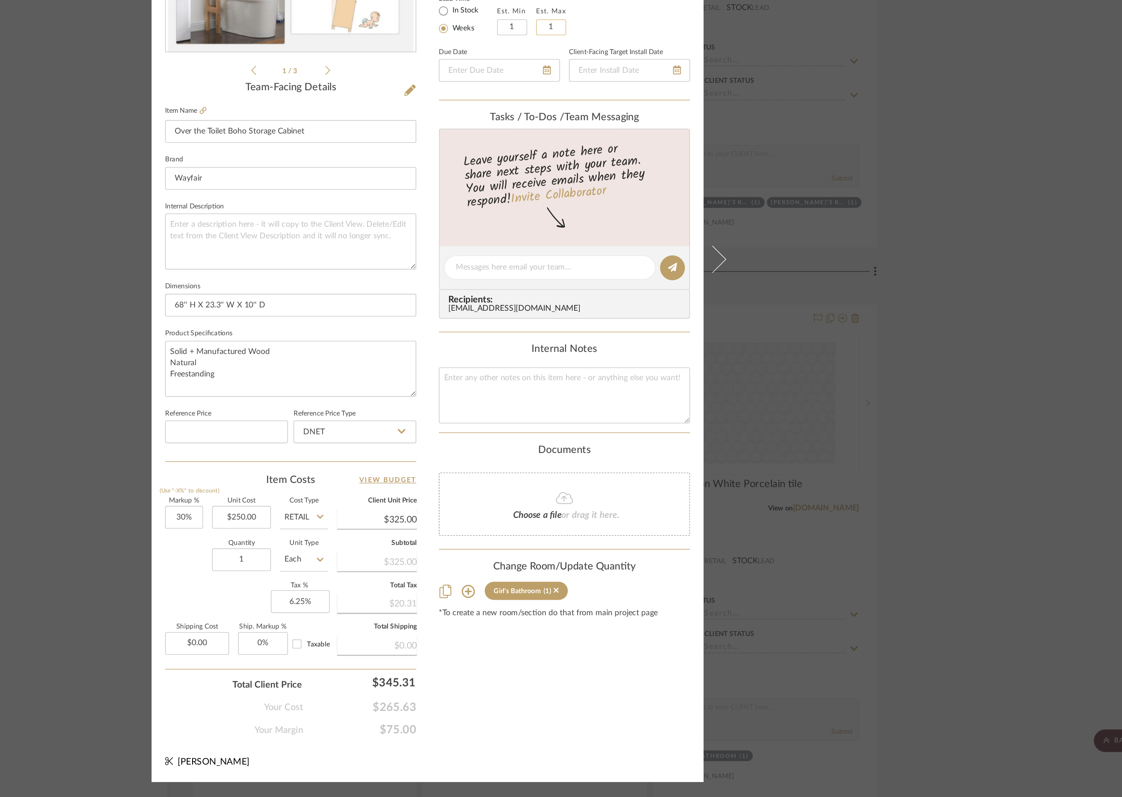
scroll to position [0, 0]
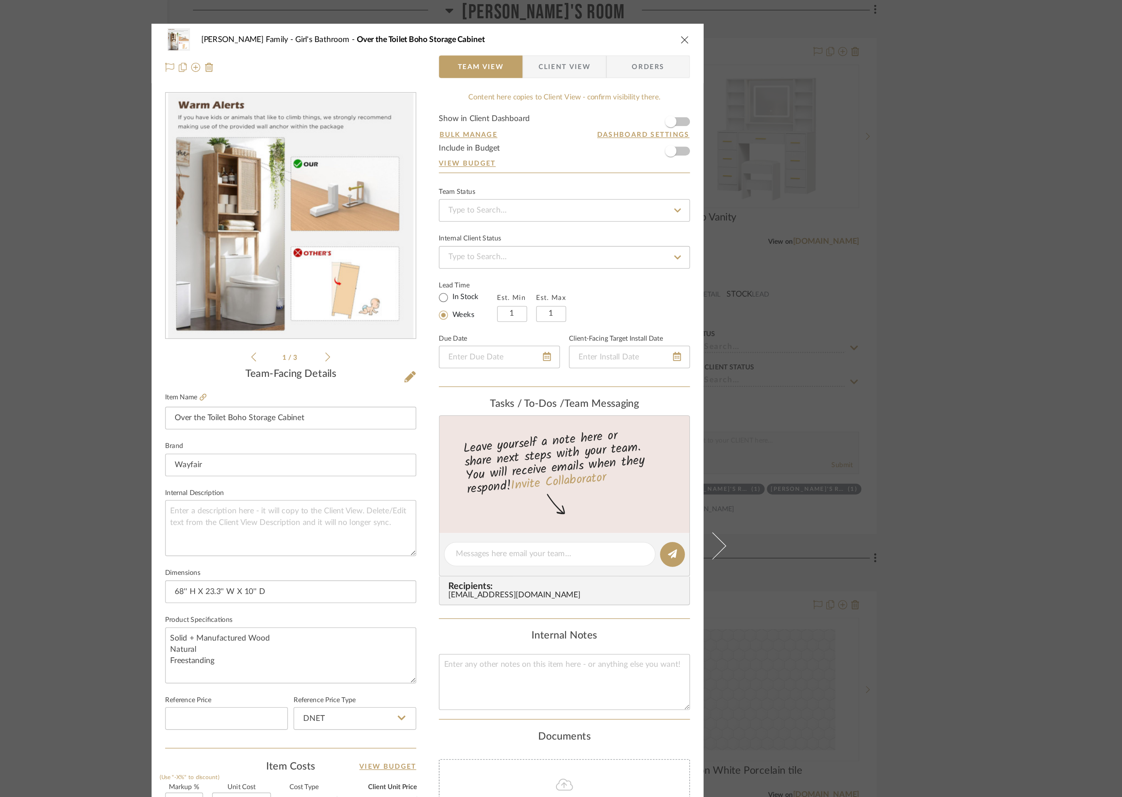
click at [747, 29] on icon "close" at bounding box center [750, 29] width 7 height 7
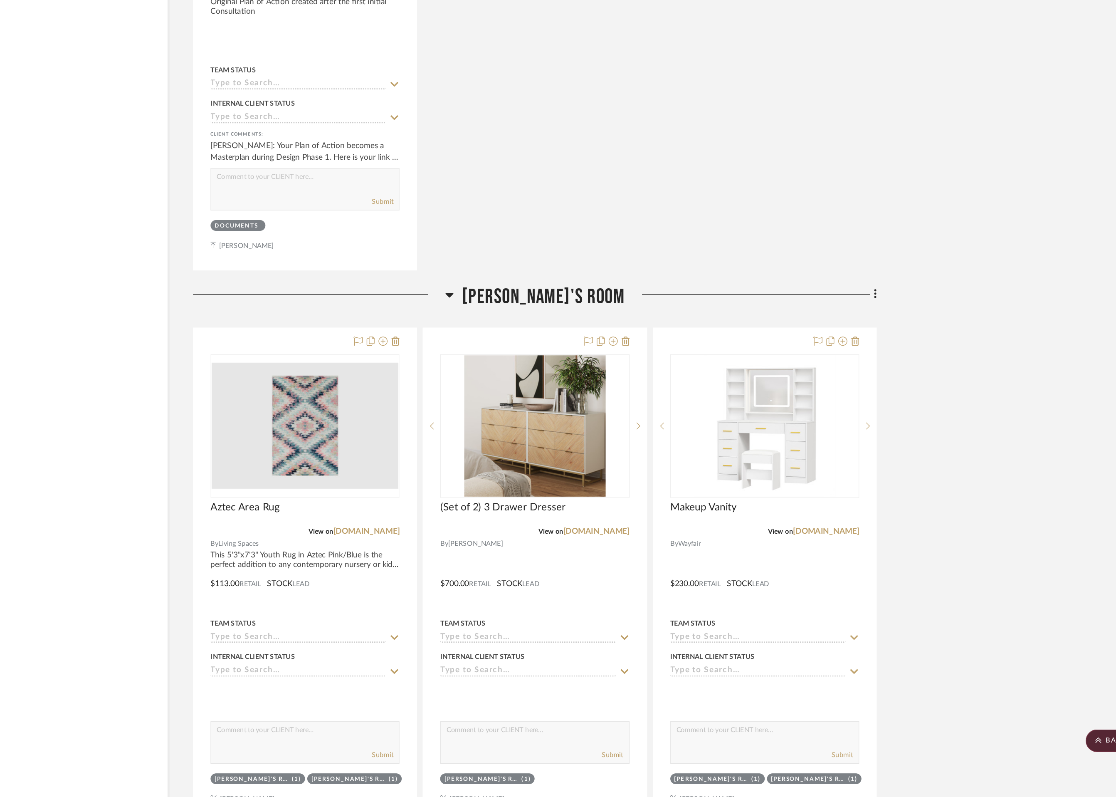
scroll to position [4166, 0]
drag, startPoint x: 888, startPoint y: 417, endPoint x: 892, endPoint y: 393, distance: 24.8
click at [889, 422] on icon at bounding box center [890, 426] width 2 height 9
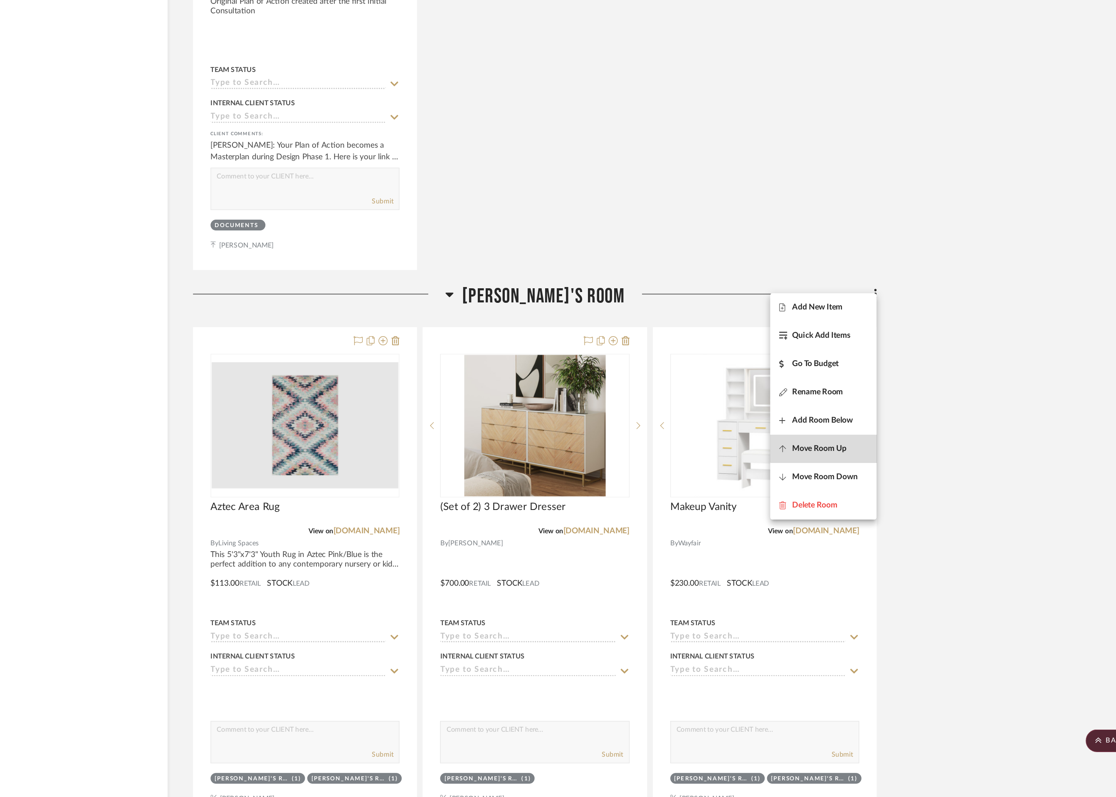
click at [855, 534] on button "Move Room Up" at bounding box center [852, 540] width 78 height 21
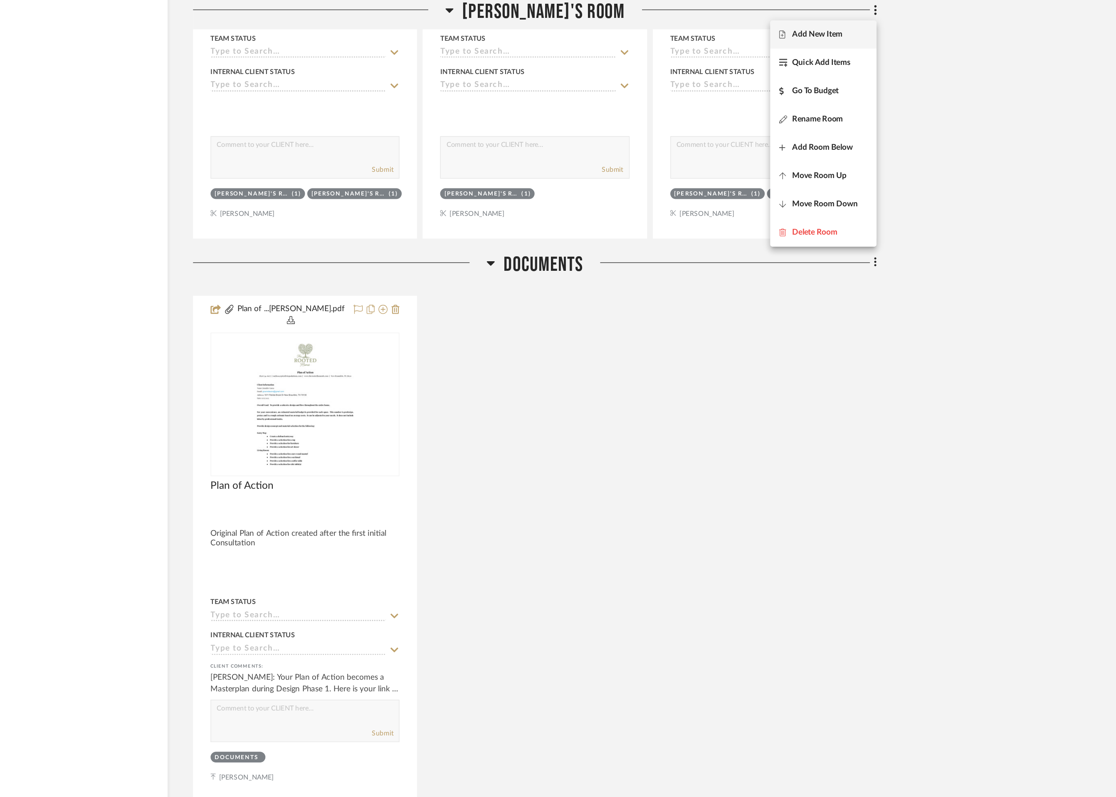
scroll to position [4280, 0]
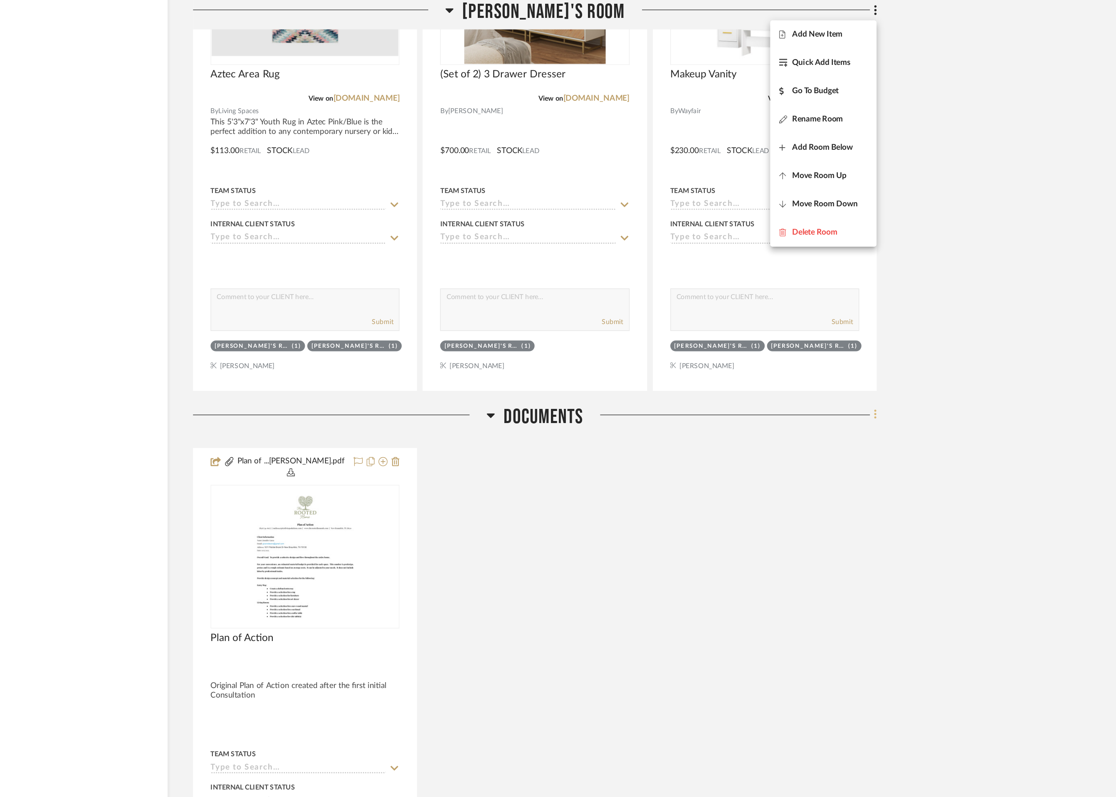
click at [887, 306] on div at bounding box center [558, 398] width 1116 height 797
click at [889, 305] on icon at bounding box center [890, 304] width 2 height 7
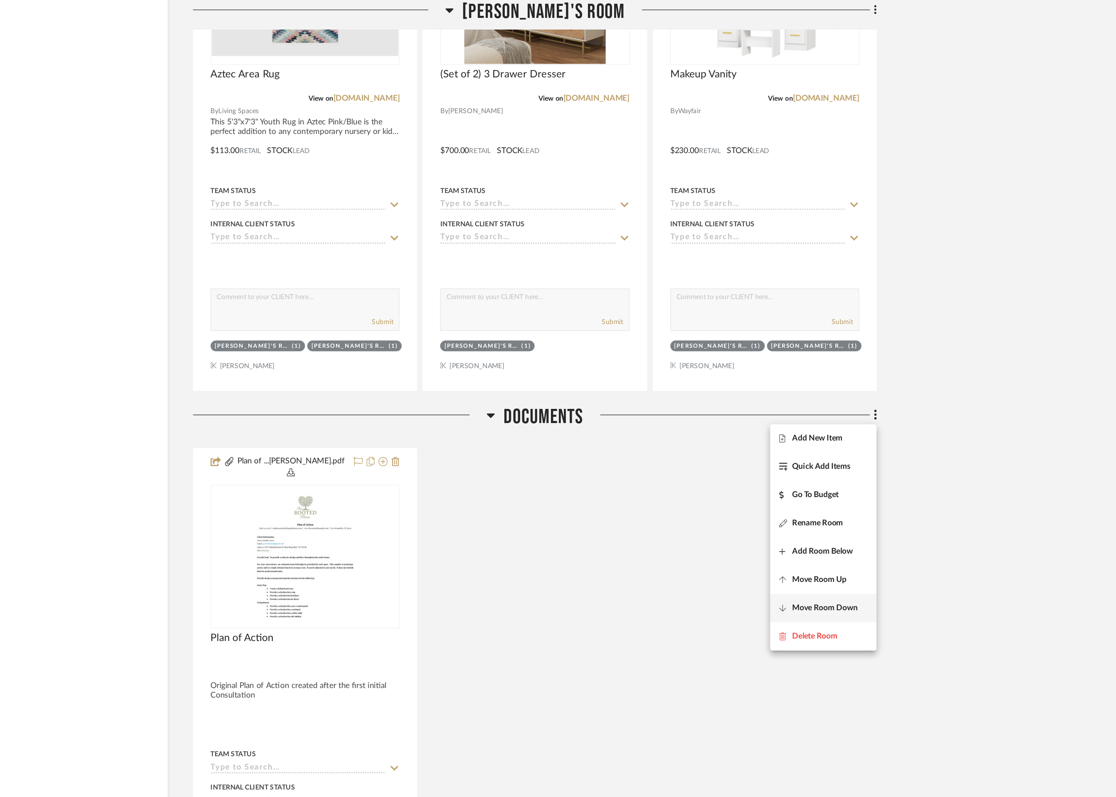
click at [867, 448] on span "Move Room Down" at bounding box center [853, 446] width 48 height 7
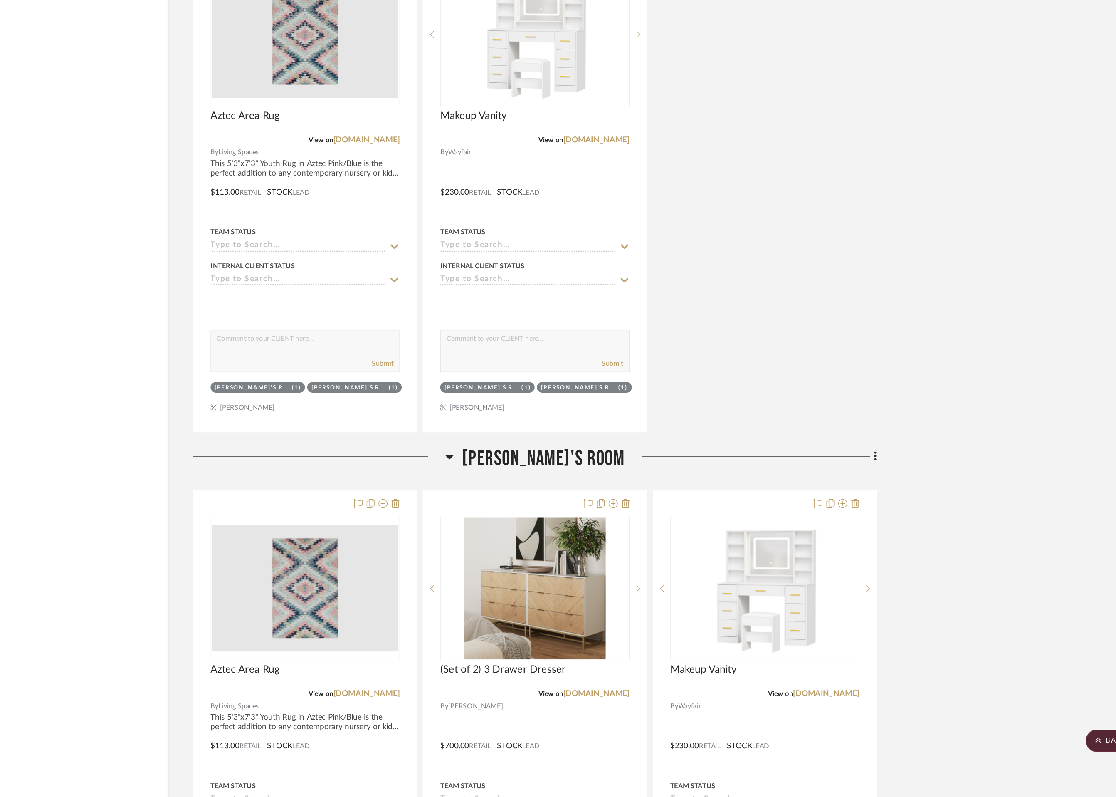
scroll to position [3709, 0]
